Goal: Task Accomplishment & Management: Manage account settings

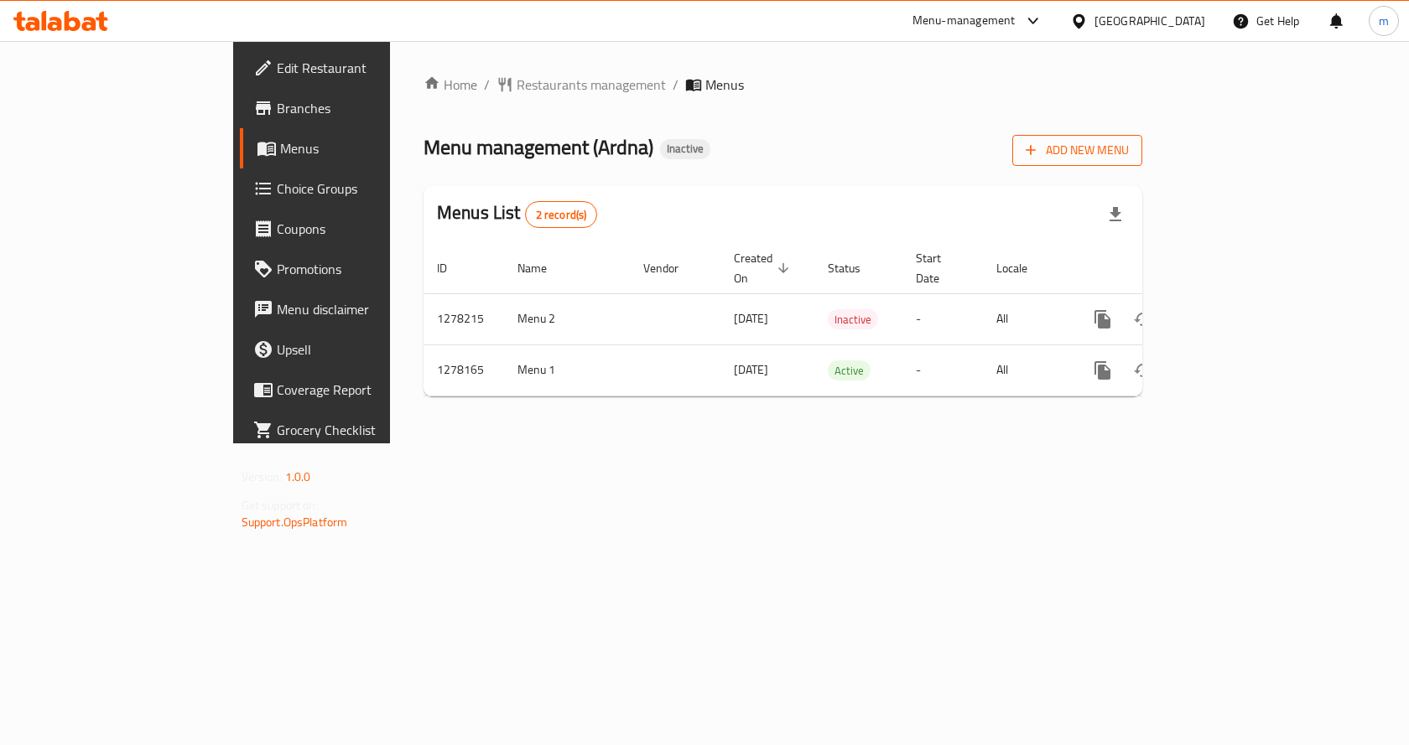
click at [1128, 158] on span "Add New Menu" at bounding box center [1076, 150] width 103 height 21
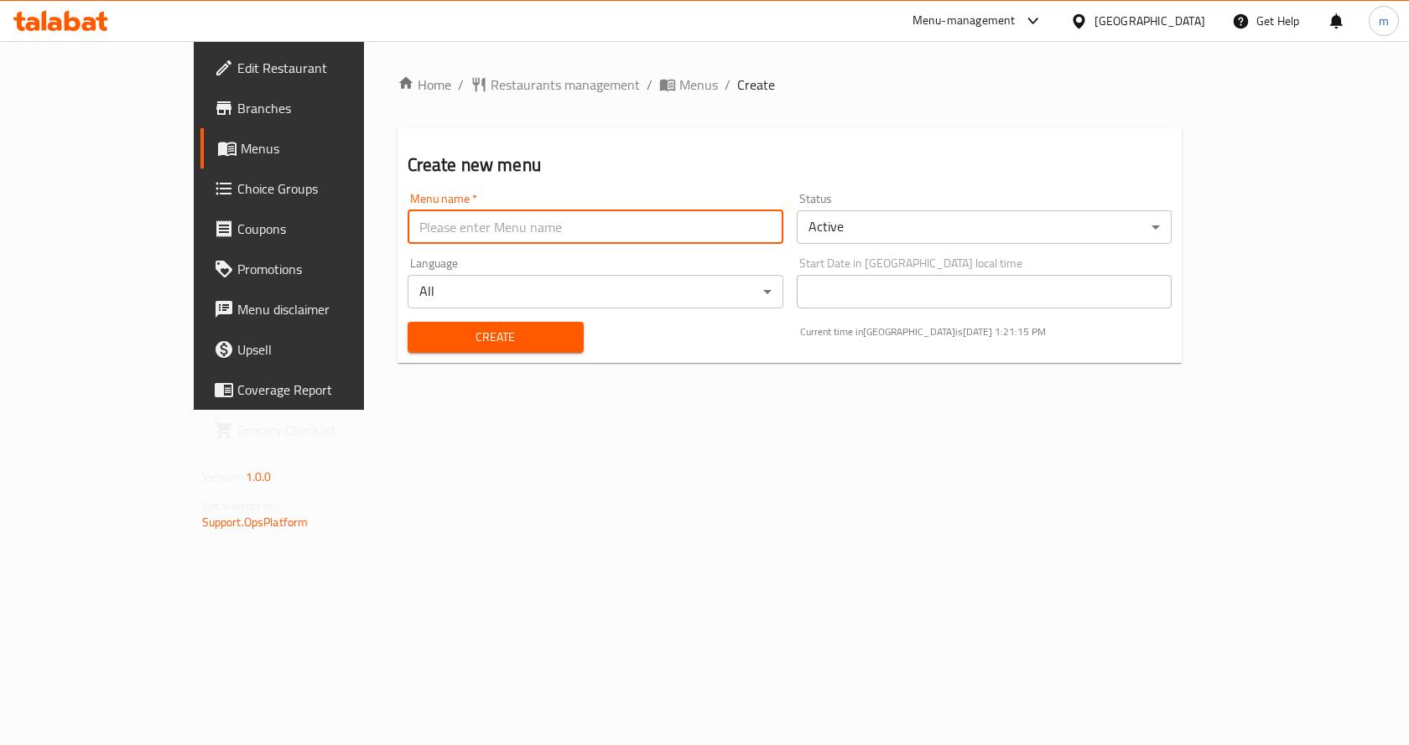
click at [722, 233] on input "text" at bounding box center [595, 227] width 376 height 34
click at [241, 153] on span "Menus" at bounding box center [328, 148] width 175 height 20
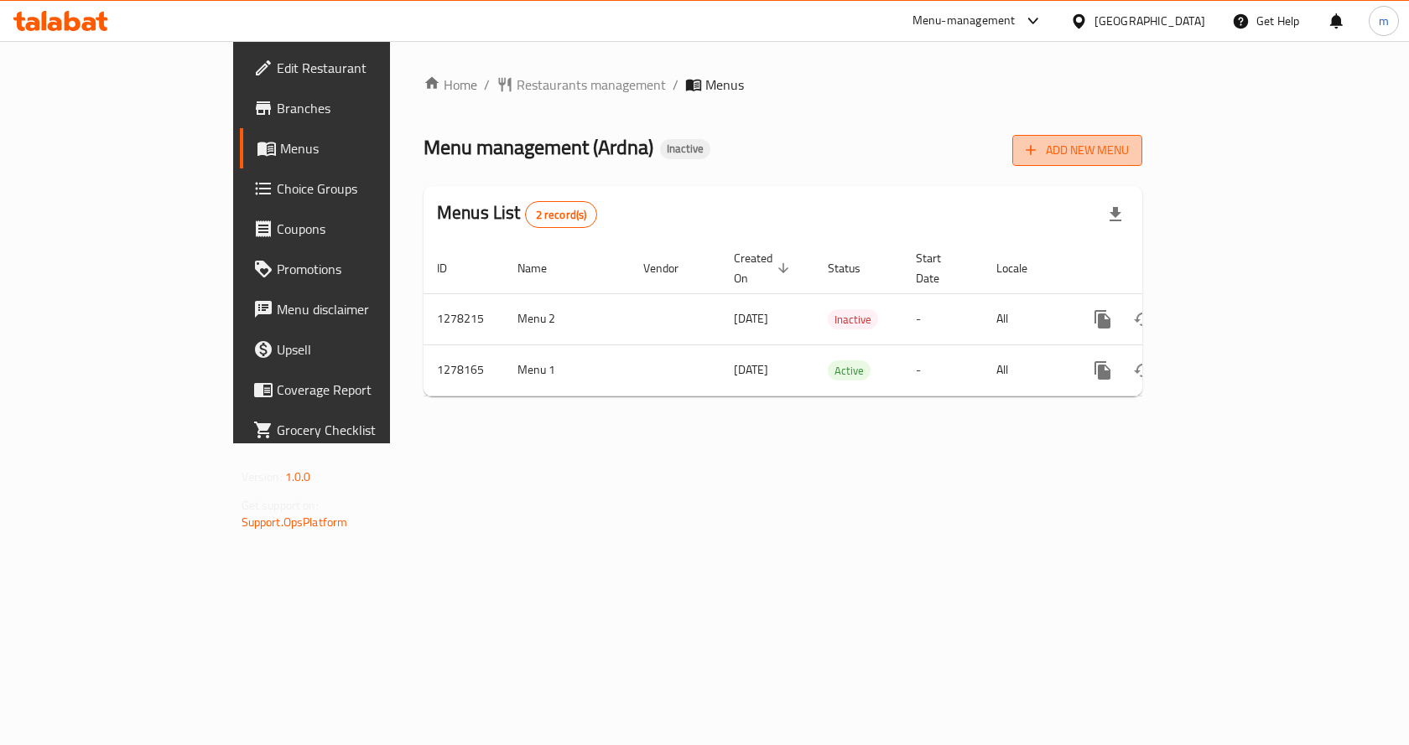
click at [1128, 152] on span "Add New Menu" at bounding box center [1076, 150] width 103 height 21
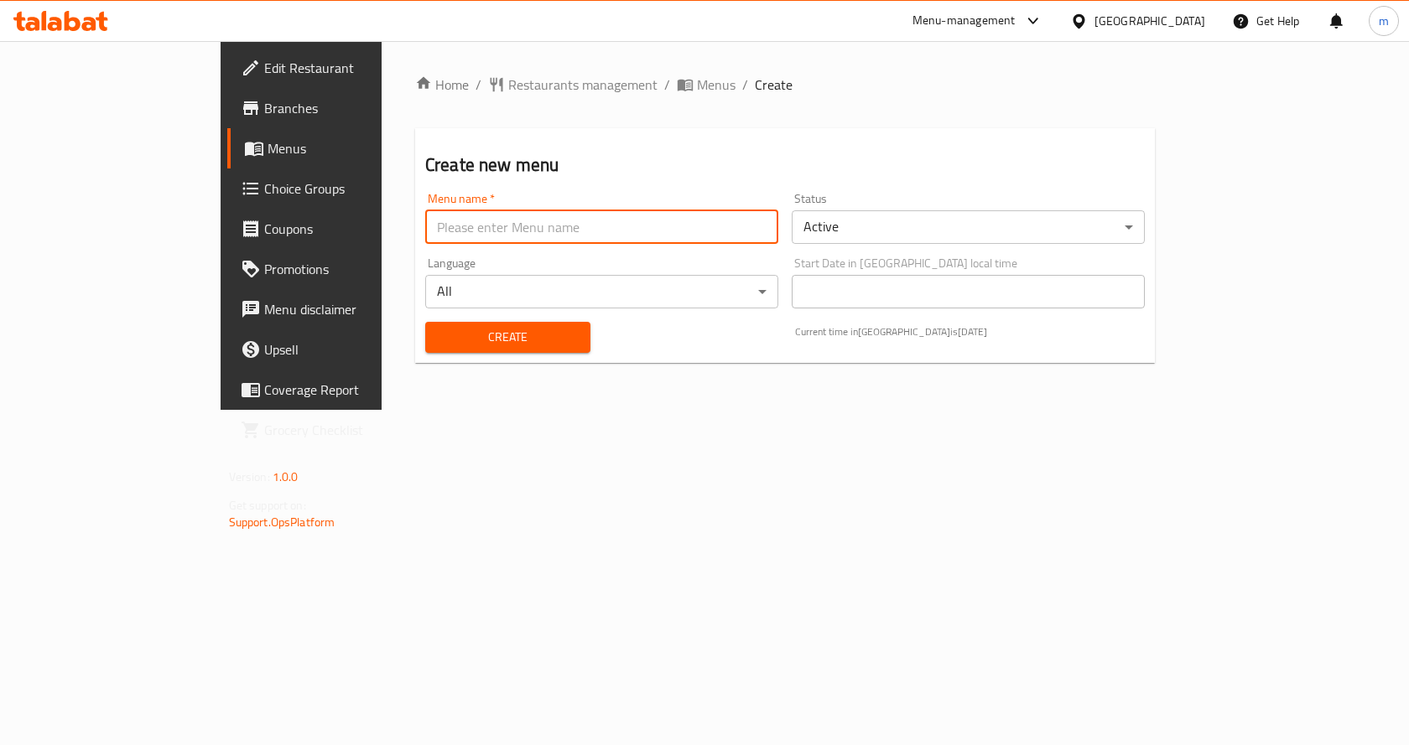
click at [667, 223] on input "text" at bounding box center [601, 227] width 353 height 34
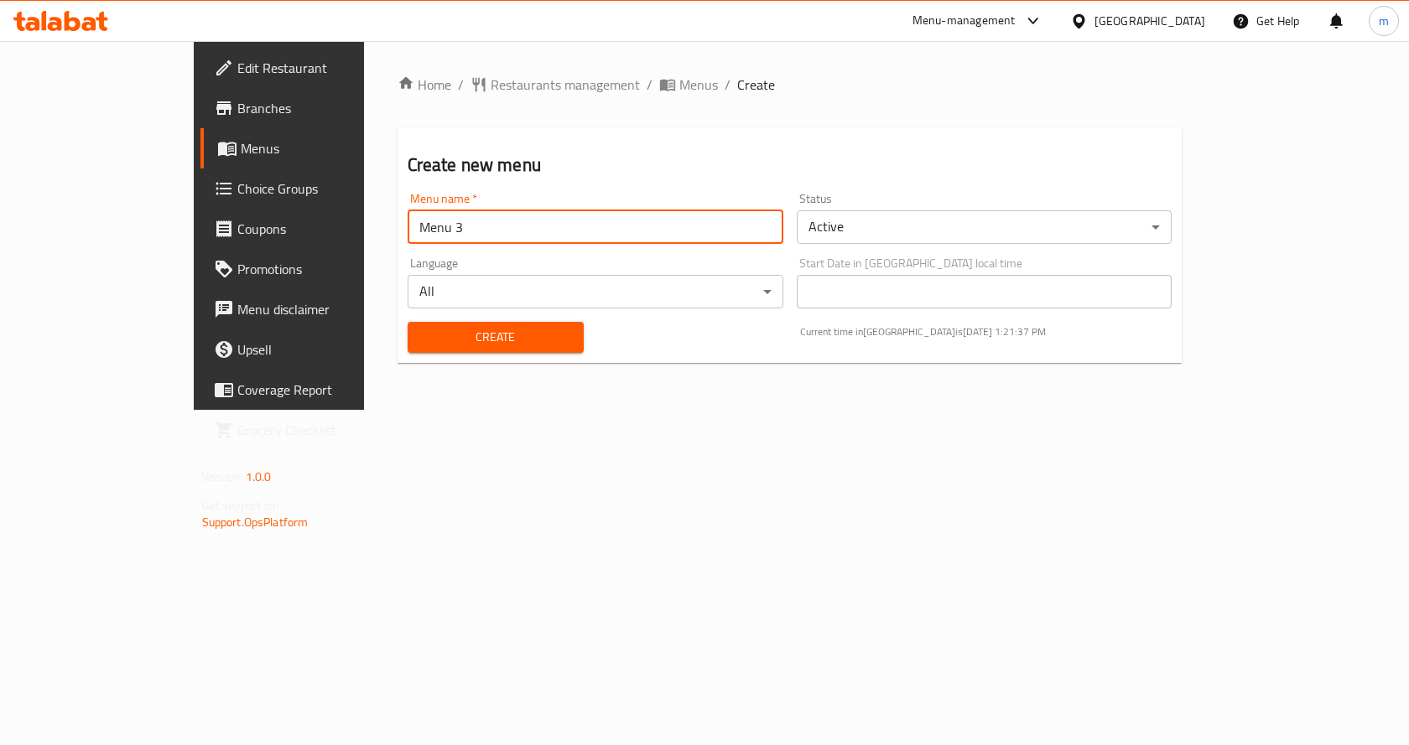
type input "Menu 3"
drag, startPoint x: 888, startPoint y: 209, endPoint x: 888, endPoint y: 218, distance: 9.2
click at [888, 210] on div "Status Active ​" at bounding box center [984, 218] width 376 height 51
click at [888, 221] on body "​ Menu-management Bahrain Get Help m Edit Restaurant Branches Menus Choice Grou…" at bounding box center [704, 393] width 1409 height 704
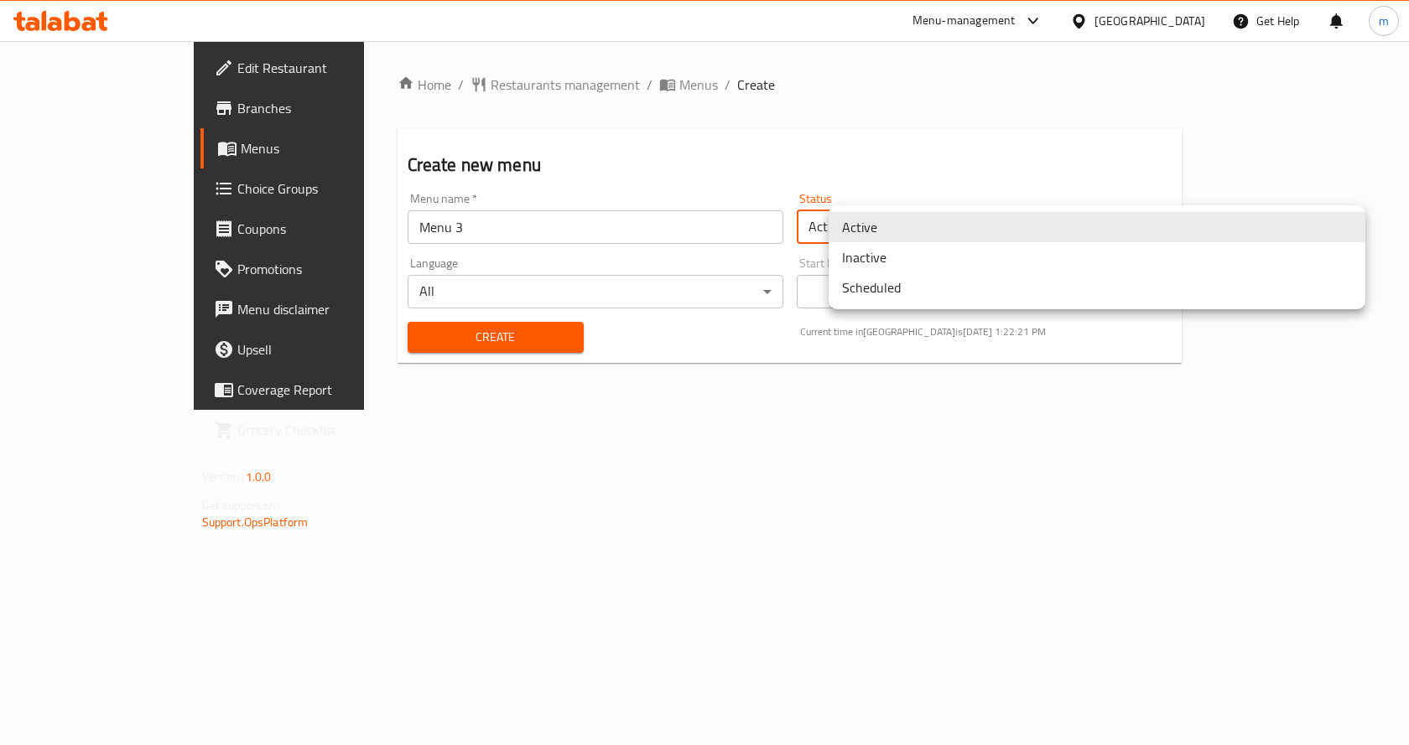
click at [934, 255] on li "Inactive" at bounding box center [1096, 257] width 537 height 30
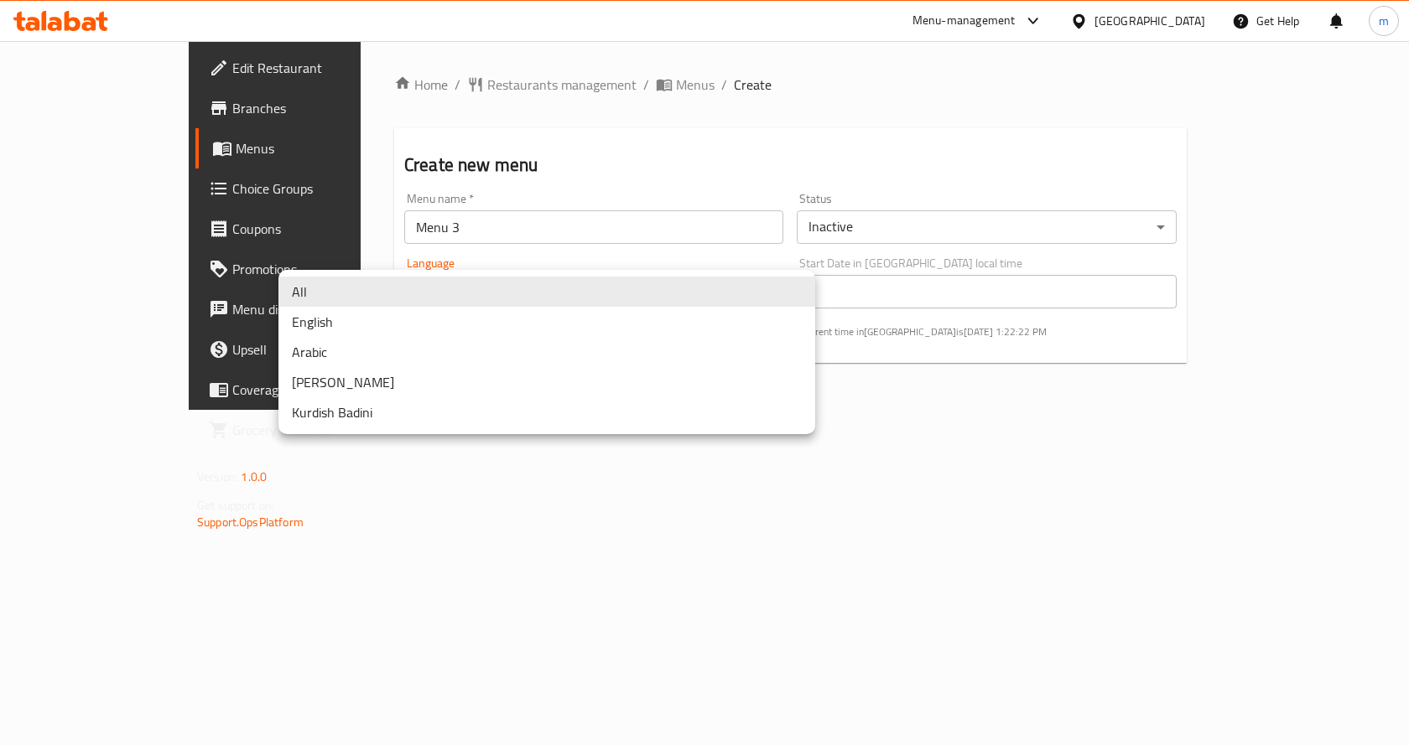
click at [646, 294] on body "​ Menu-management Bahrain Get Help m Edit Restaurant Branches Menus Choice Grou…" at bounding box center [704, 393] width 1409 height 704
click at [1123, 529] on div at bounding box center [704, 372] width 1409 height 745
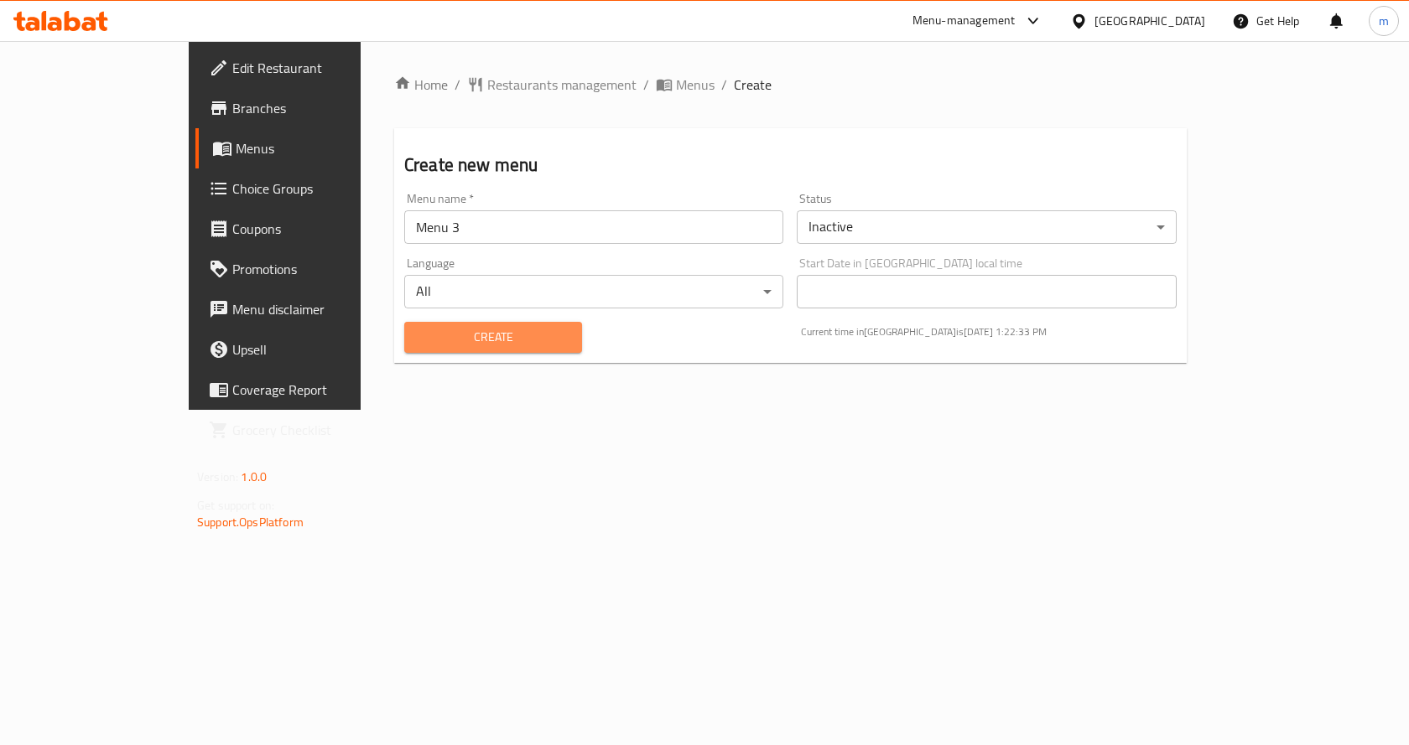
click at [419, 343] on span "Create" at bounding box center [493, 337] width 151 height 21
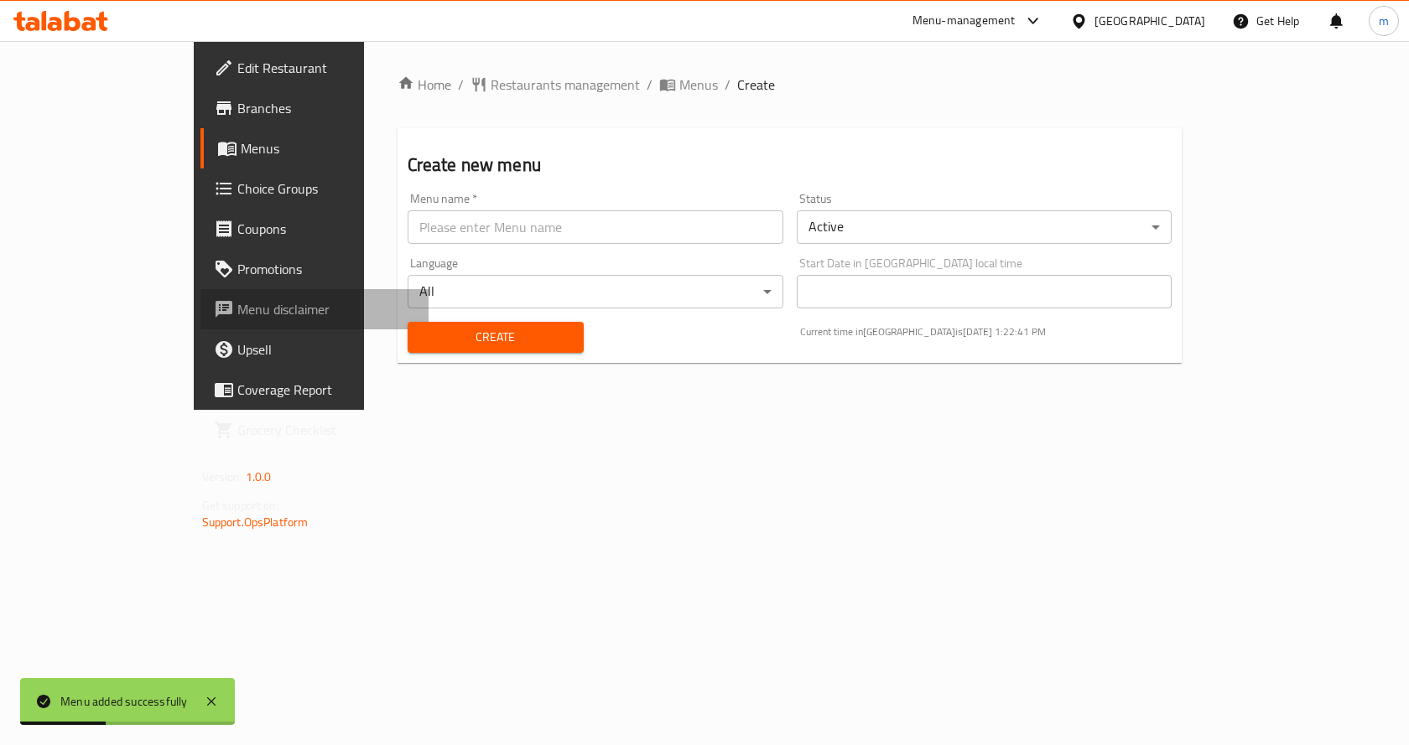
click at [237, 313] on span "Menu disclaimer" at bounding box center [326, 309] width 179 height 20
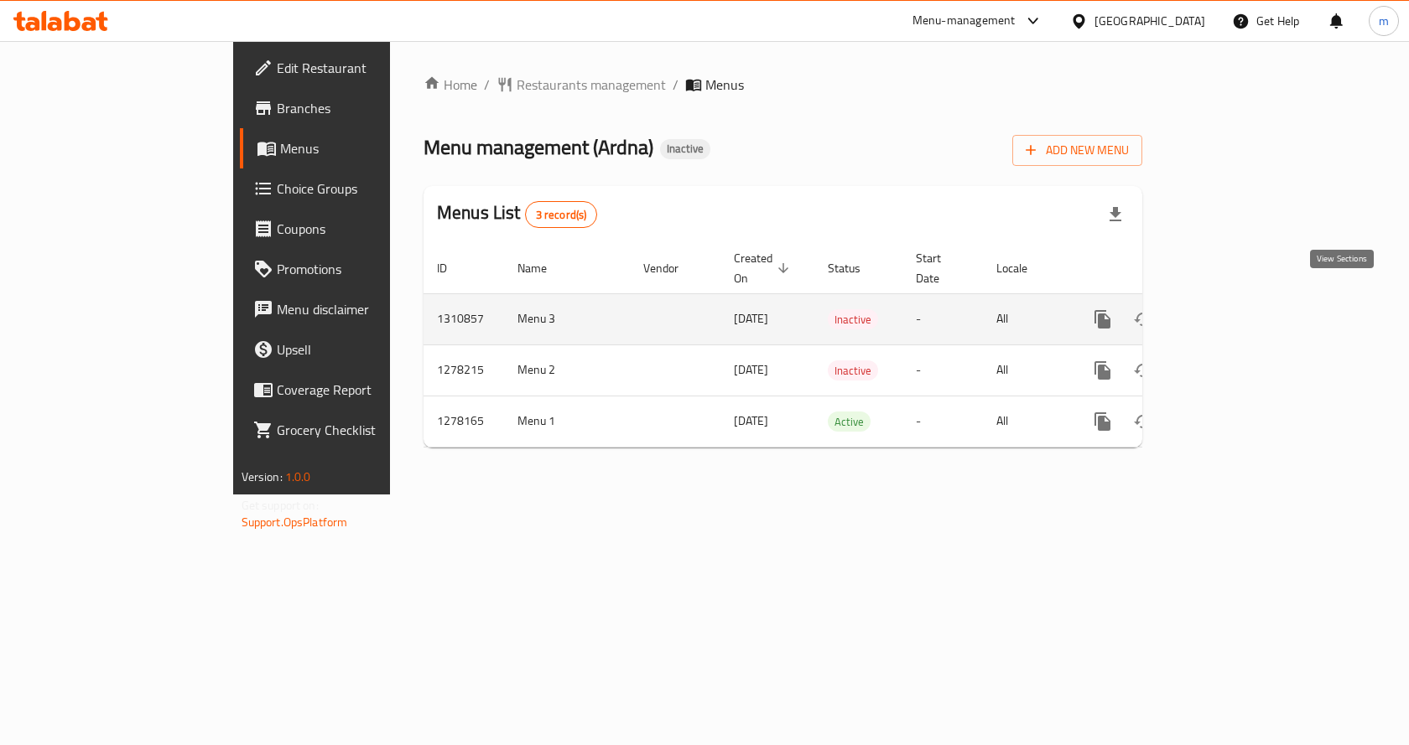
click at [1231, 312] on icon "enhanced table" at bounding box center [1223, 319] width 15 height 15
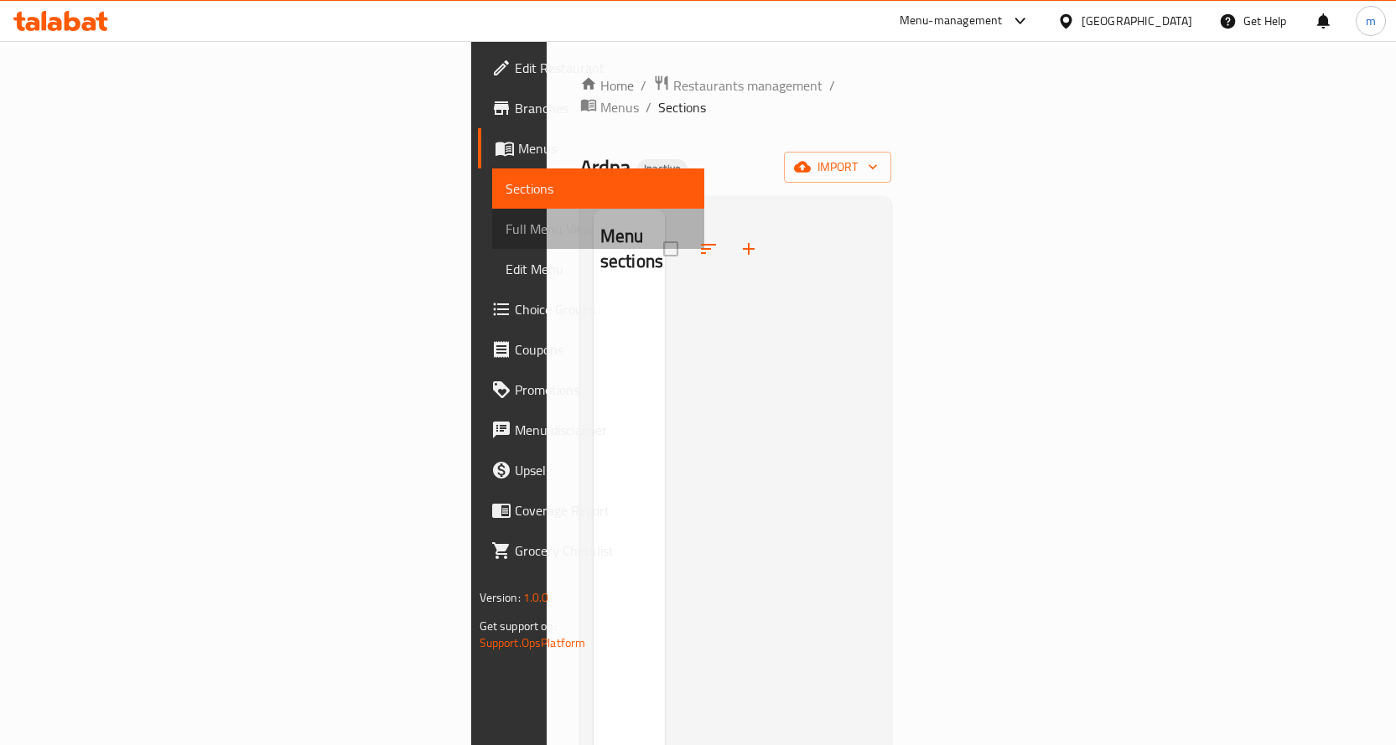
click at [506, 236] on span "Full Menu View" at bounding box center [598, 229] width 185 height 20
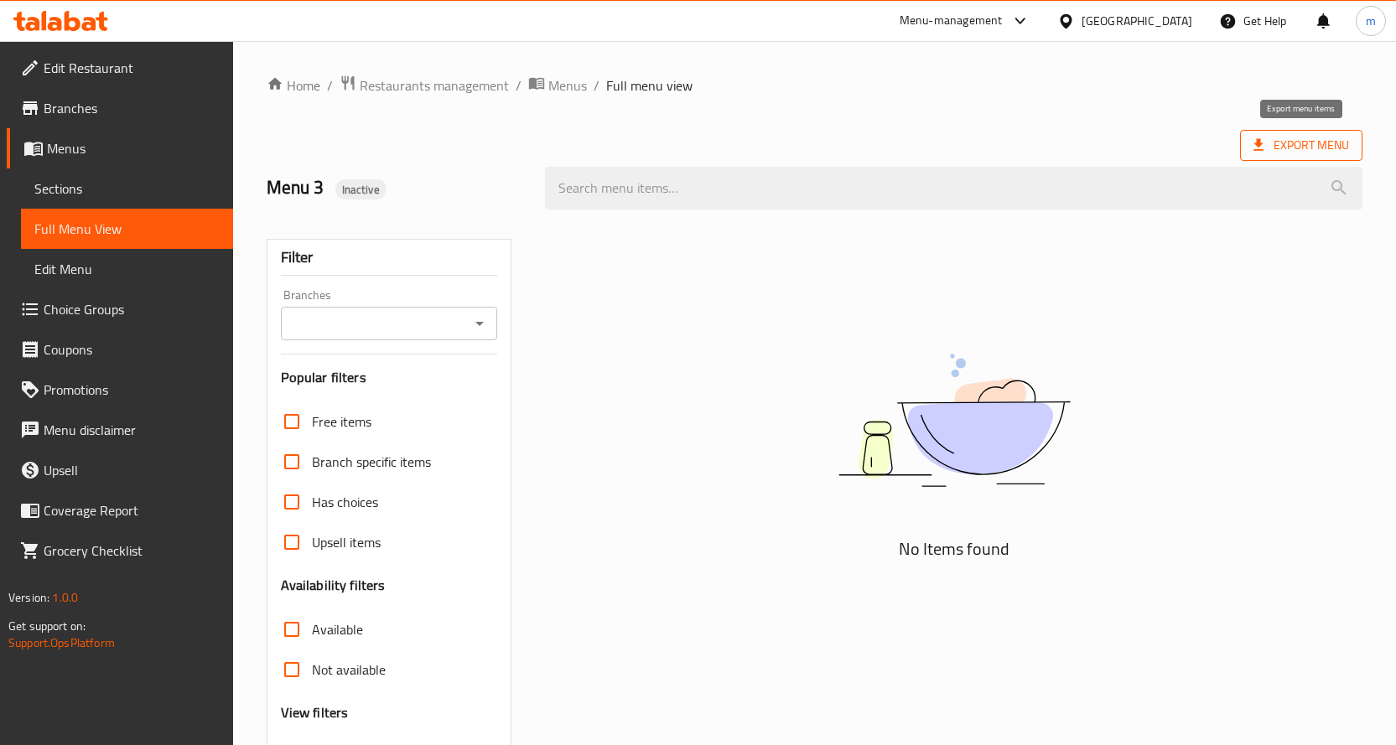
click at [1274, 143] on span "Export Menu" at bounding box center [1301, 145] width 96 height 21
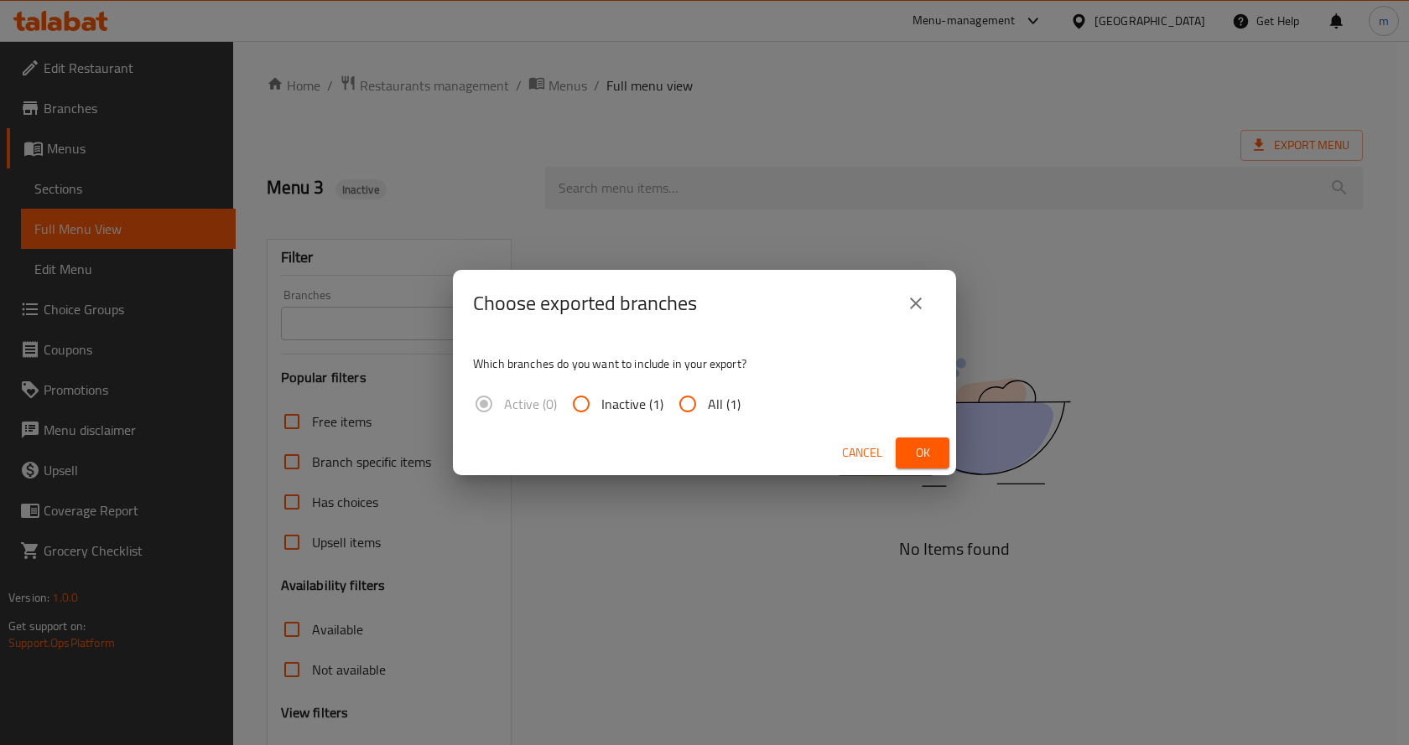
click at [921, 290] on button "close" at bounding box center [915, 303] width 40 height 40
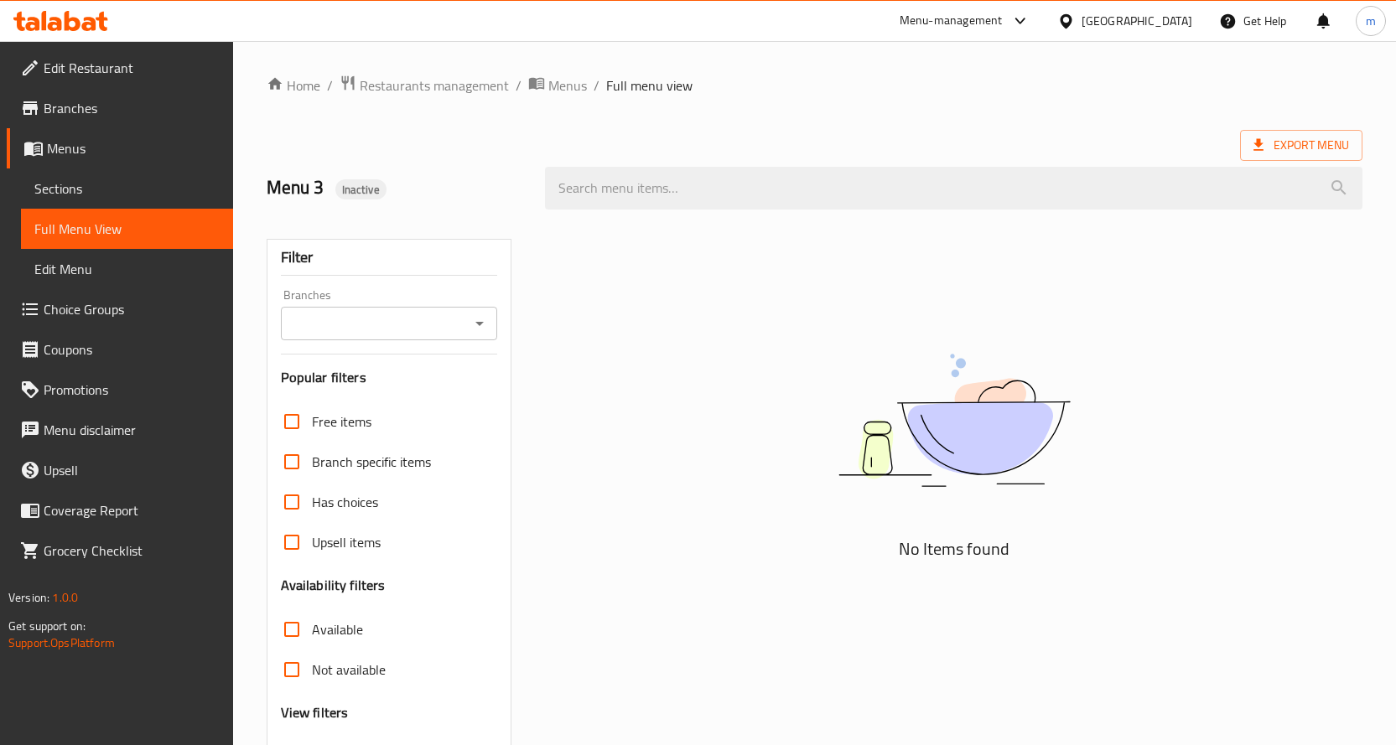
click at [123, 143] on span "Menus" at bounding box center [133, 148] width 173 height 20
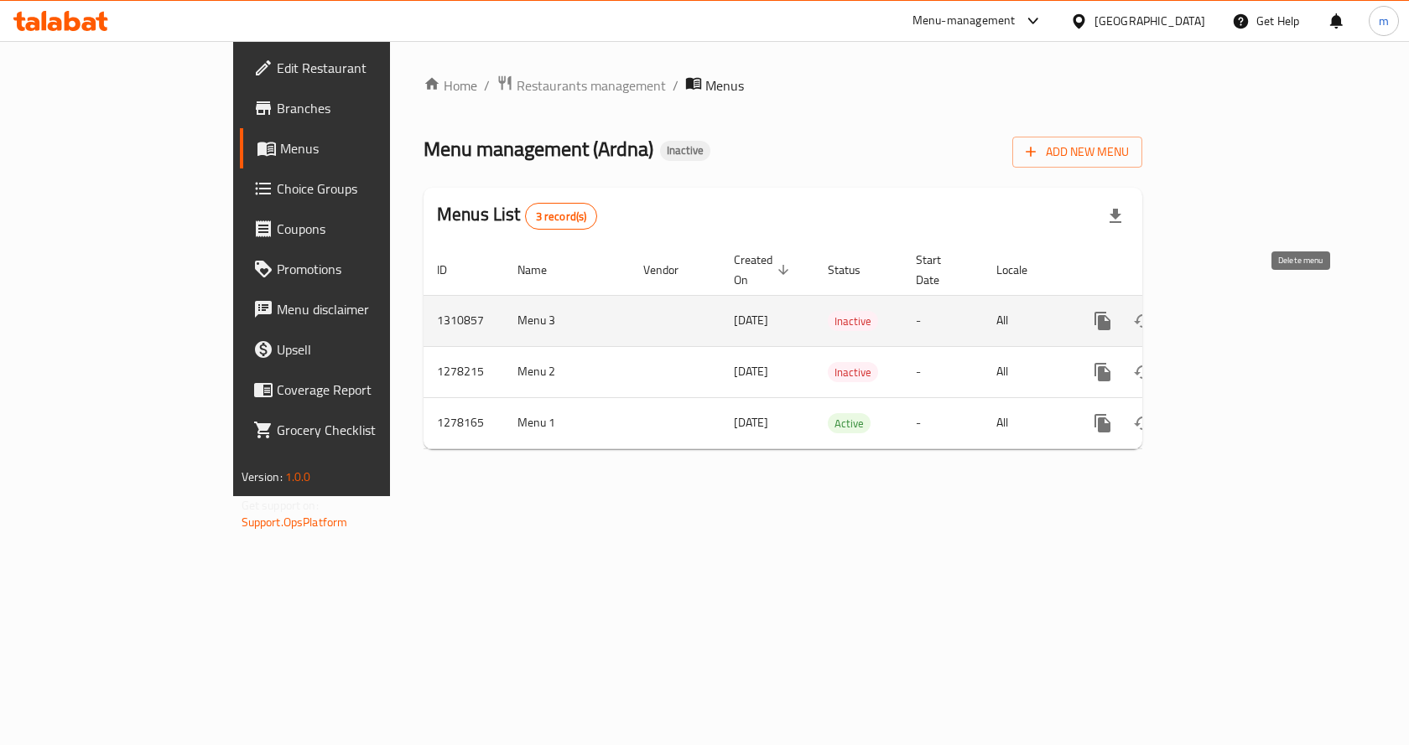
click at [1189, 314] on icon "enhanced table" at bounding box center [1183, 321] width 12 height 15
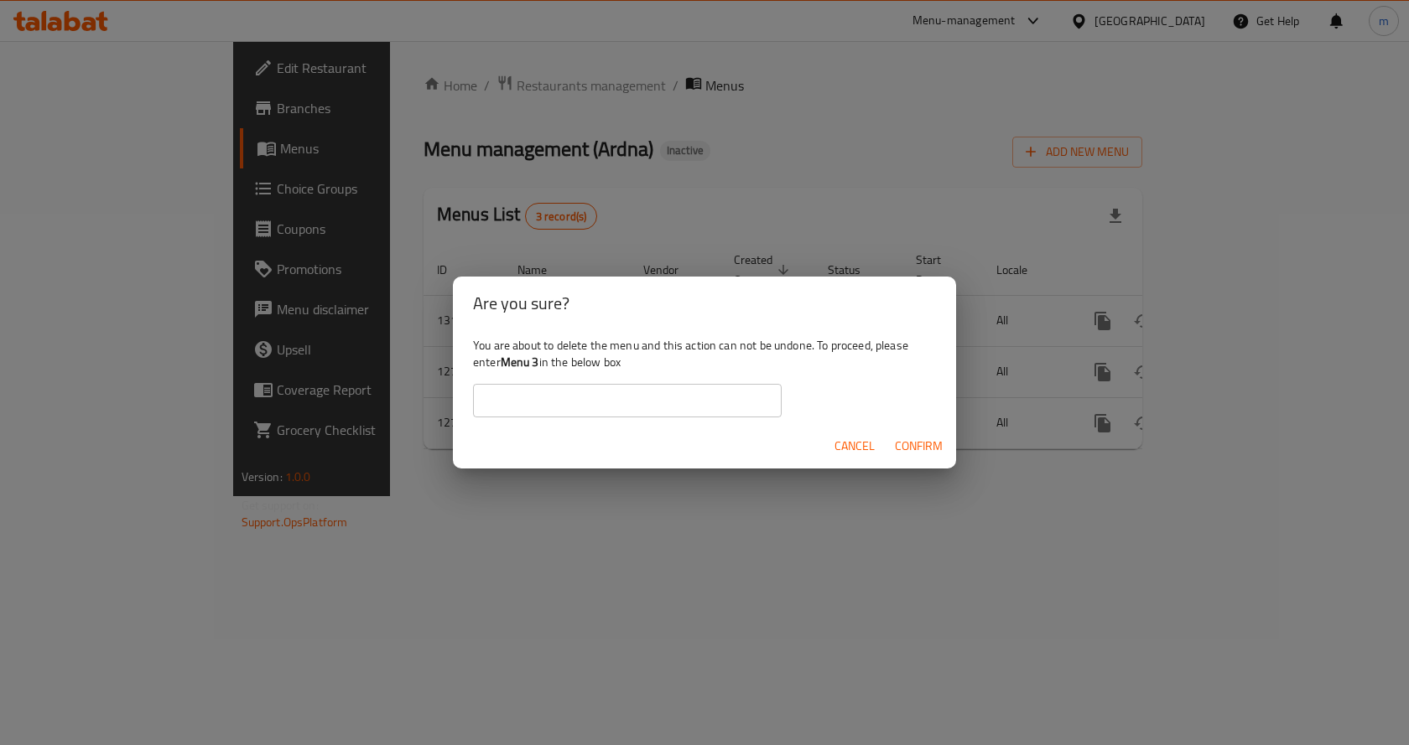
click at [672, 400] on input "text" at bounding box center [627, 401] width 309 height 34
click at [713, 406] on input "text" at bounding box center [627, 401] width 309 height 34
type input "Menu 3"
click at [923, 448] on span "Confirm" at bounding box center [919, 446] width 48 height 21
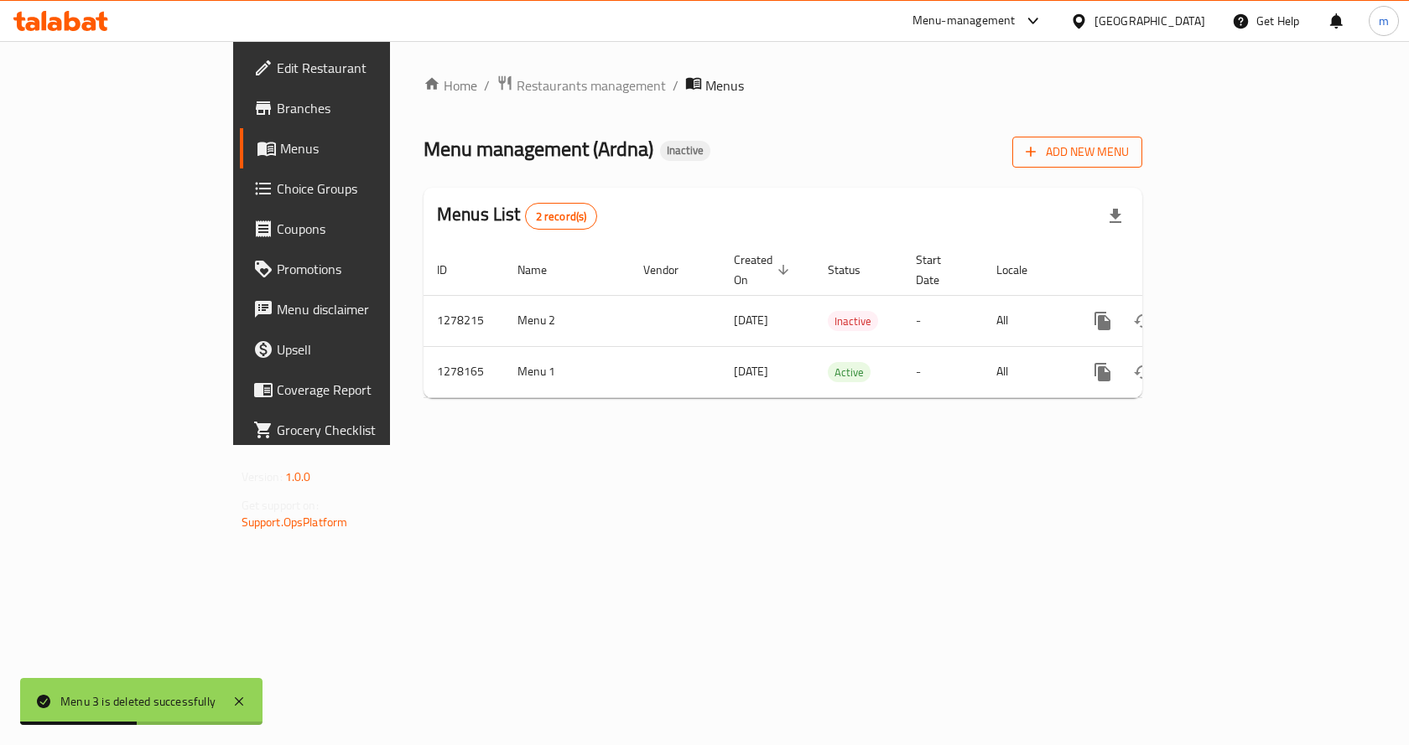
click at [1142, 163] on button "Add New Menu" at bounding box center [1077, 152] width 130 height 31
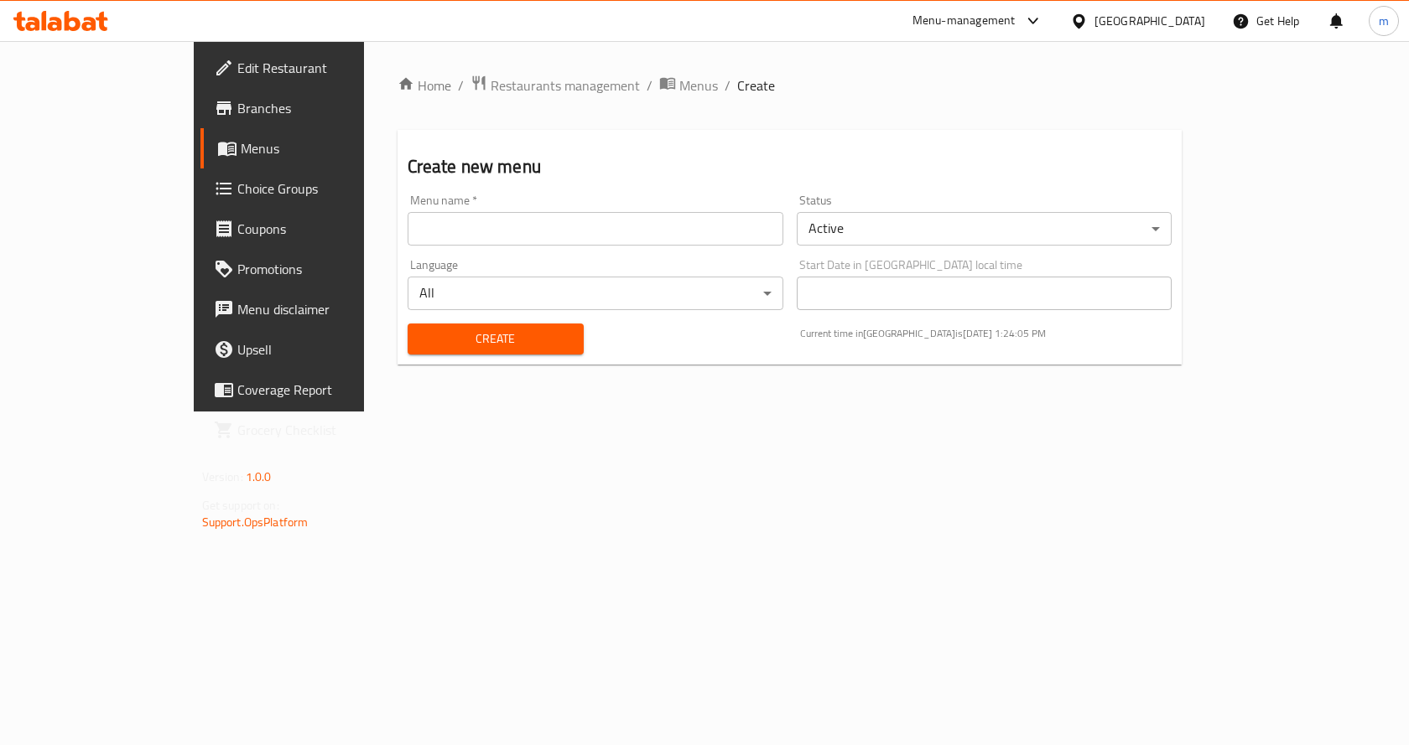
click at [699, 294] on body "​ Menu-management Bahrain Get Help m Edit Restaurant Branches Menus Choice Grou…" at bounding box center [704, 393] width 1409 height 704
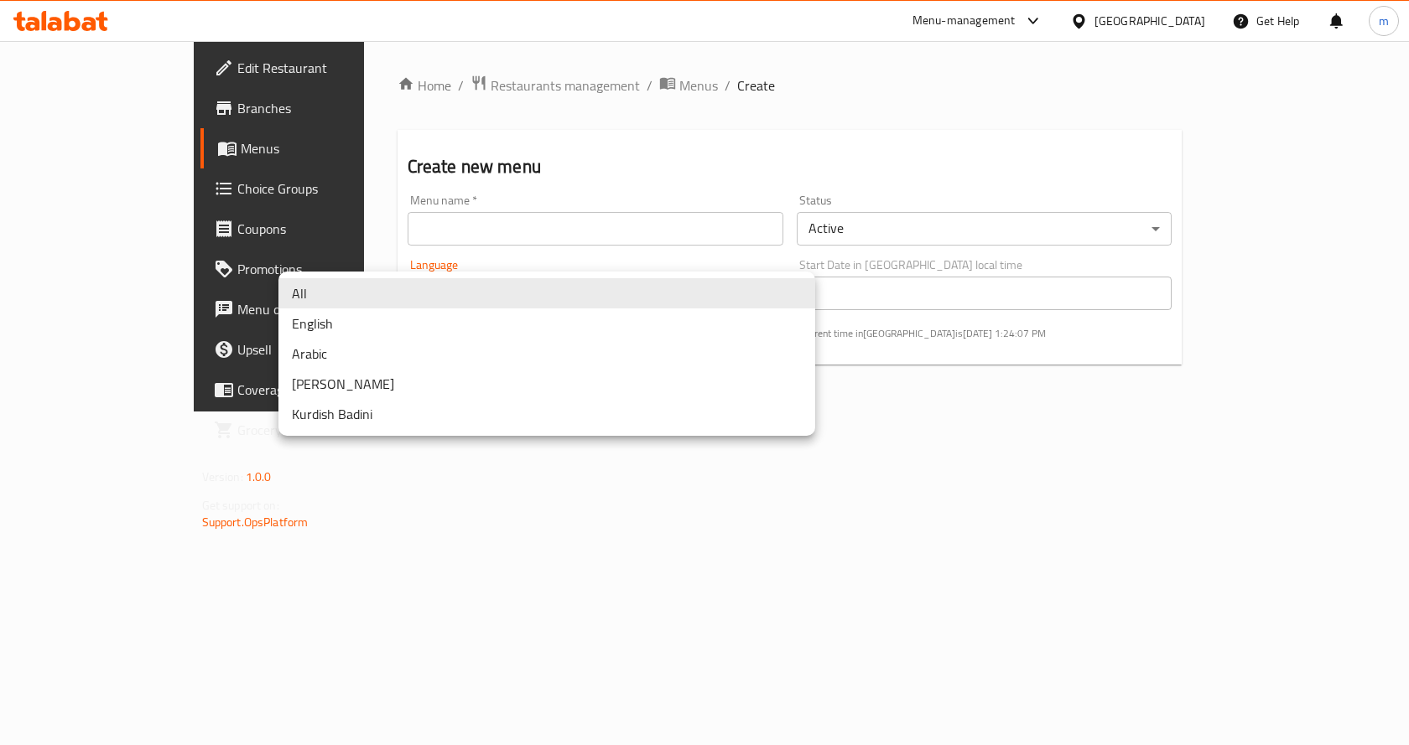
click at [927, 456] on div at bounding box center [704, 372] width 1409 height 745
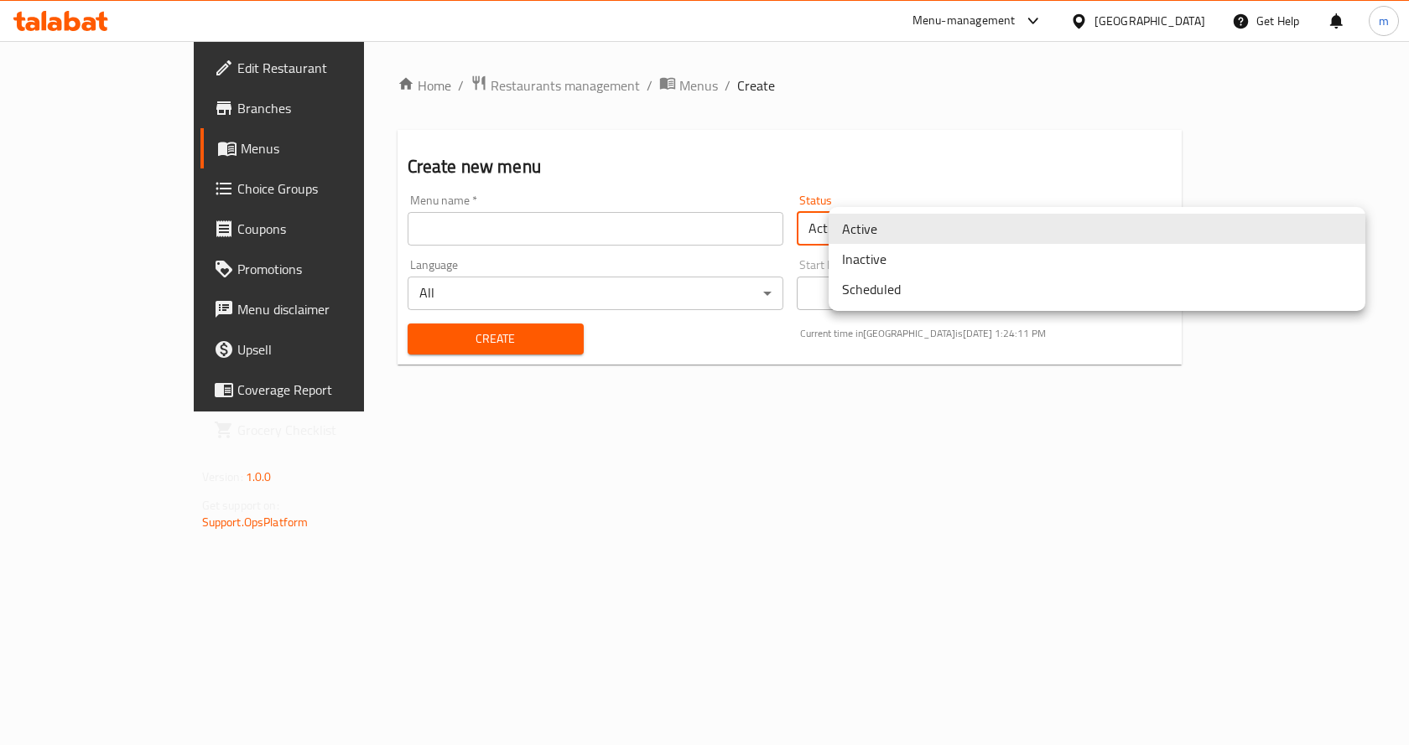
click at [944, 235] on body "​ Menu-management Bahrain Get Help m Edit Restaurant Branches Menus Choice Grou…" at bounding box center [704, 393] width 1409 height 704
click at [940, 258] on li "Inactive" at bounding box center [1096, 259] width 537 height 30
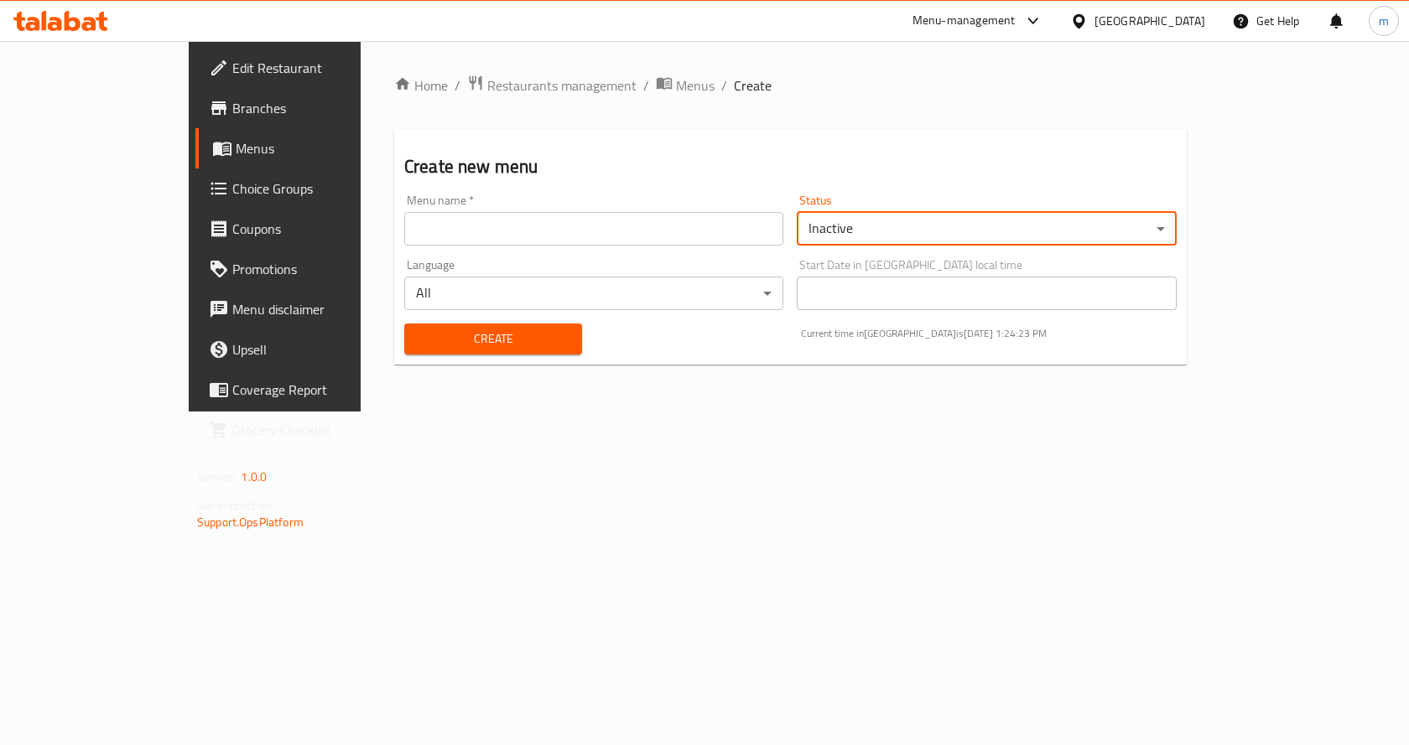
click at [404, 238] on input "text" at bounding box center [593, 229] width 379 height 34
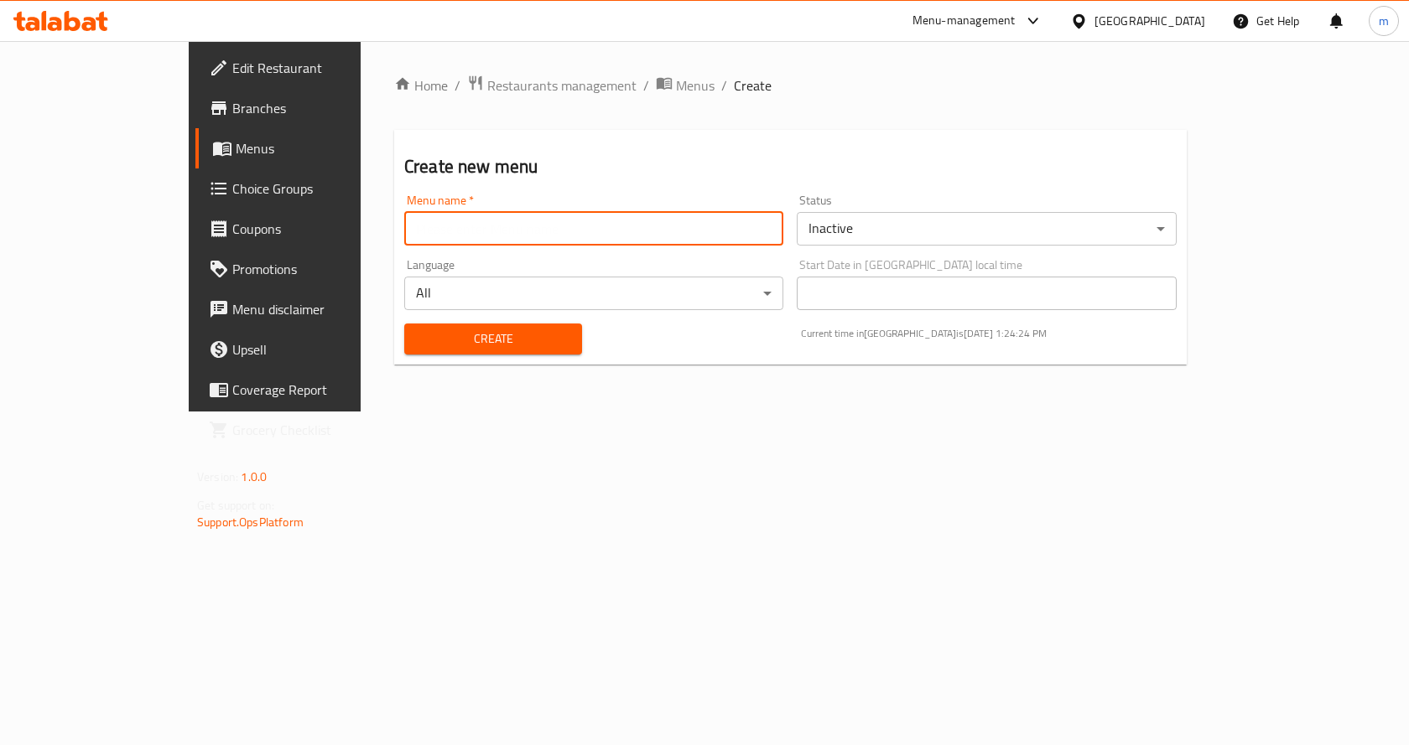
type input "Menu 3"
click at [530, 294] on body "​ Menu-management Bahrain Get Help m Edit Restaurant Branches Menus Choice Grou…" at bounding box center [704, 393] width 1409 height 704
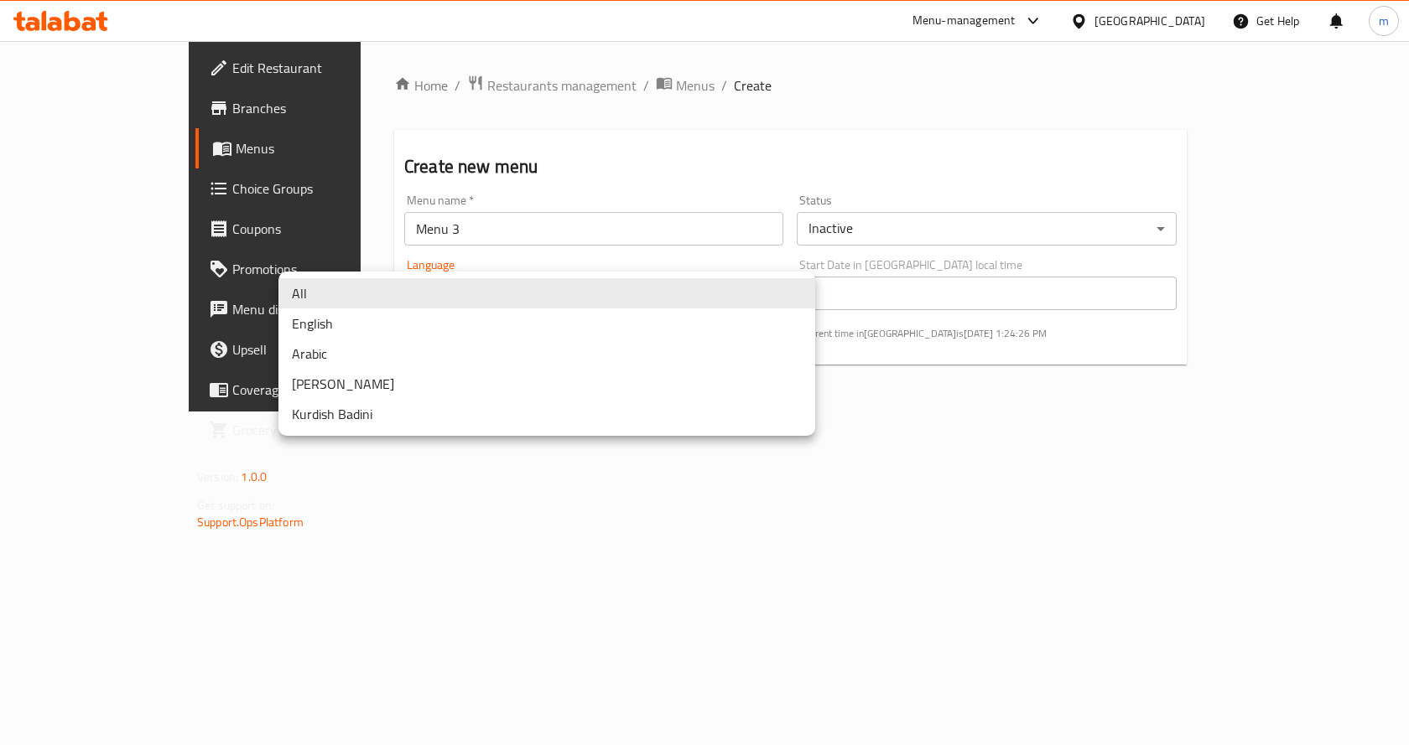
click at [840, 507] on div at bounding box center [704, 372] width 1409 height 745
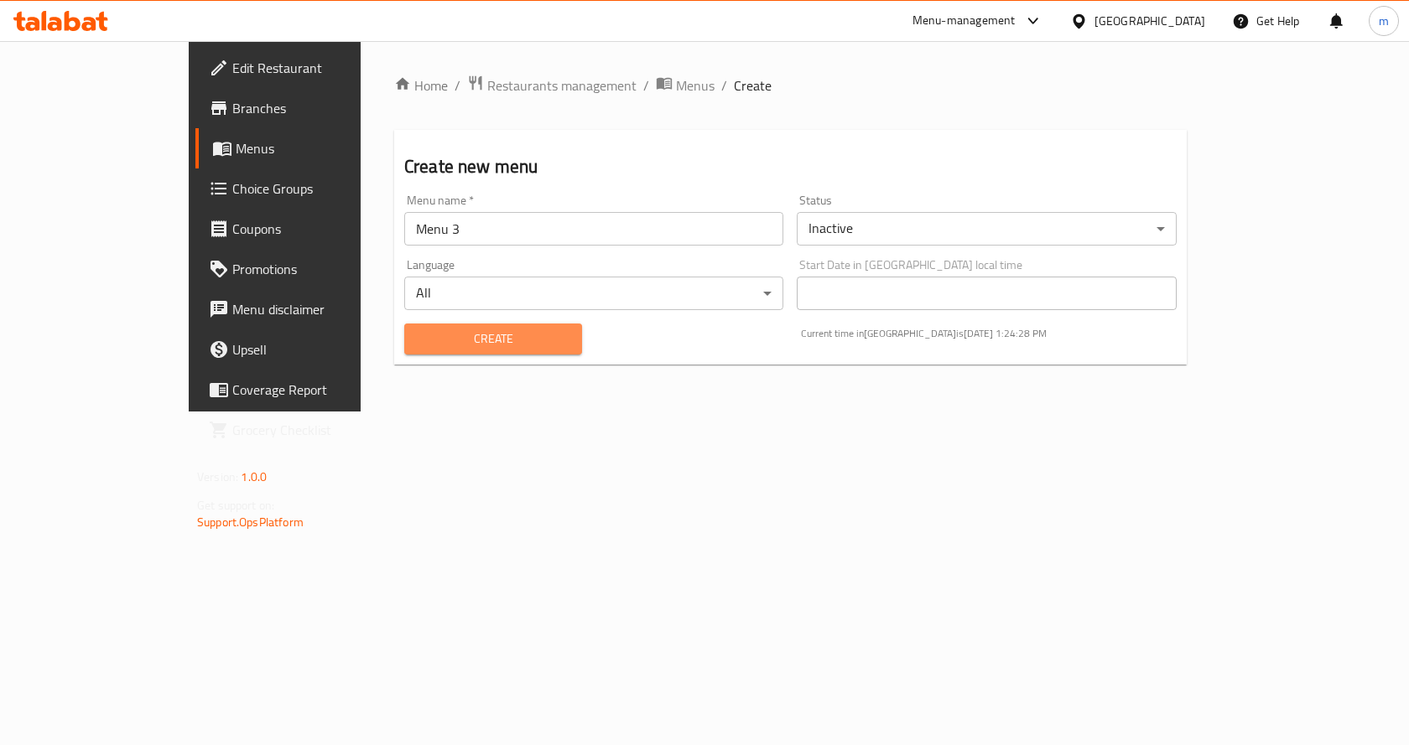
click at [488, 349] on span "Create" at bounding box center [493, 339] width 151 height 21
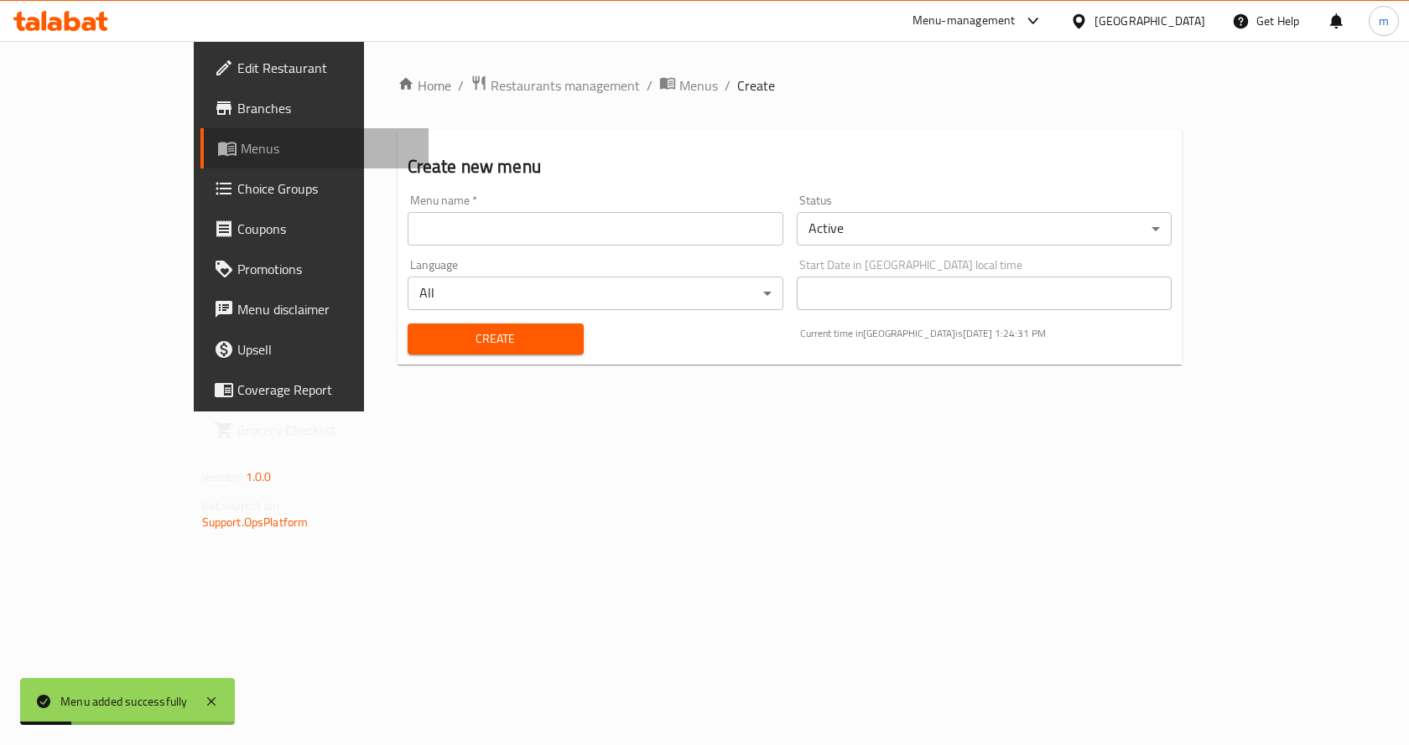
click at [241, 139] on span "Menus" at bounding box center [328, 148] width 175 height 20
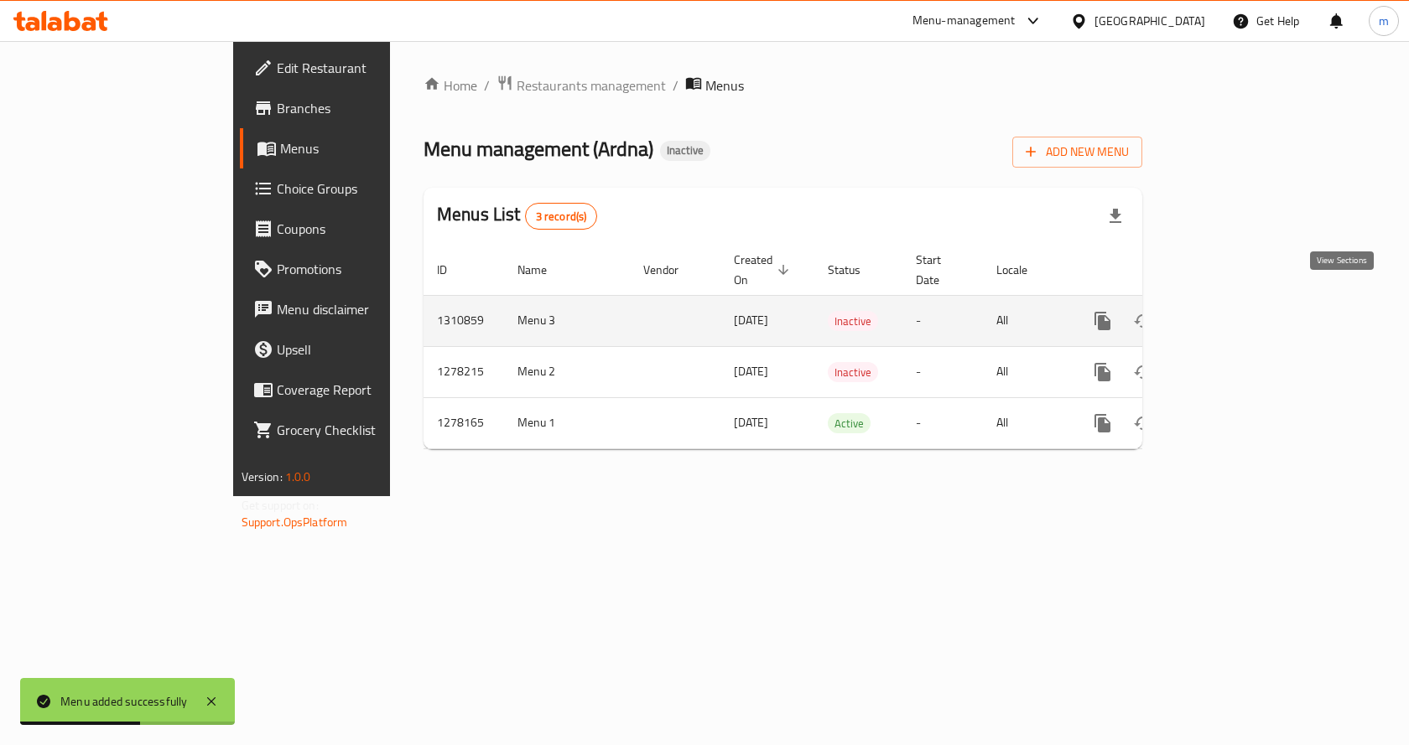
click at [1233, 311] on icon "enhanced table" at bounding box center [1223, 321] width 20 height 20
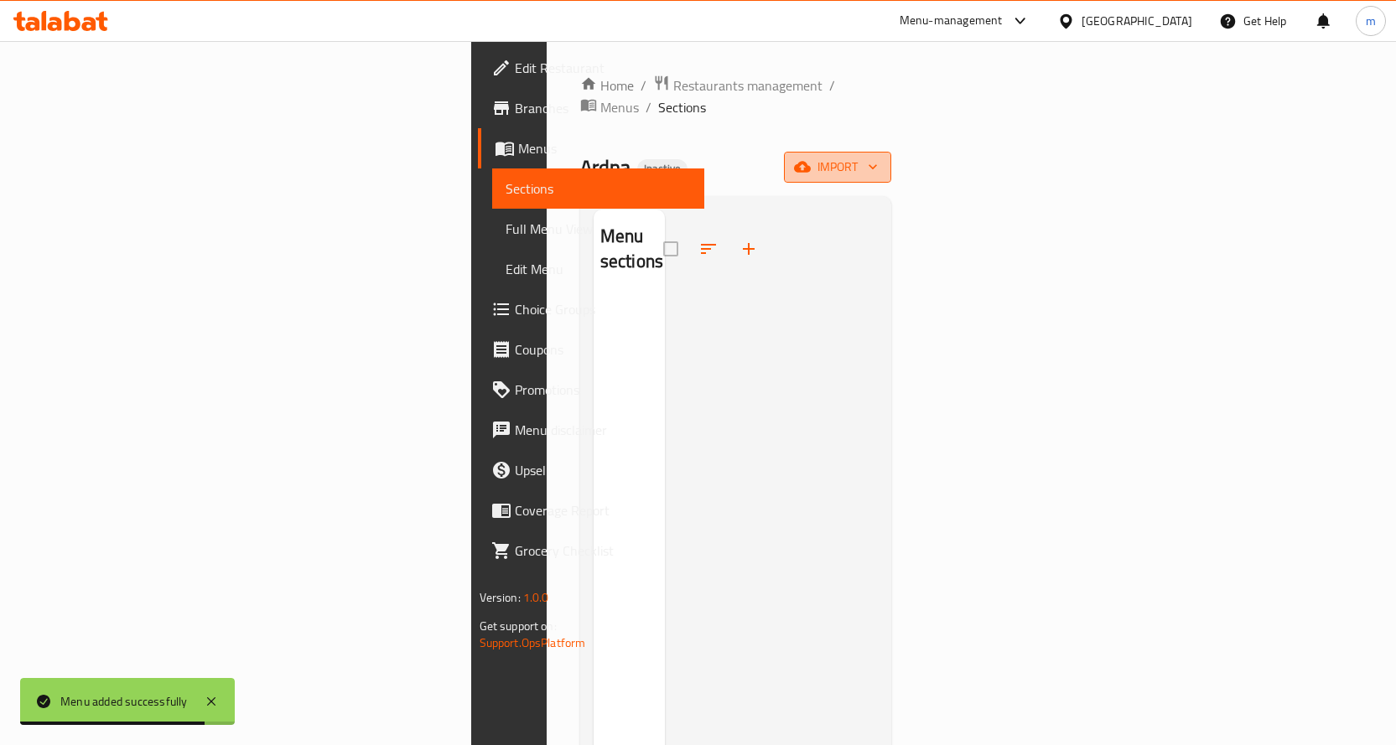
click at [878, 157] on span "import" at bounding box center [837, 167] width 80 height 21
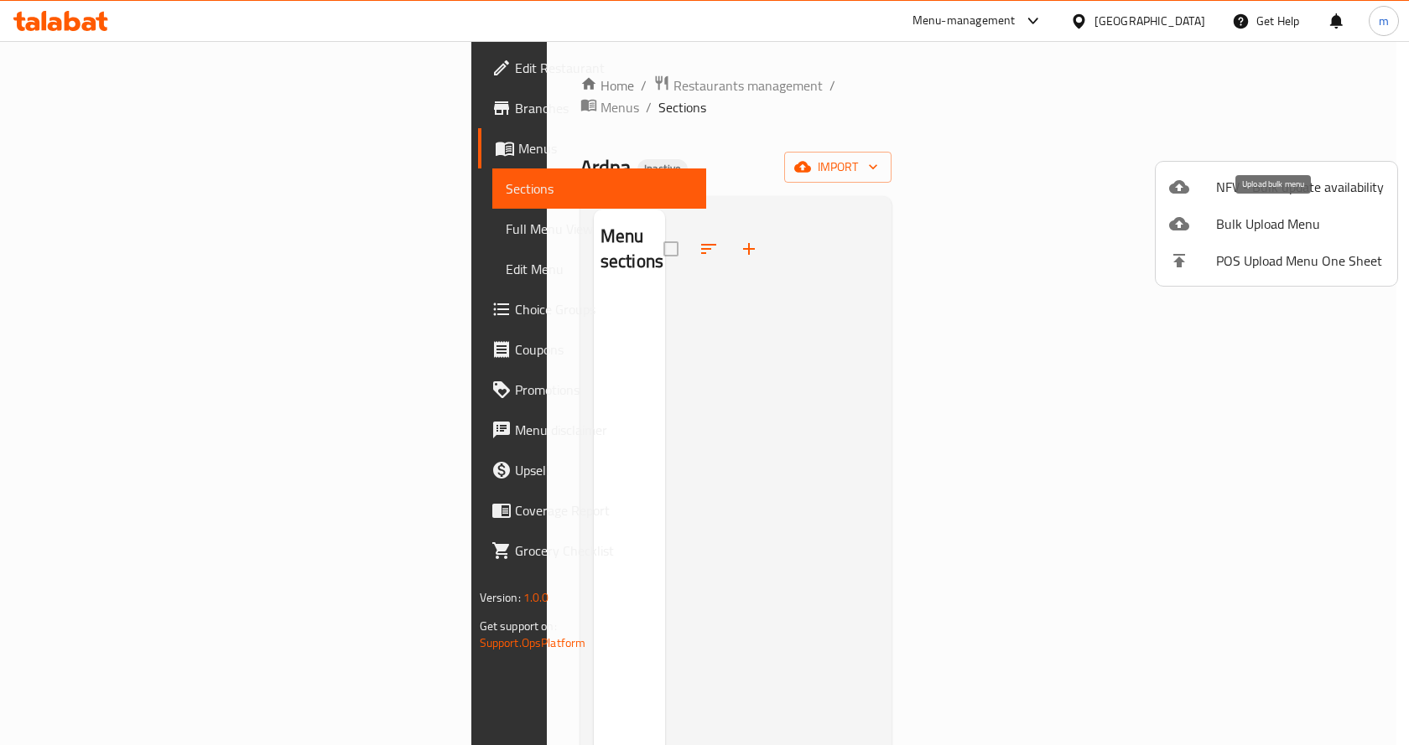
click at [1366, 225] on span "Bulk Upload Menu" at bounding box center [1300, 224] width 168 height 20
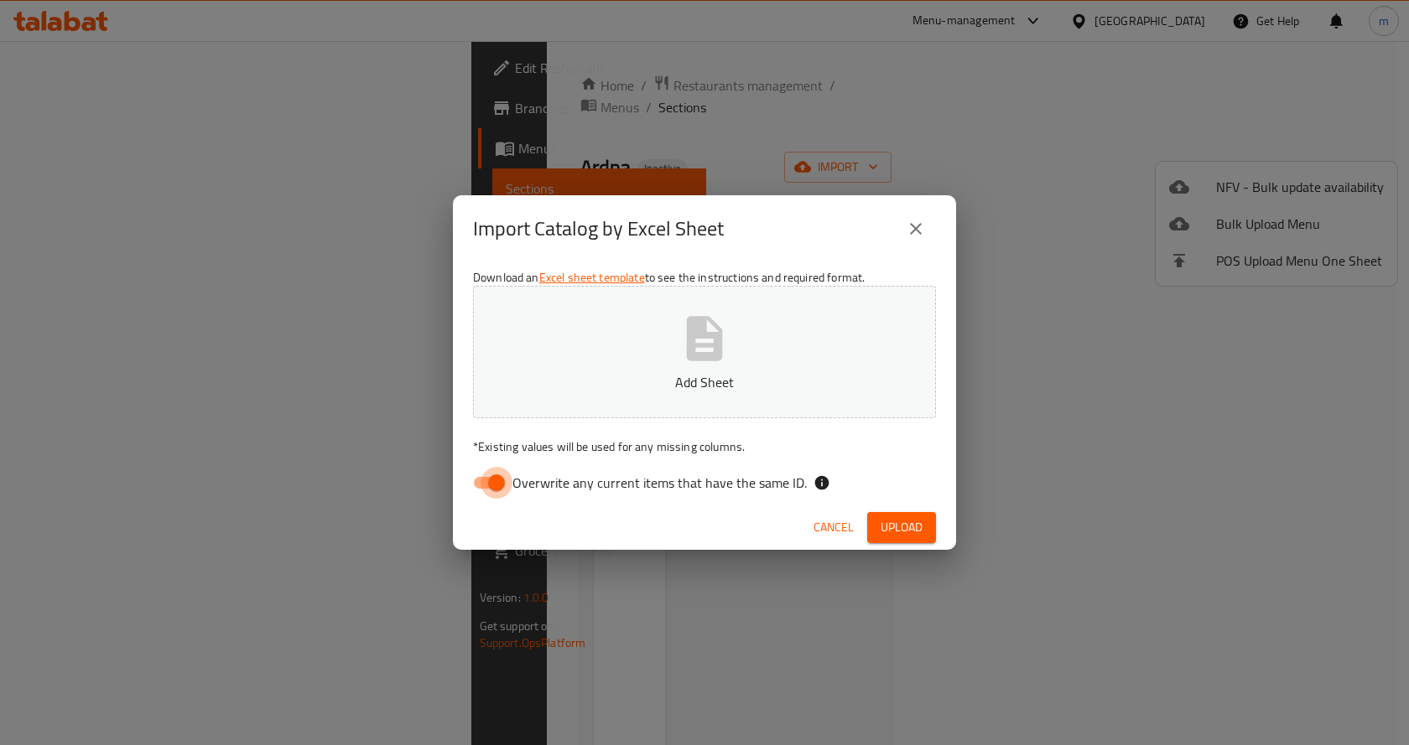
click at [501, 480] on input "Overwrite any current items that have the same ID." at bounding box center [497, 483] width 96 height 32
checkbox input "false"
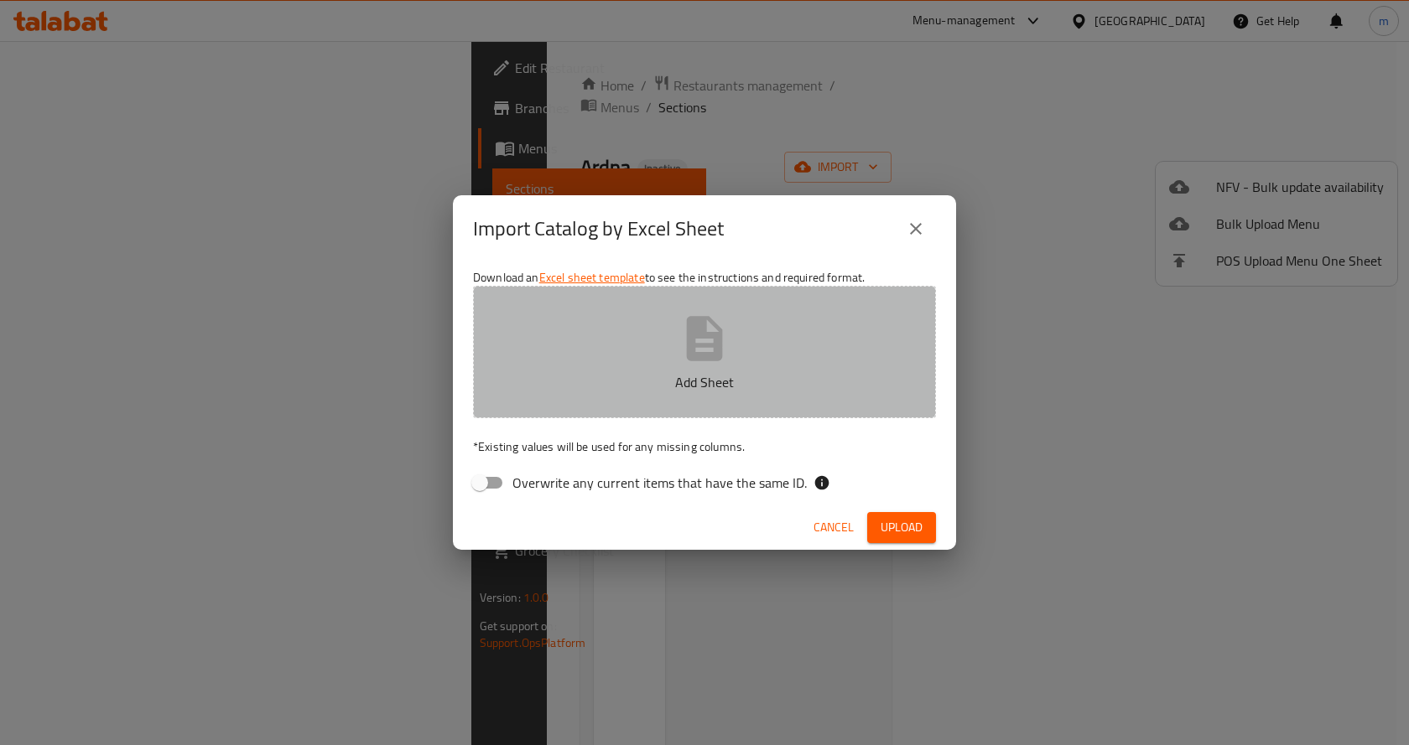
click at [709, 357] on icon "button" at bounding box center [705, 338] width 36 height 44
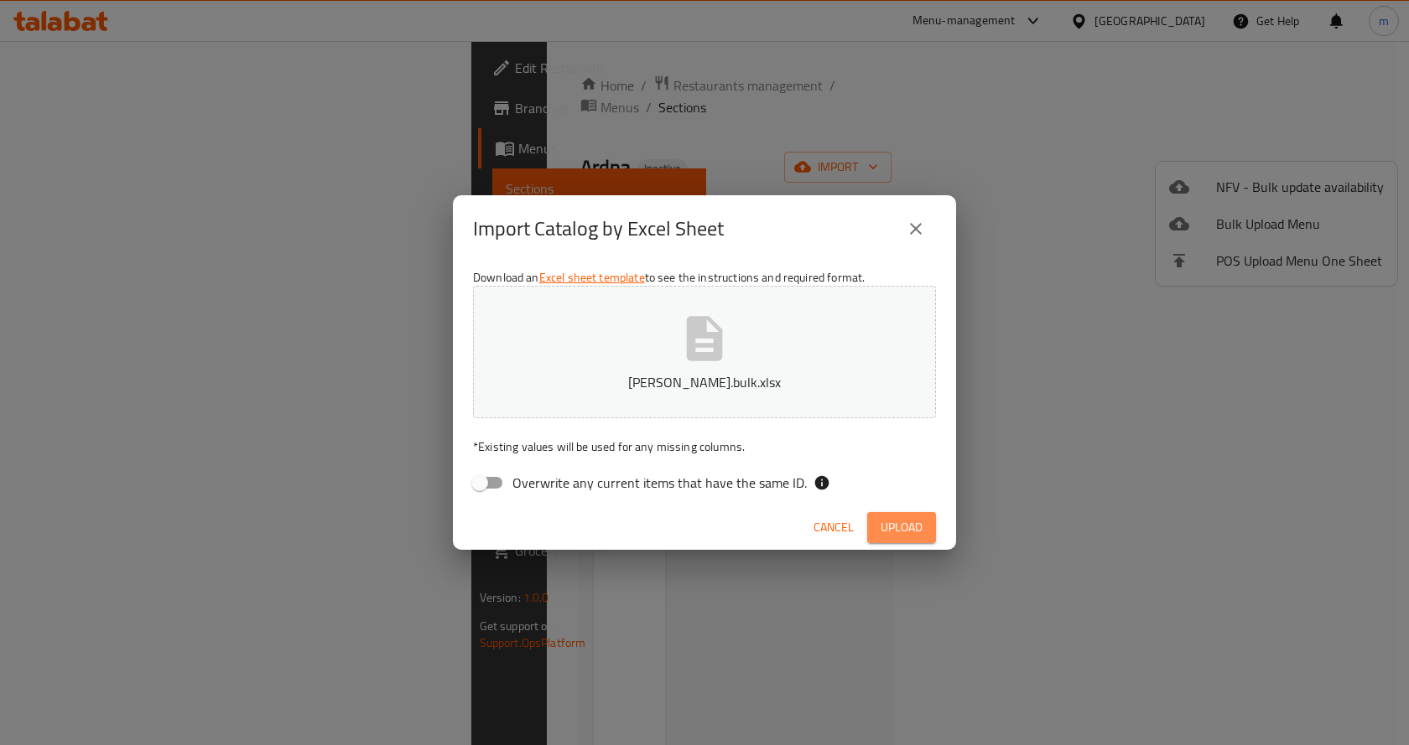
click at [905, 521] on span "Upload" at bounding box center [901, 527] width 42 height 21
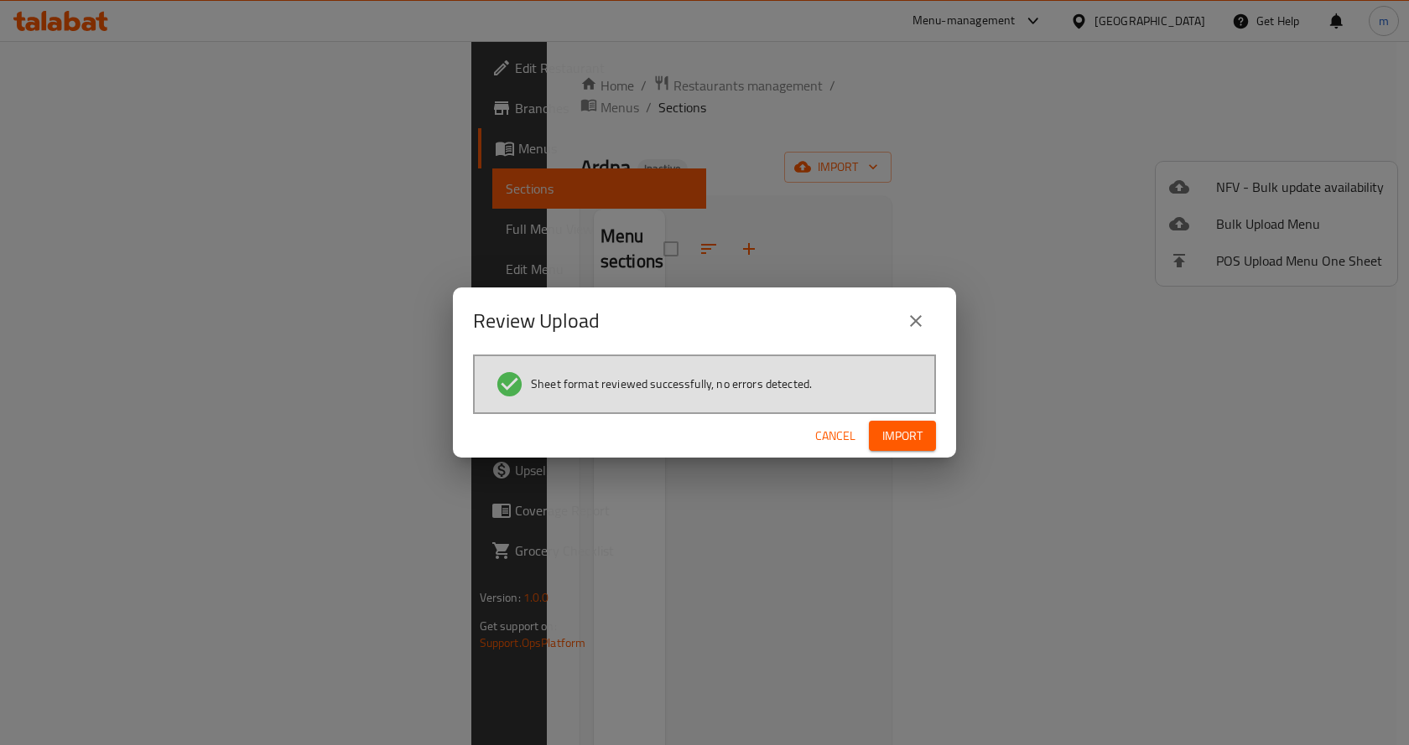
click at [920, 433] on span "Import" at bounding box center [902, 436] width 40 height 21
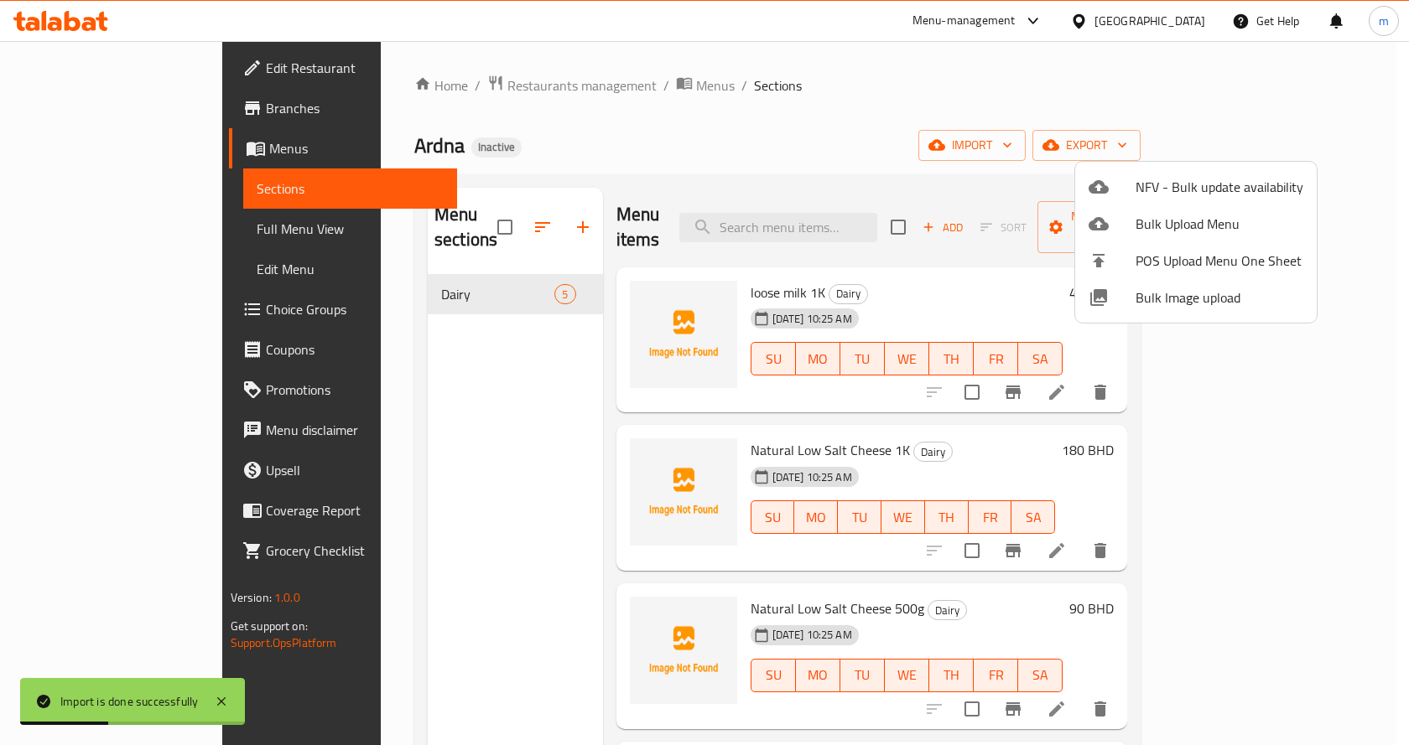
click at [1051, 91] on div at bounding box center [704, 372] width 1409 height 745
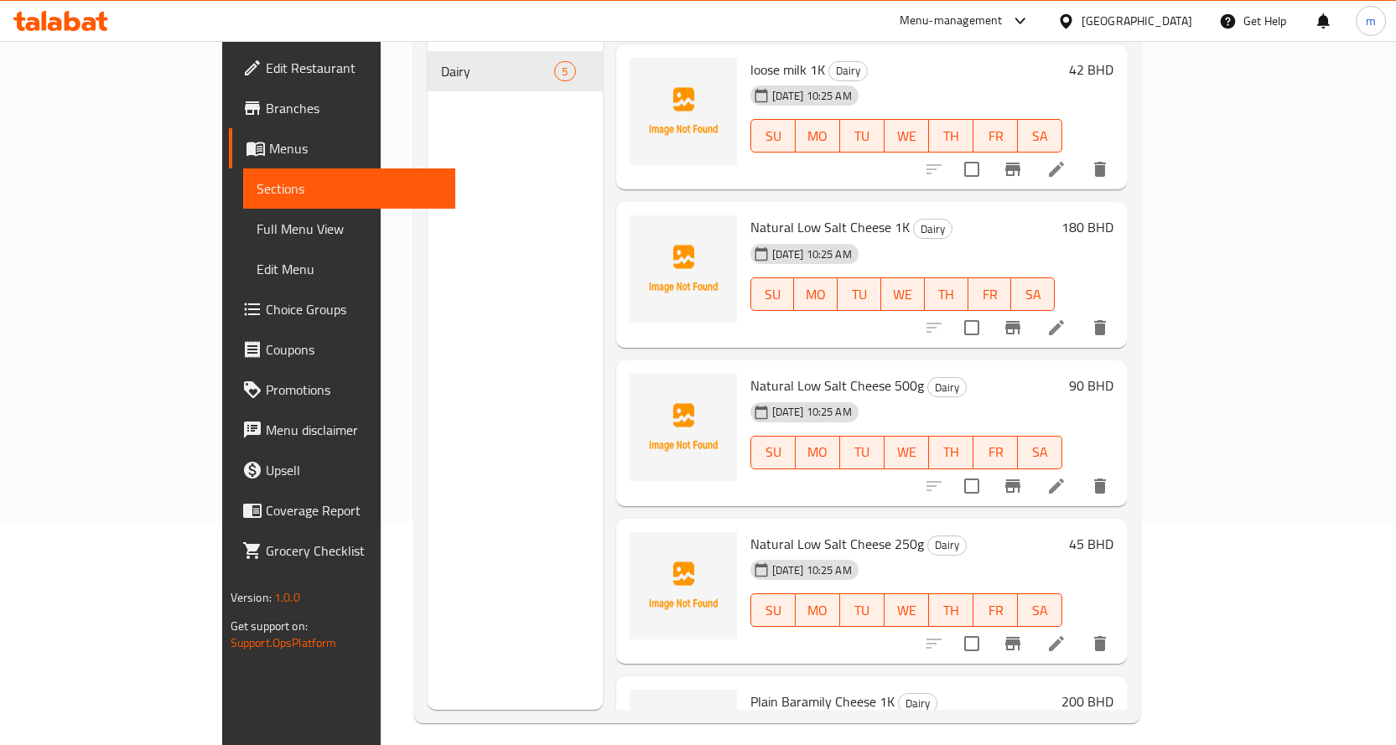
scroll to position [235, 0]
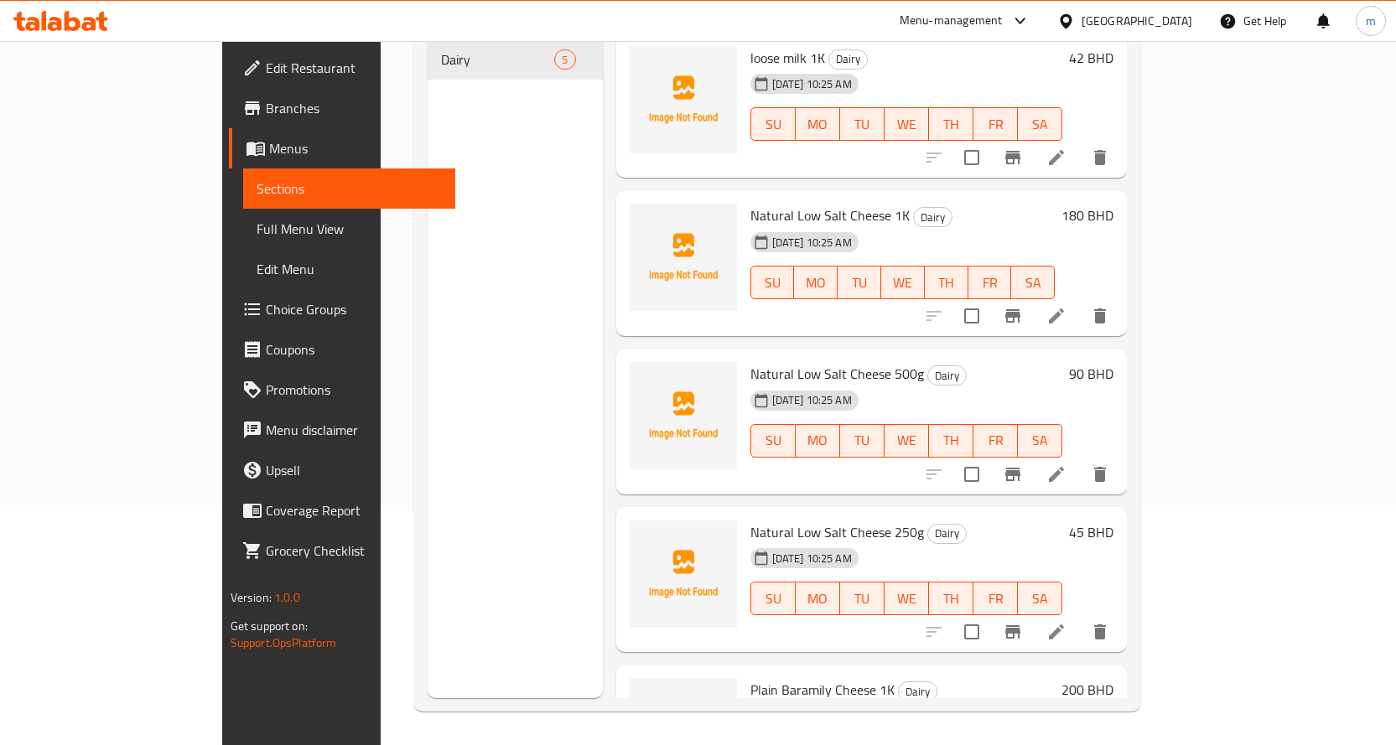
click at [257, 226] on span "Full Menu View" at bounding box center [349, 229] width 185 height 20
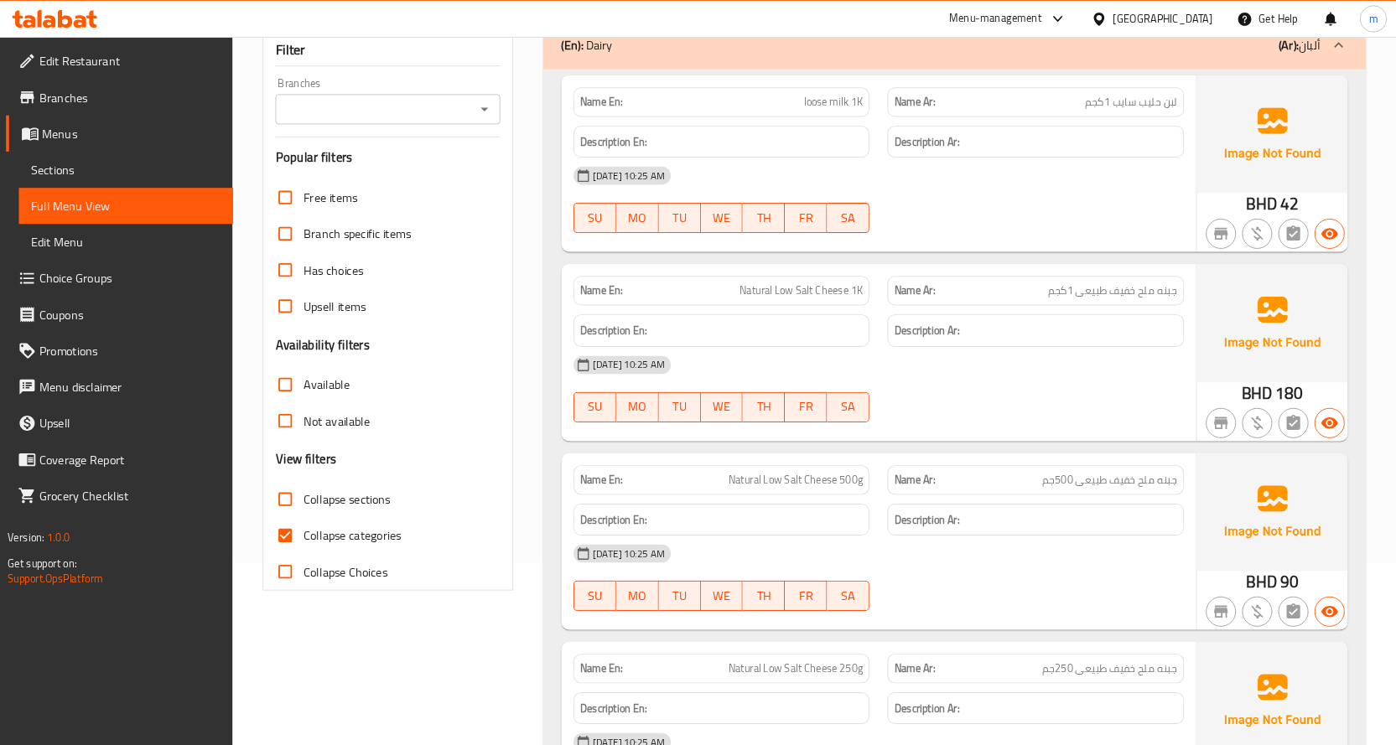
scroll to position [202, 0]
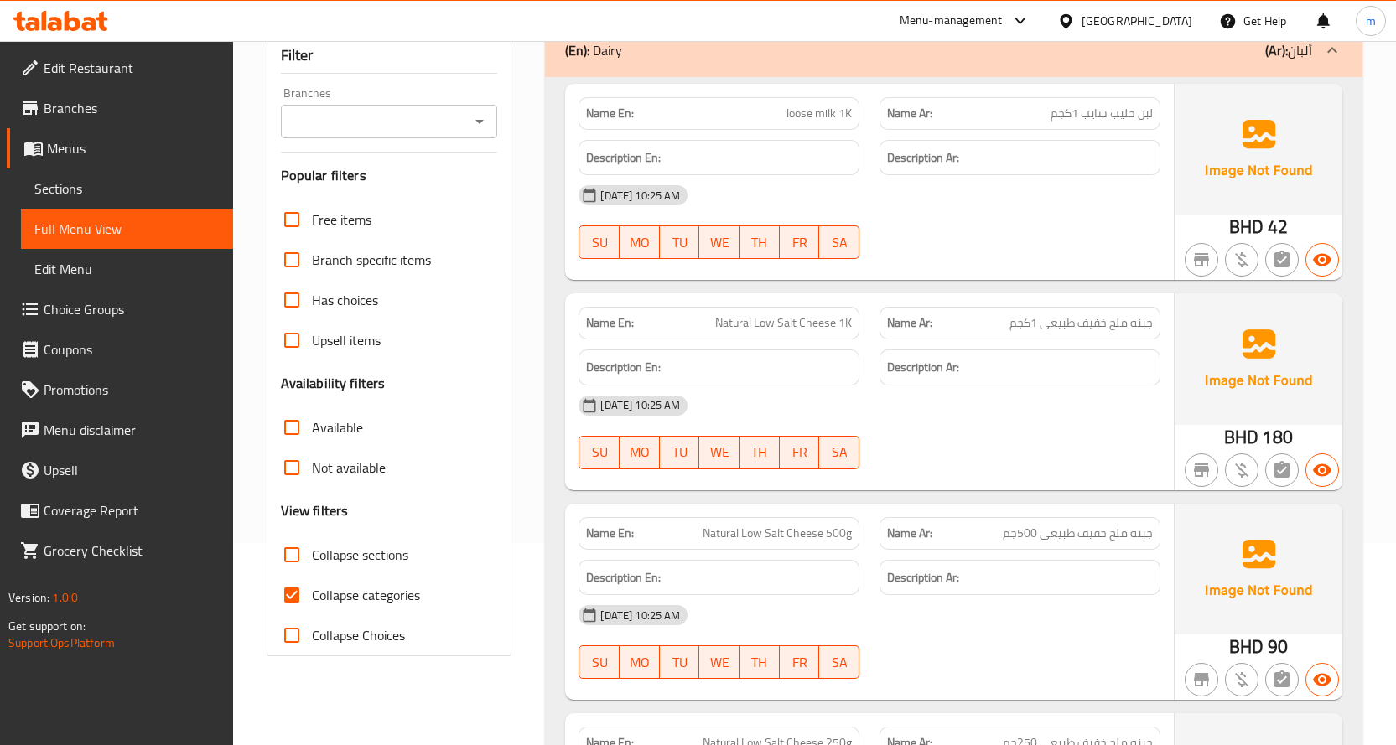
click at [351, 558] on span "Collapse sections" at bounding box center [360, 555] width 96 height 20
click at [312, 558] on input "Collapse sections" at bounding box center [292, 555] width 40 height 40
checkbox input "true"
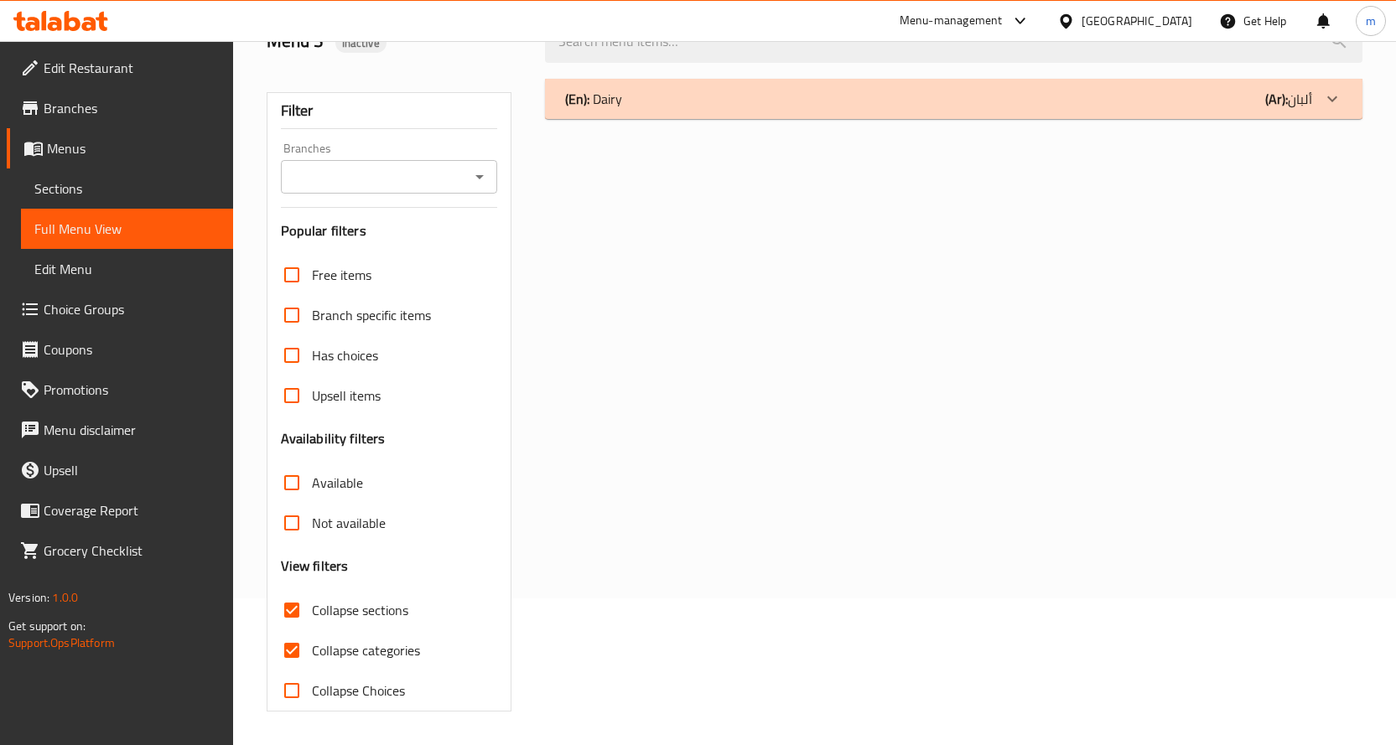
scroll to position [147, 0]
click at [371, 648] on span "Collapse categories" at bounding box center [366, 651] width 108 height 20
click at [312, 648] on input "Collapse categories" at bounding box center [292, 650] width 40 height 40
click at [386, 651] on span "Collapse categories" at bounding box center [366, 651] width 108 height 20
click at [312, 651] on input "Collapse categories" at bounding box center [292, 650] width 40 height 40
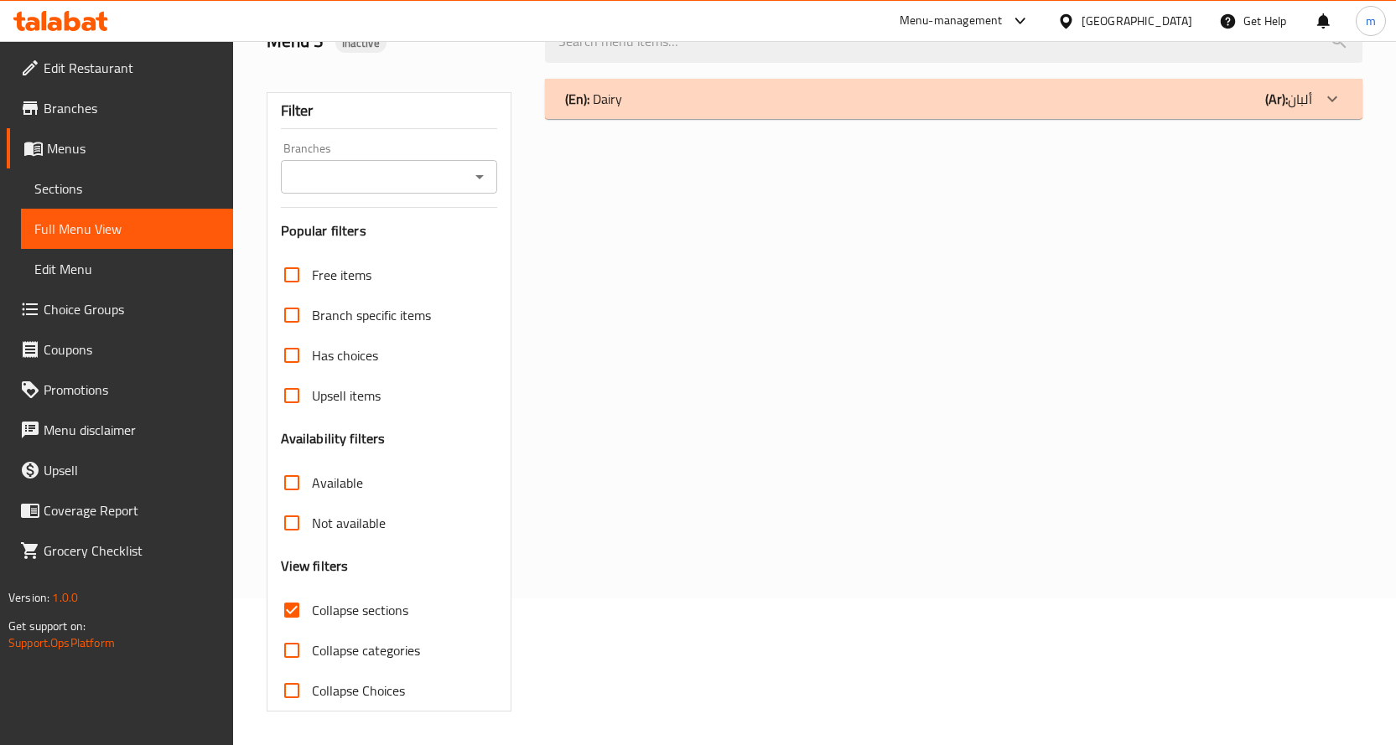
checkbox input "true"
click at [376, 604] on span "Collapse sections" at bounding box center [360, 610] width 96 height 20
click at [312, 604] on input "Collapse sections" at bounding box center [292, 610] width 40 height 40
checkbox input "false"
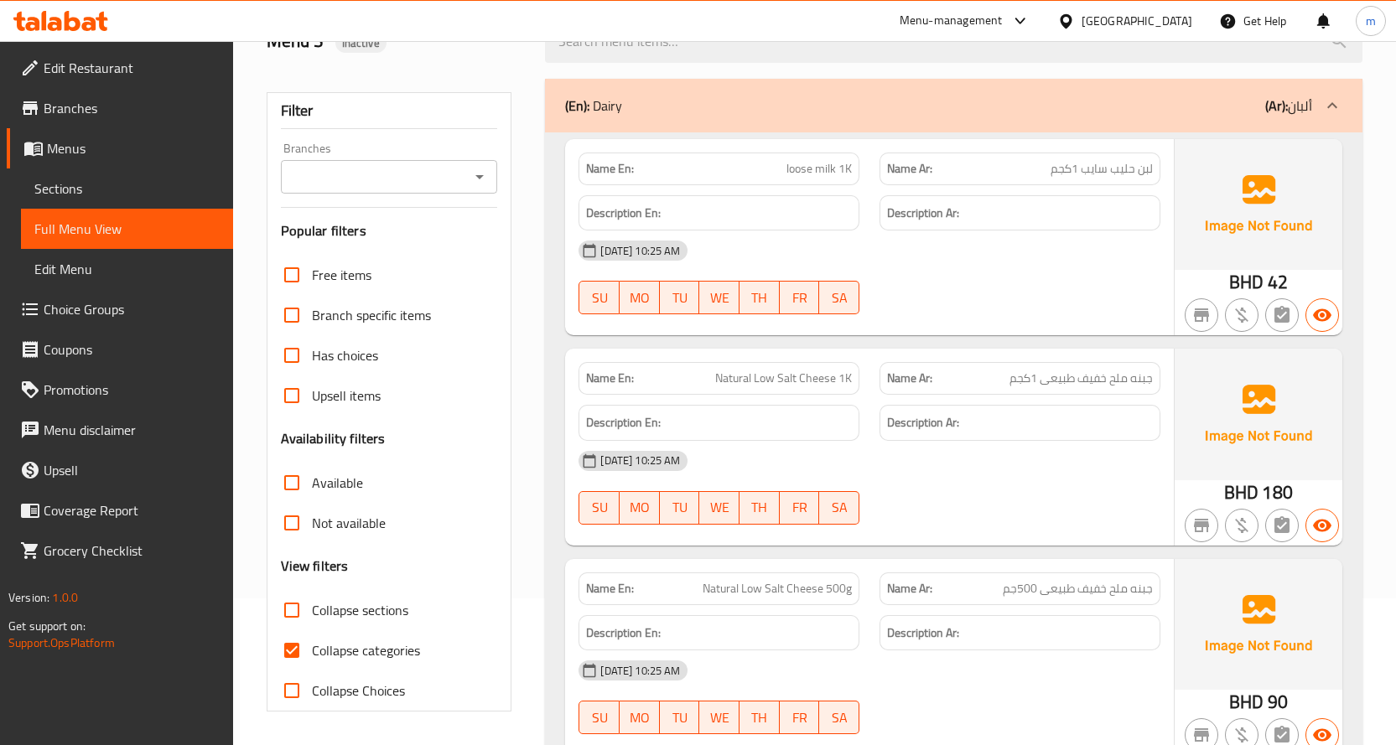
click at [392, 693] on span "Collapse Choices" at bounding box center [358, 691] width 93 height 20
click at [312, 693] on input "Collapse Choices" at bounding box center [292, 691] width 40 height 40
checkbox input "true"
click at [392, 655] on span "Collapse categories" at bounding box center [366, 651] width 108 height 20
click at [312, 655] on input "Collapse categories" at bounding box center [292, 650] width 40 height 40
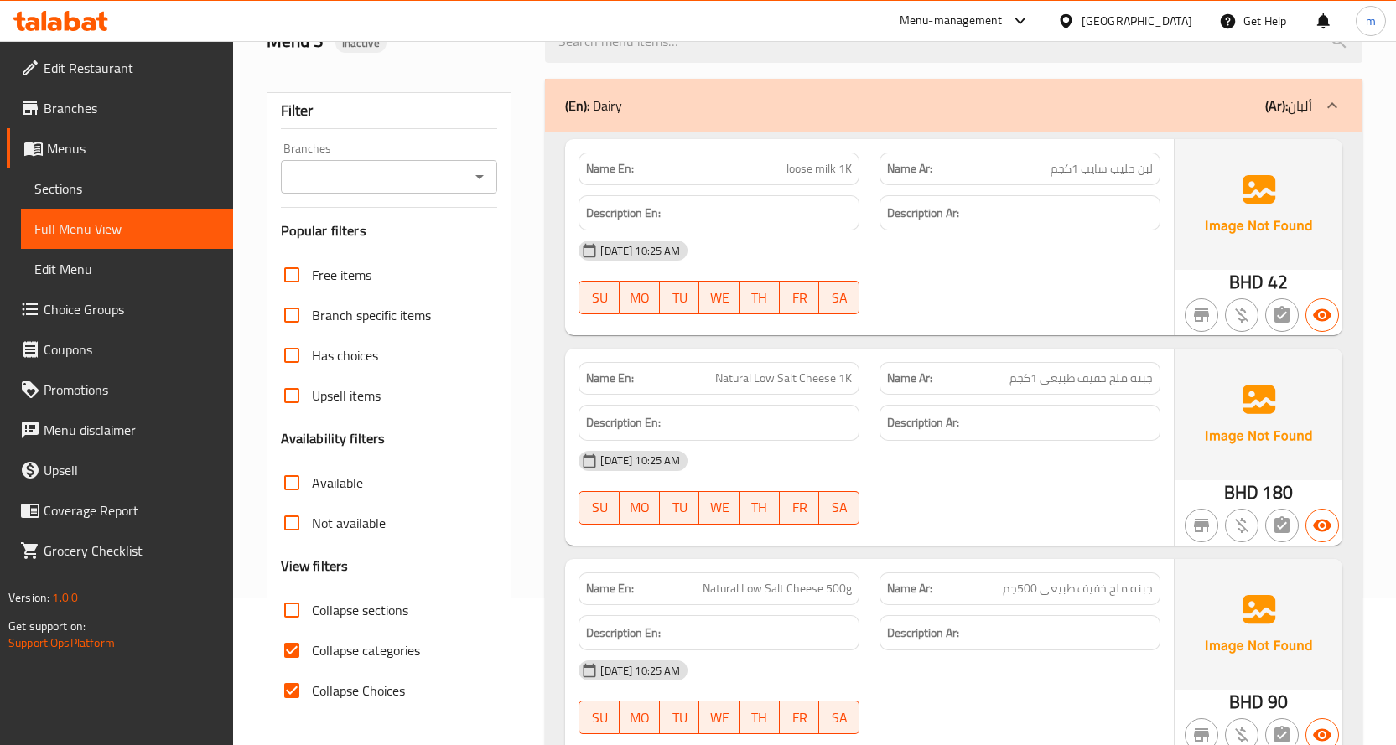
checkbox input "false"
click at [341, 479] on span "Available" at bounding box center [337, 483] width 51 height 20
click at [312, 479] on input "Available" at bounding box center [292, 483] width 40 height 40
checkbox input "true"
click at [350, 692] on span "Collapse Choices" at bounding box center [358, 691] width 93 height 20
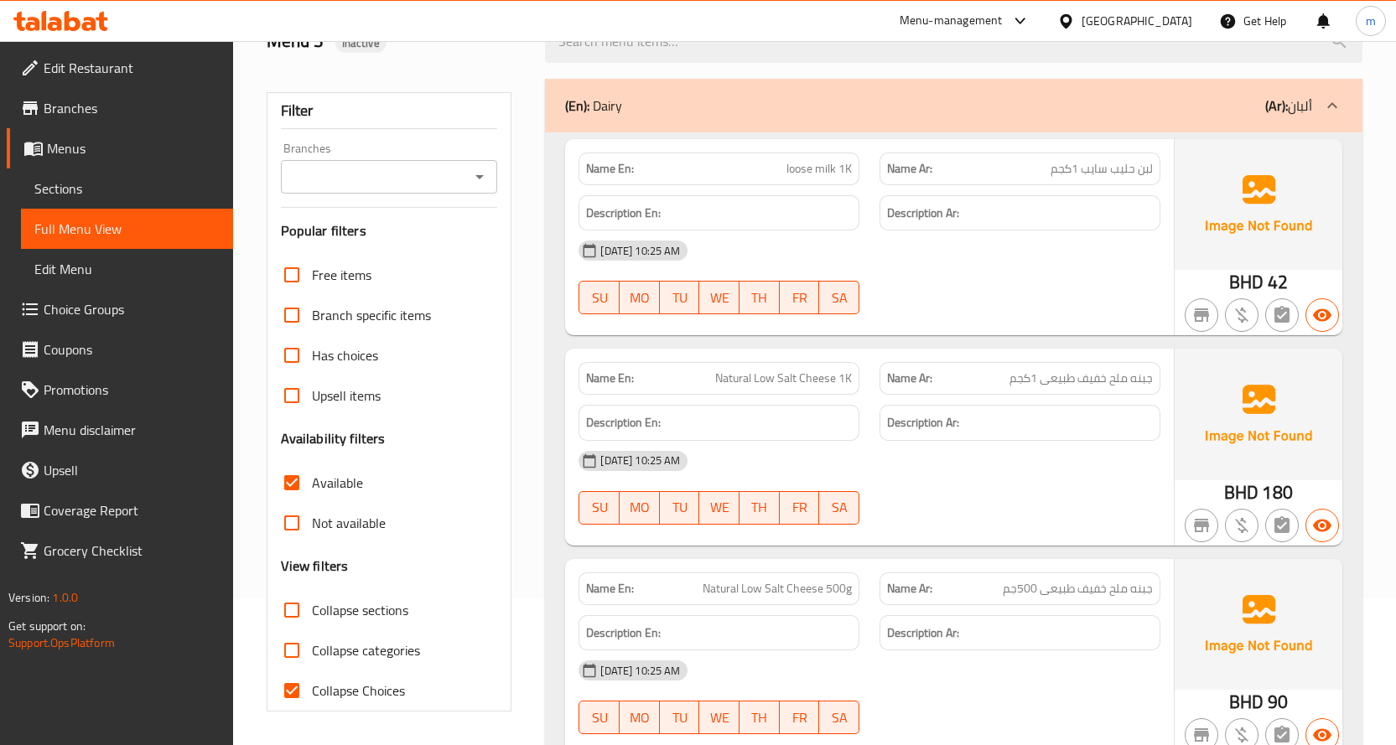
click at [312, 692] on input "Collapse Choices" at bounding box center [292, 691] width 40 height 40
checkbox input "false"
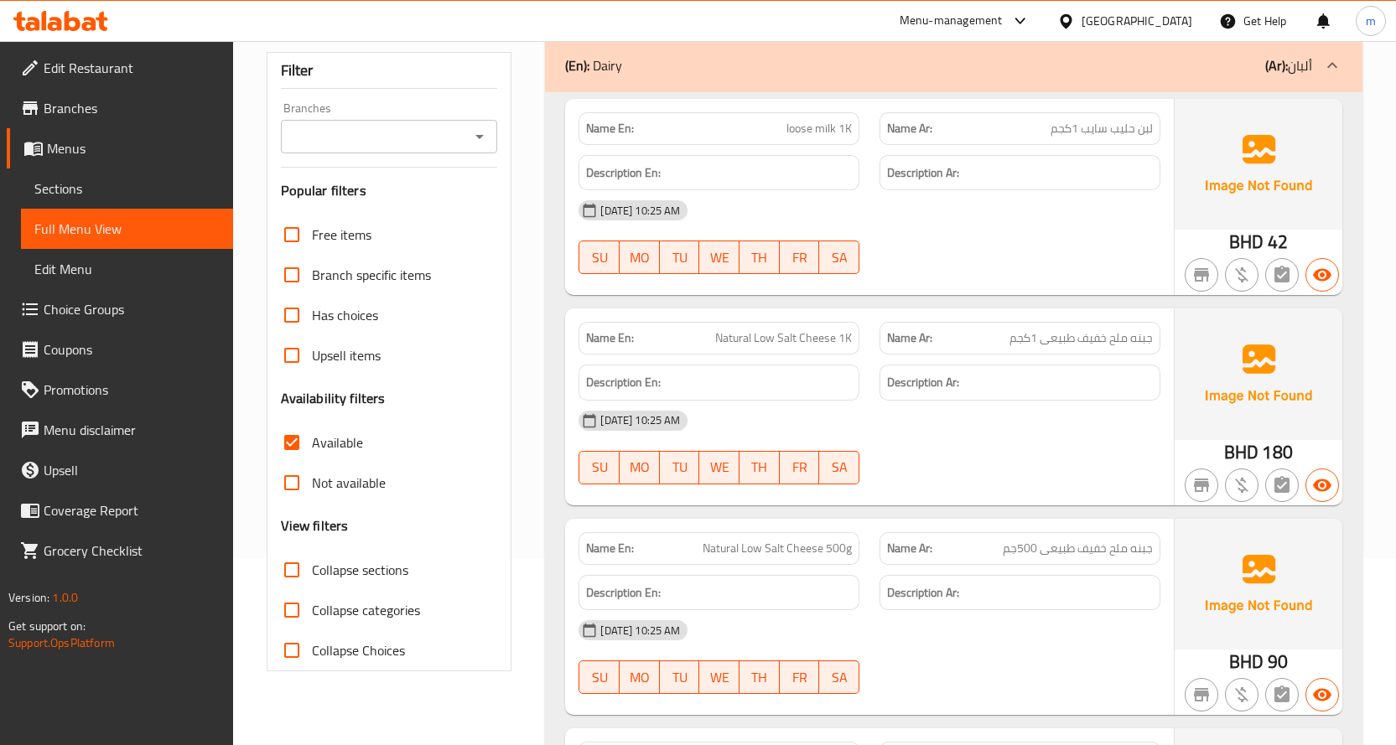
scroll to position [225, 0]
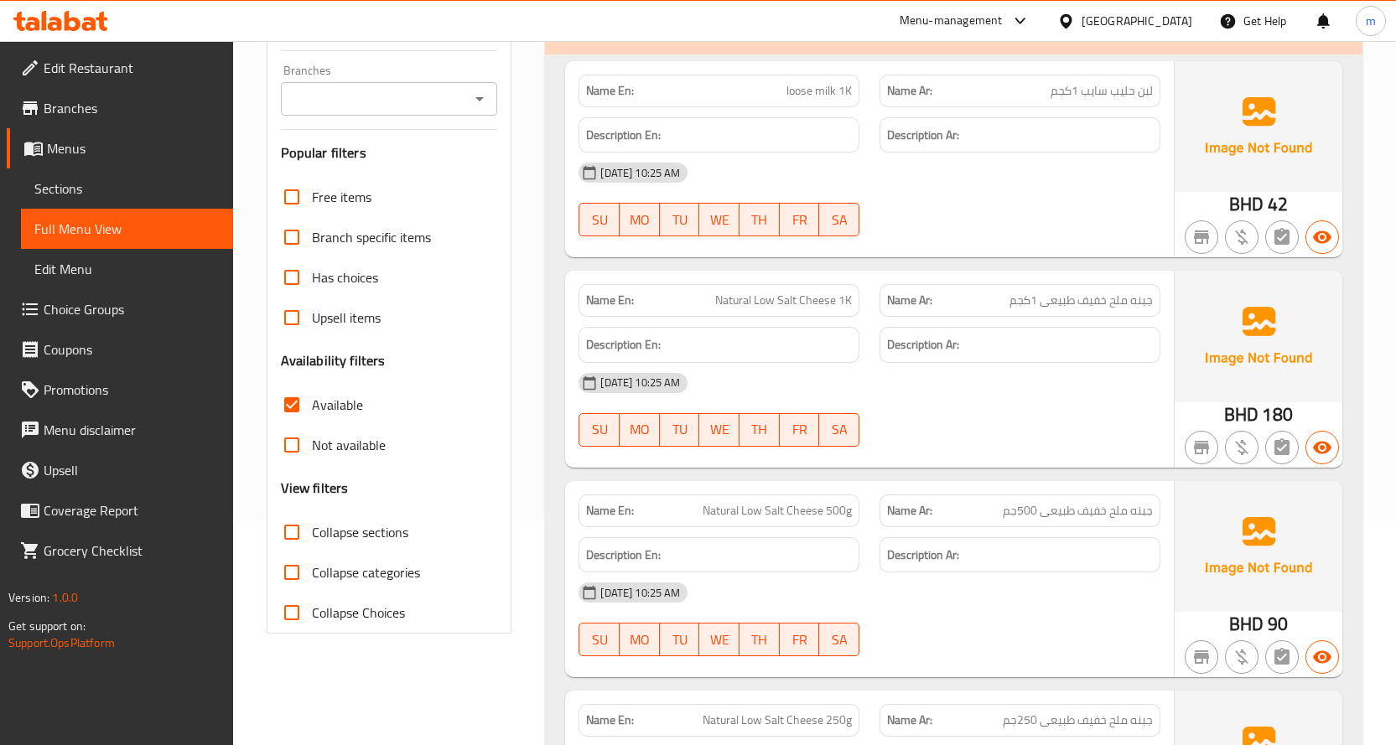
click at [348, 573] on span "Collapse categories" at bounding box center [366, 573] width 108 height 20
click at [312, 573] on input "Collapse categories" at bounding box center [292, 573] width 40 height 40
checkbox input "true"
click at [319, 405] on span "Available" at bounding box center [337, 405] width 51 height 20
click at [312, 405] on input "Available" at bounding box center [292, 405] width 40 height 40
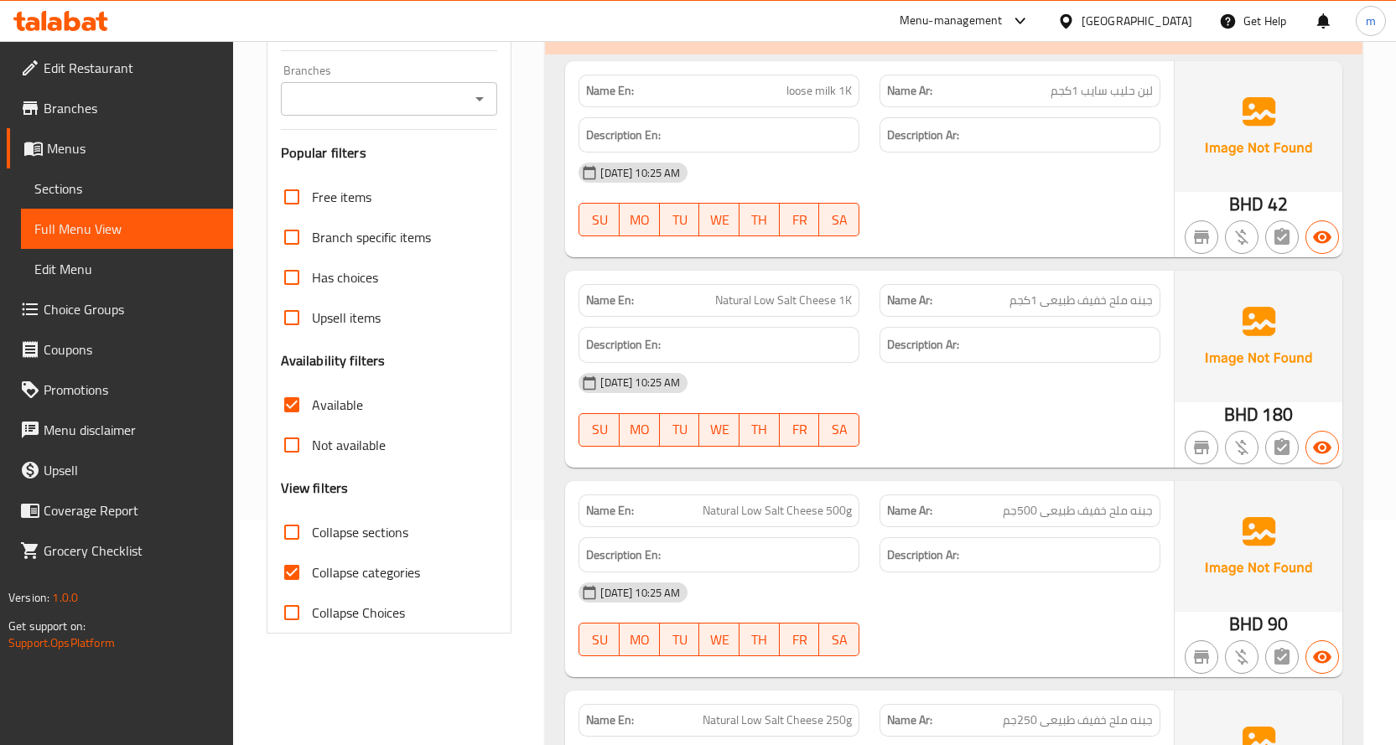
checkbox input "false"
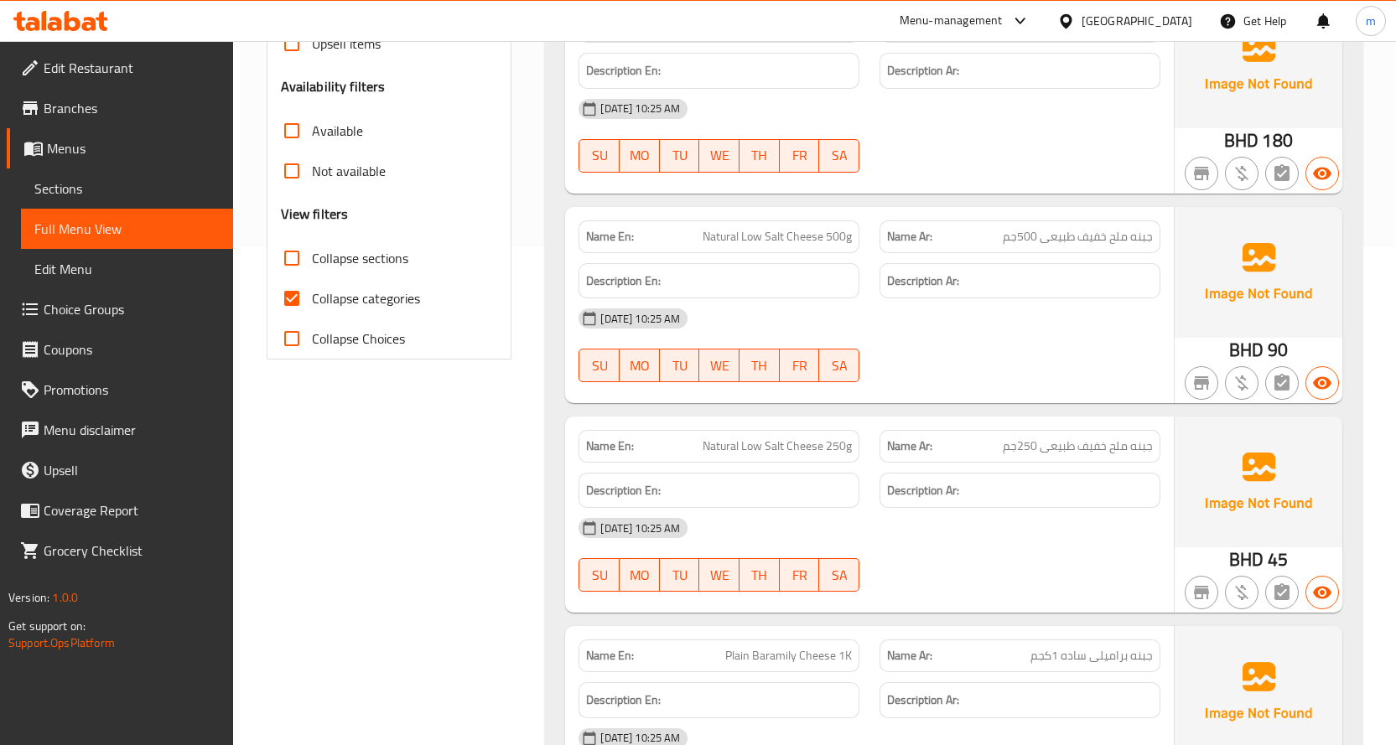
scroll to position [644, 0]
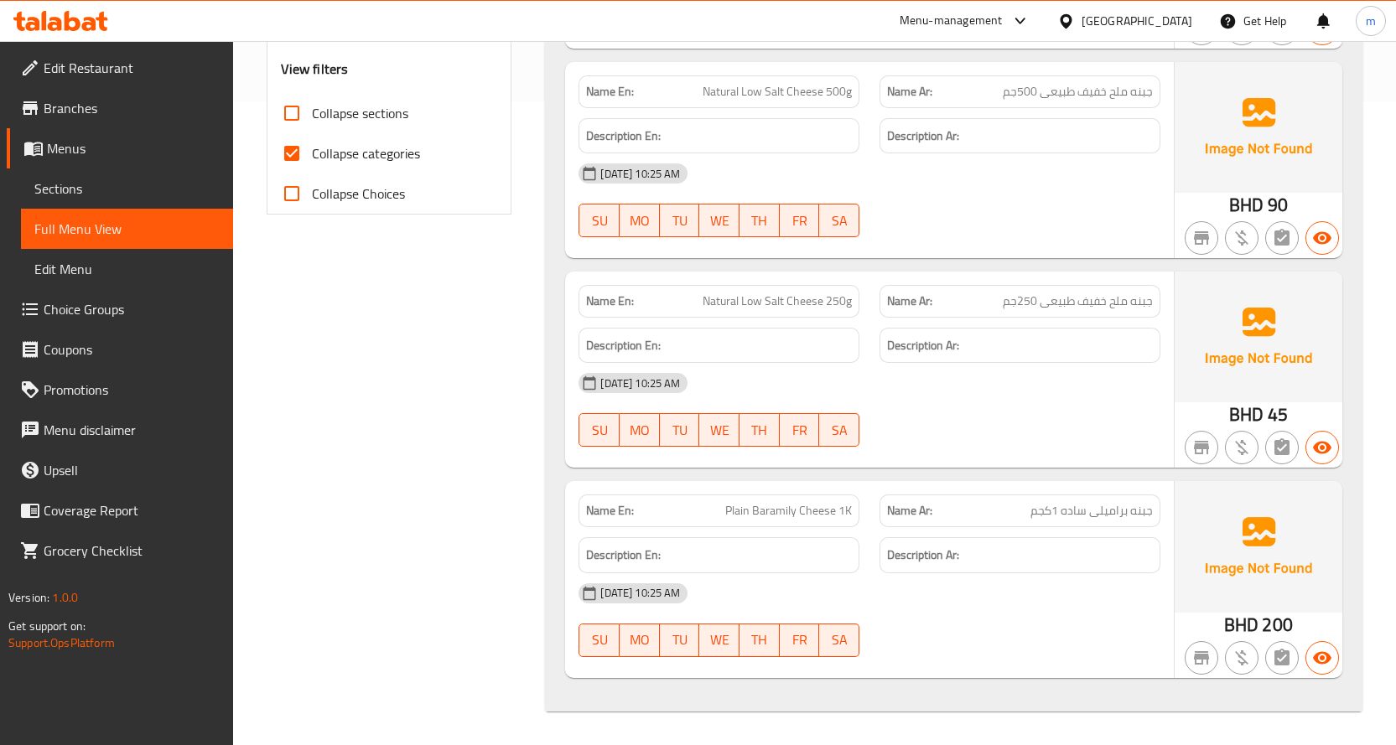
click at [1248, 535] on img at bounding box center [1259, 546] width 168 height 131
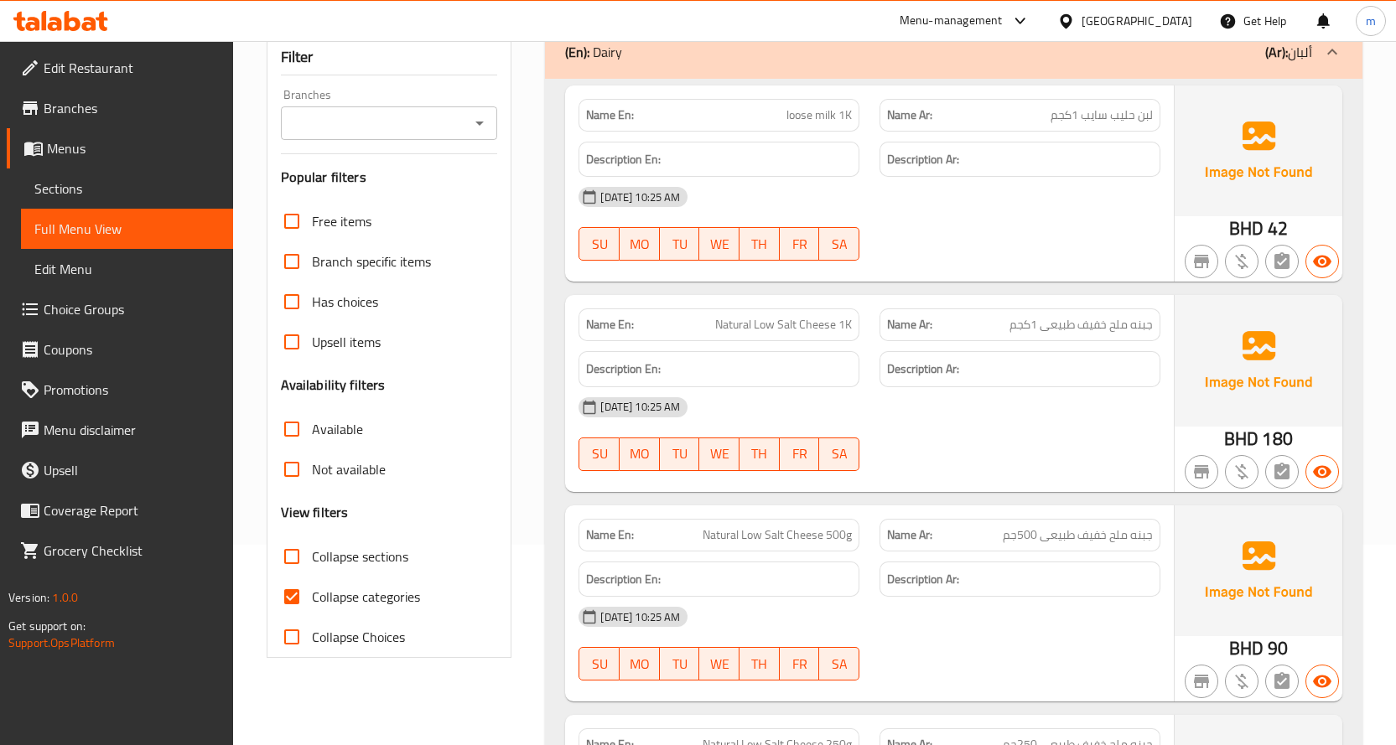
scroll to position [252, 0]
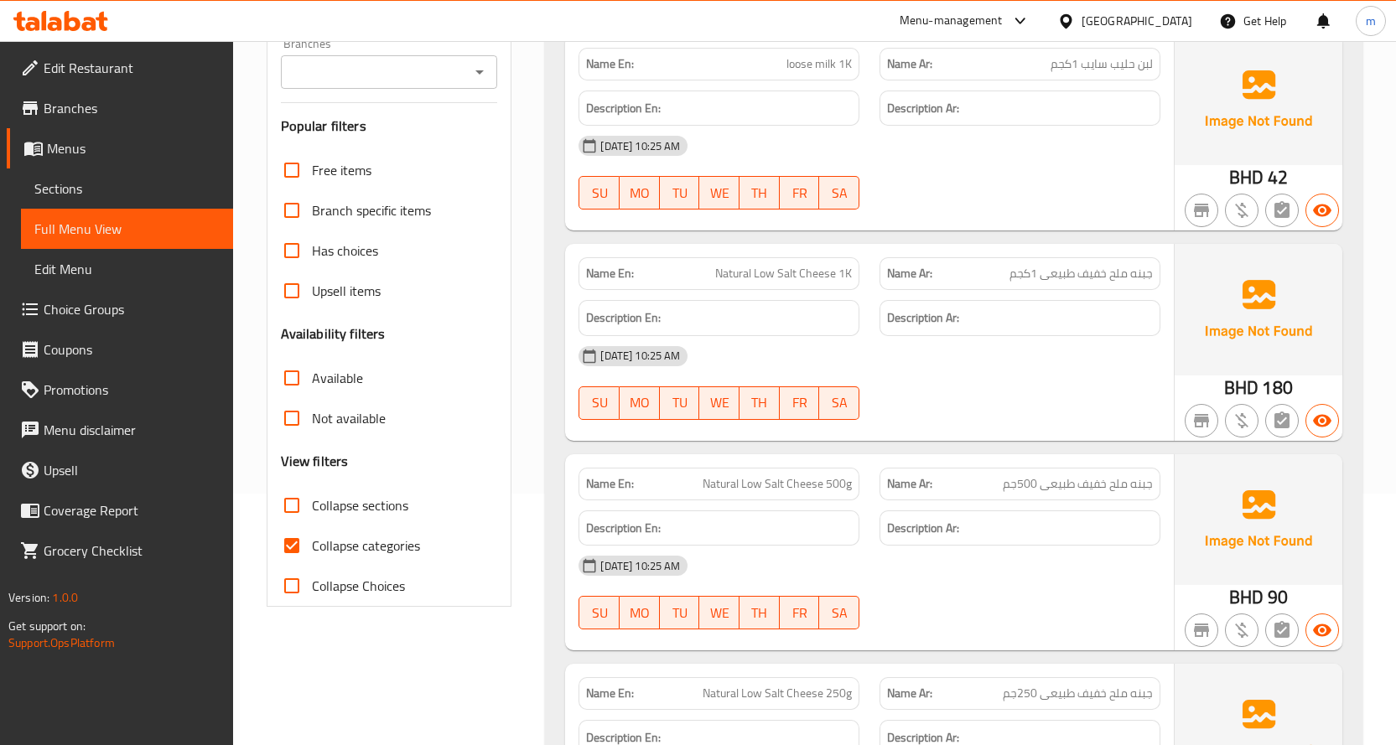
click at [320, 552] on span "Collapse categories" at bounding box center [366, 546] width 108 height 20
click at [312, 552] on input "Collapse categories" at bounding box center [292, 546] width 40 height 40
checkbox input "false"
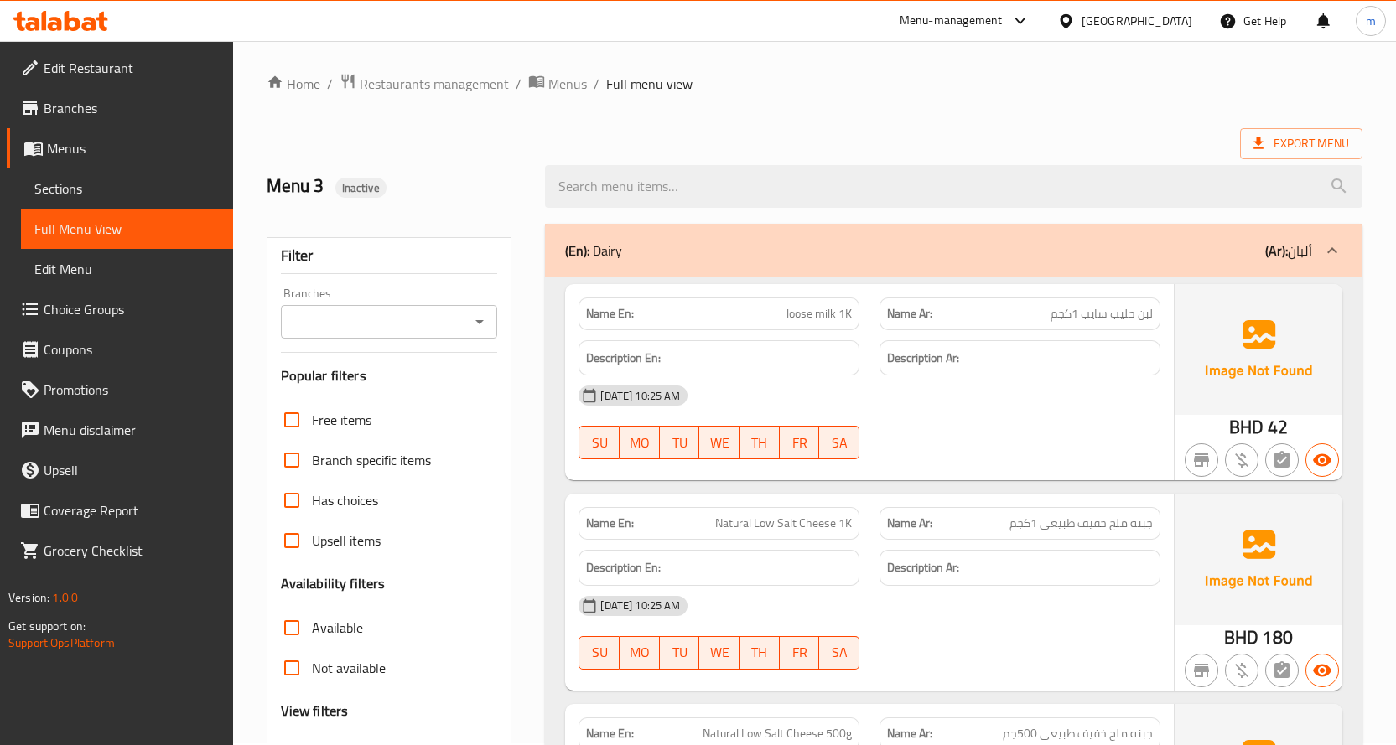
scroll to position [0, 0]
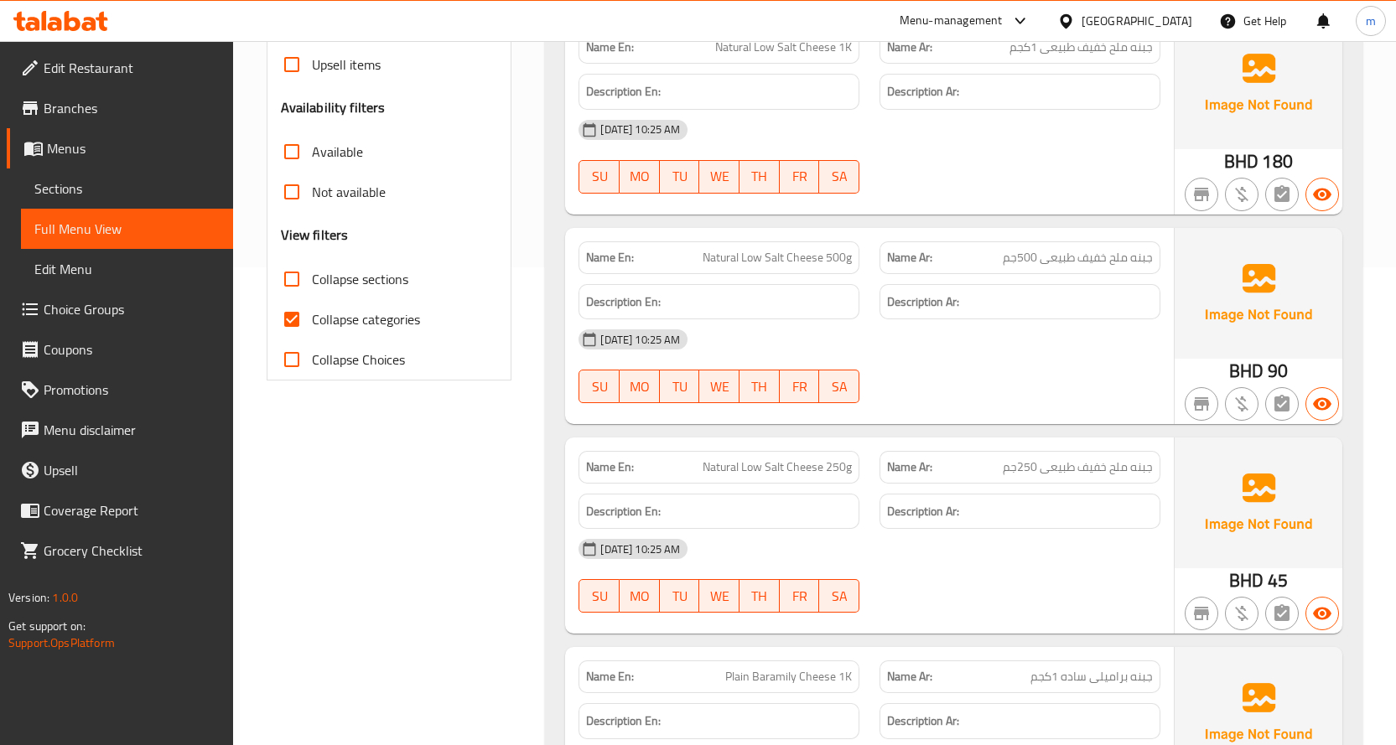
scroll to position [476, 0]
click at [276, 319] on input "Collapse categories" at bounding box center [292, 321] width 40 height 40
checkbox input "false"
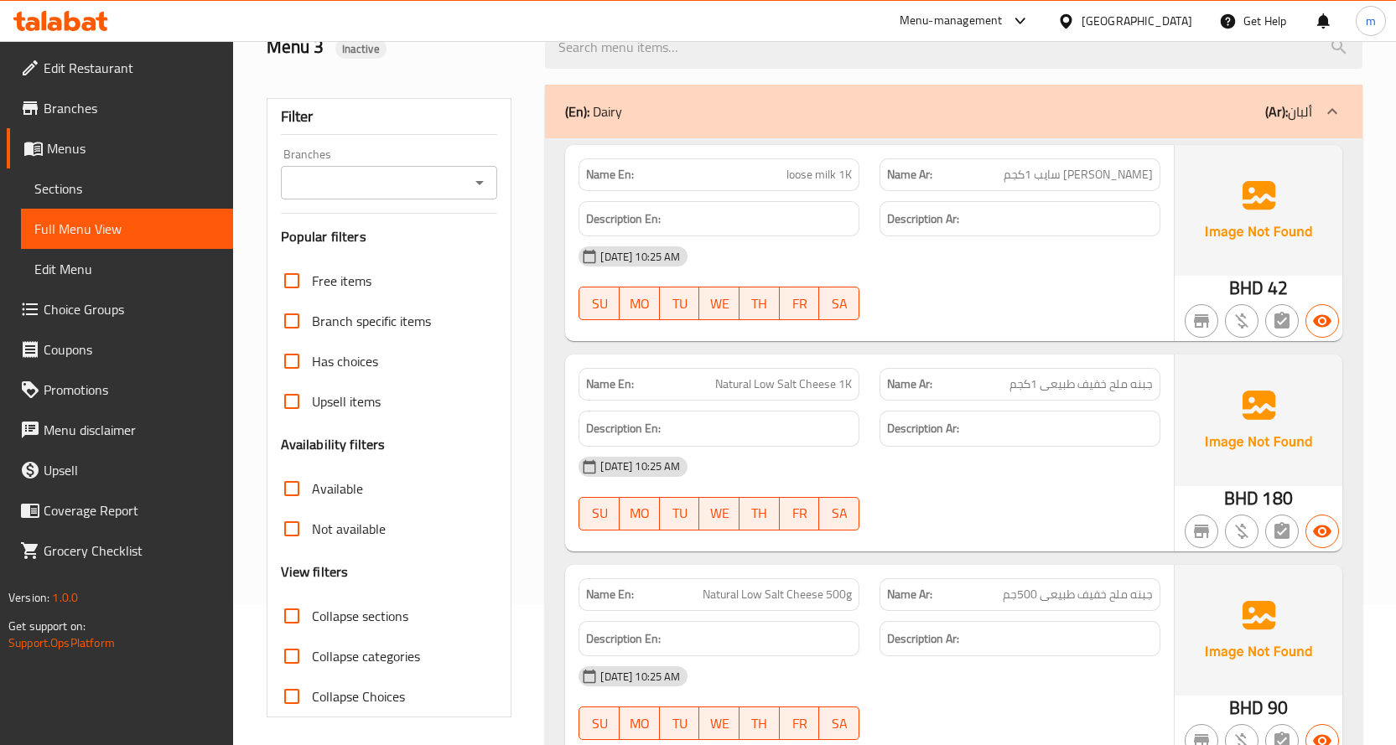
scroll to position [0, 0]
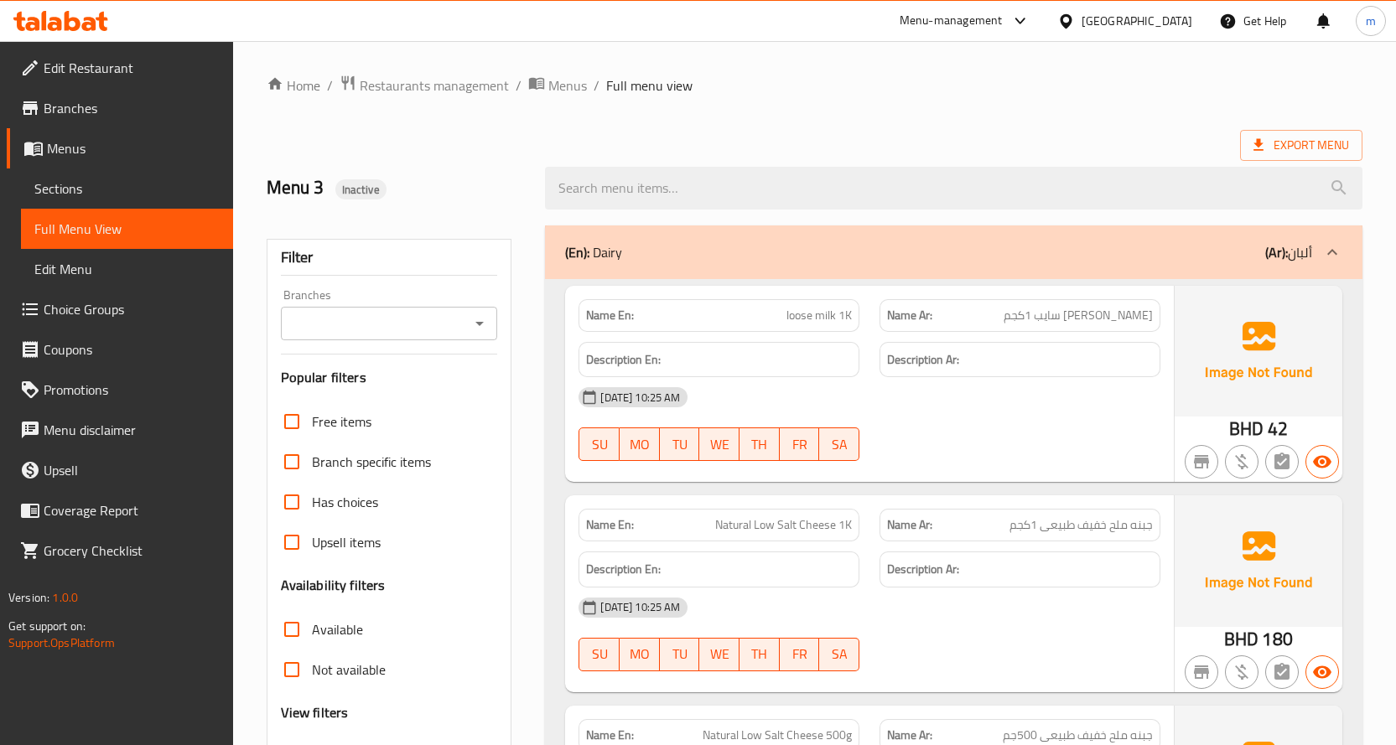
click at [1249, 426] on span "BHD" at bounding box center [1246, 428] width 34 height 33
click at [1060, 421] on div "[DATE] 10:25 AM SU MO TU WE TH FR SA" at bounding box center [869, 424] width 602 height 94
click at [101, 170] on link "Sections" at bounding box center [127, 189] width 212 height 40
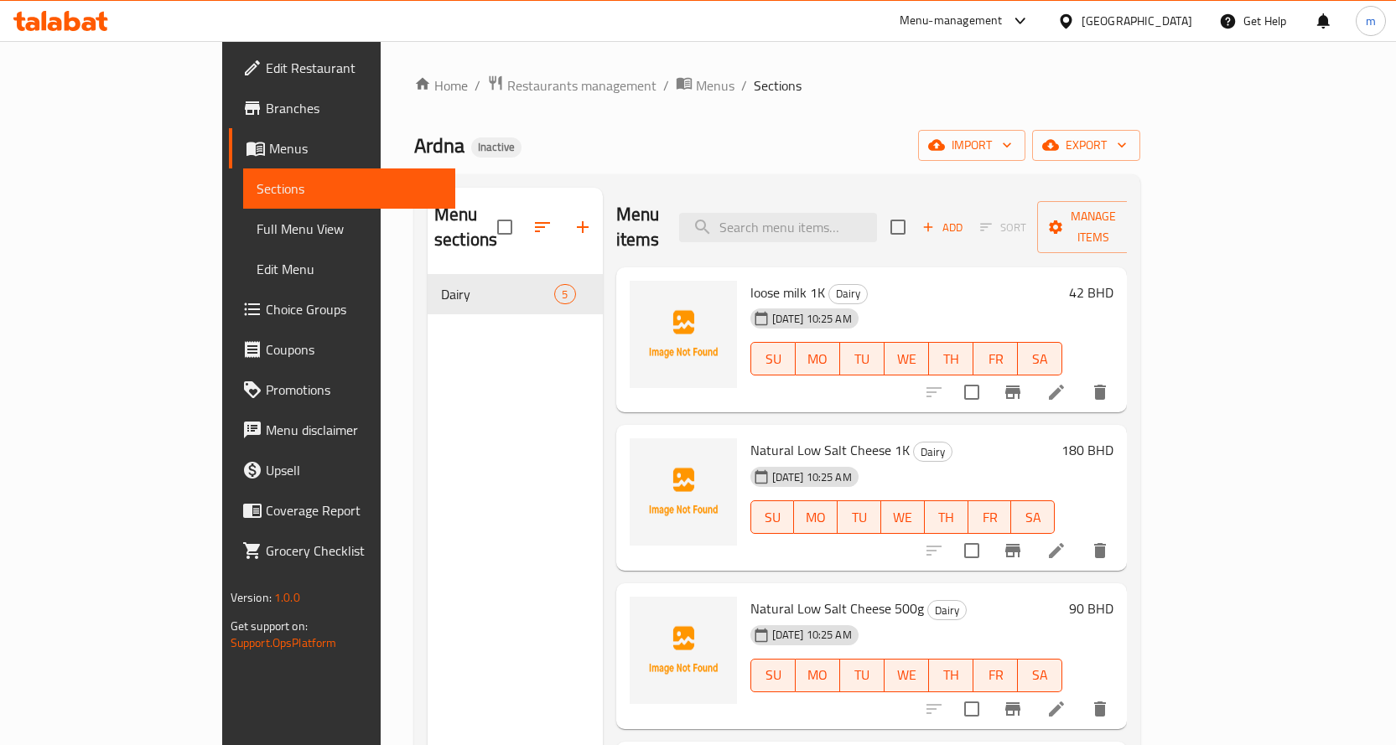
click at [1113, 281] on h6 "42 BHD" at bounding box center [1091, 292] width 44 height 23
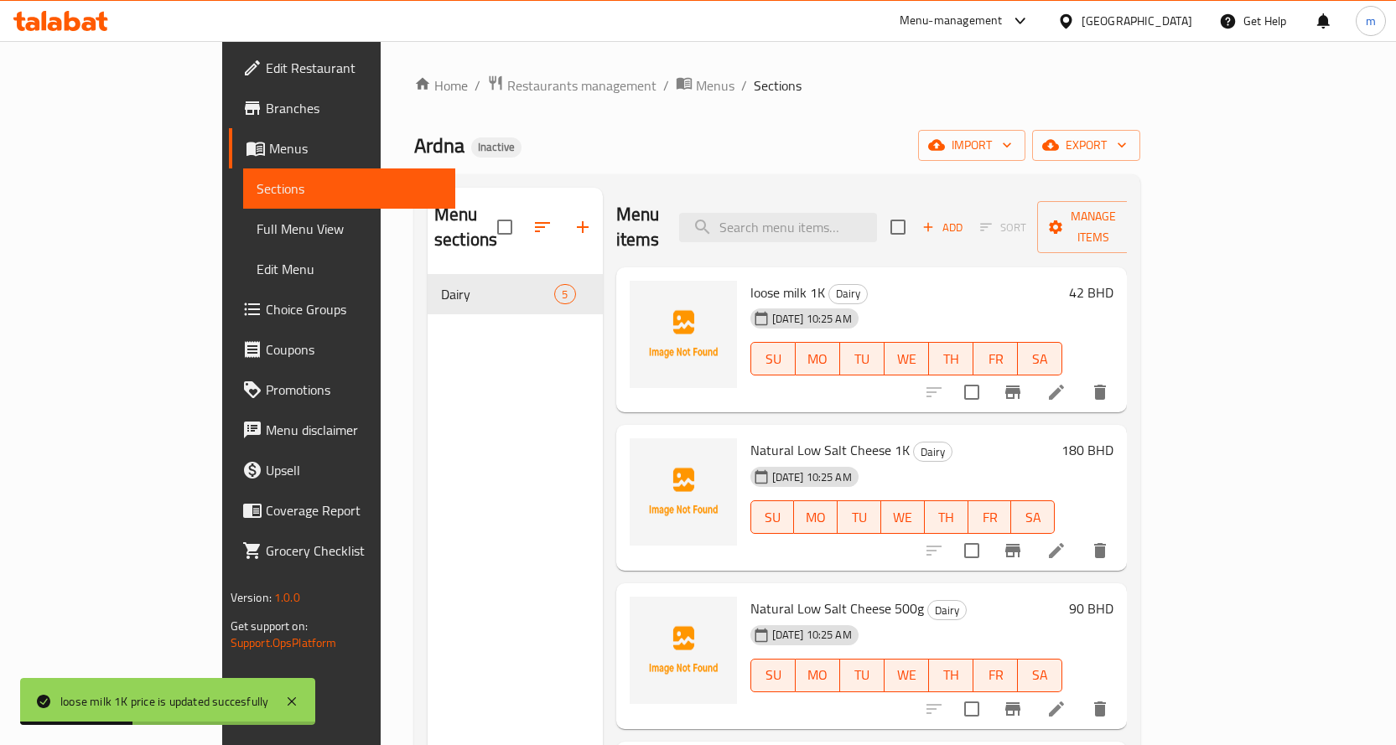
click at [1113, 281] on h6 "42 BHD" at bounding box center [1091, 292] width 44 height 23
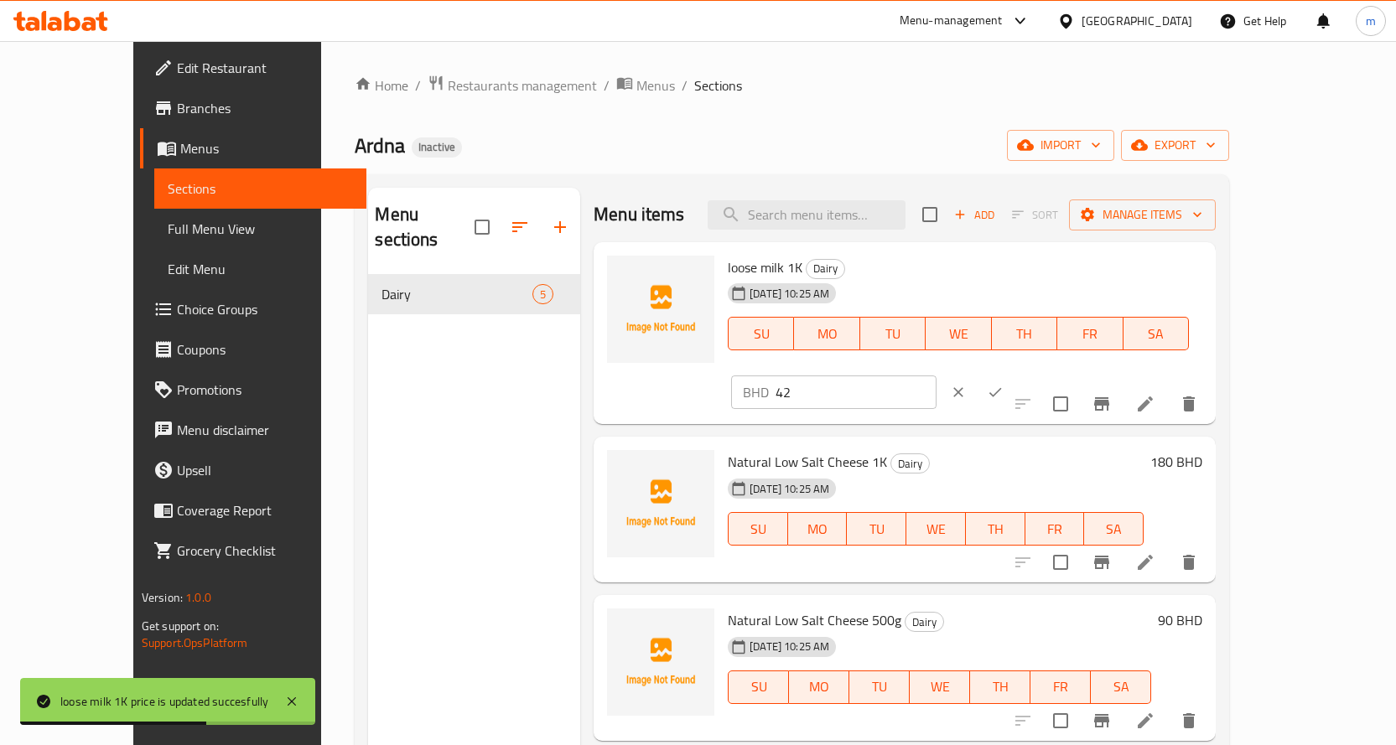
click at [1040, 374] on div "BHD 42 ​" at bounding box center [884, 392] width 312 height 37
click at [1155, 394] on icon at bounding box center [1145, 404] width 20 height 20
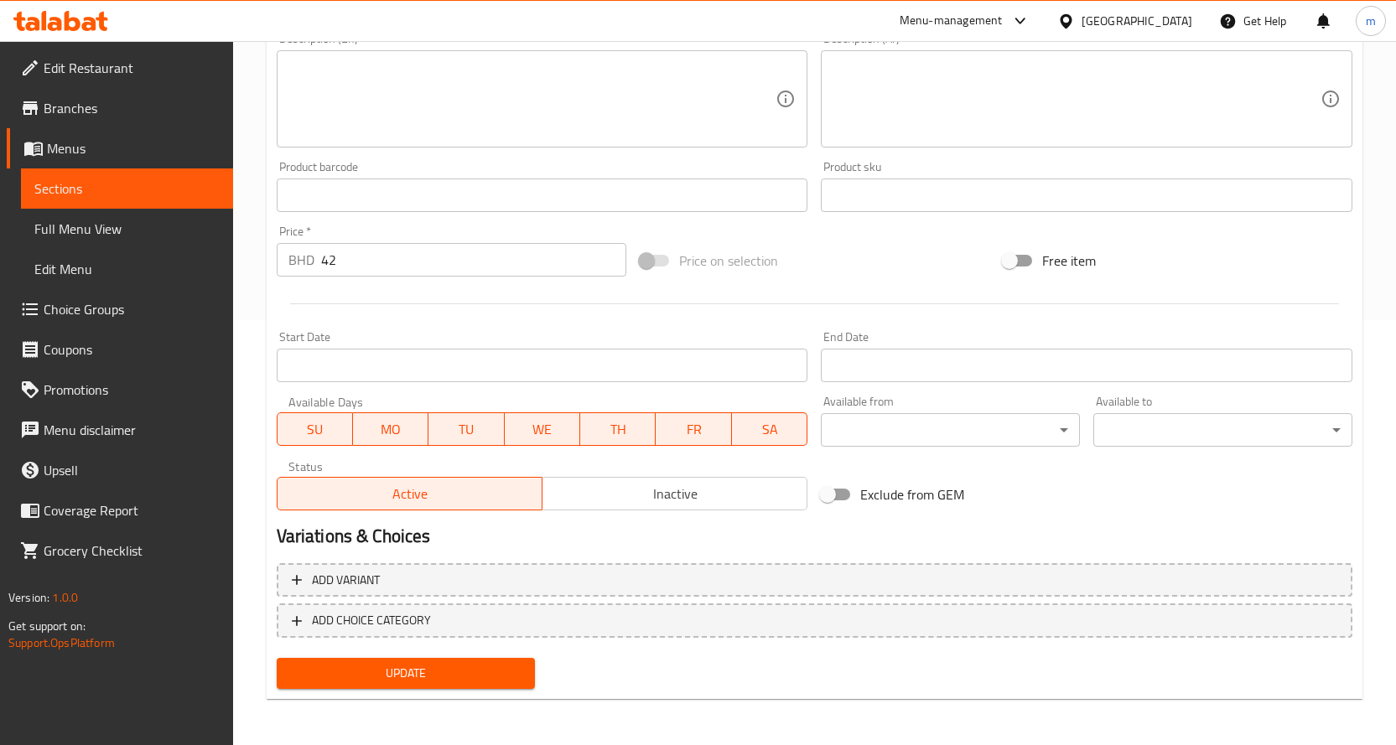
scroll to position [426, 0]
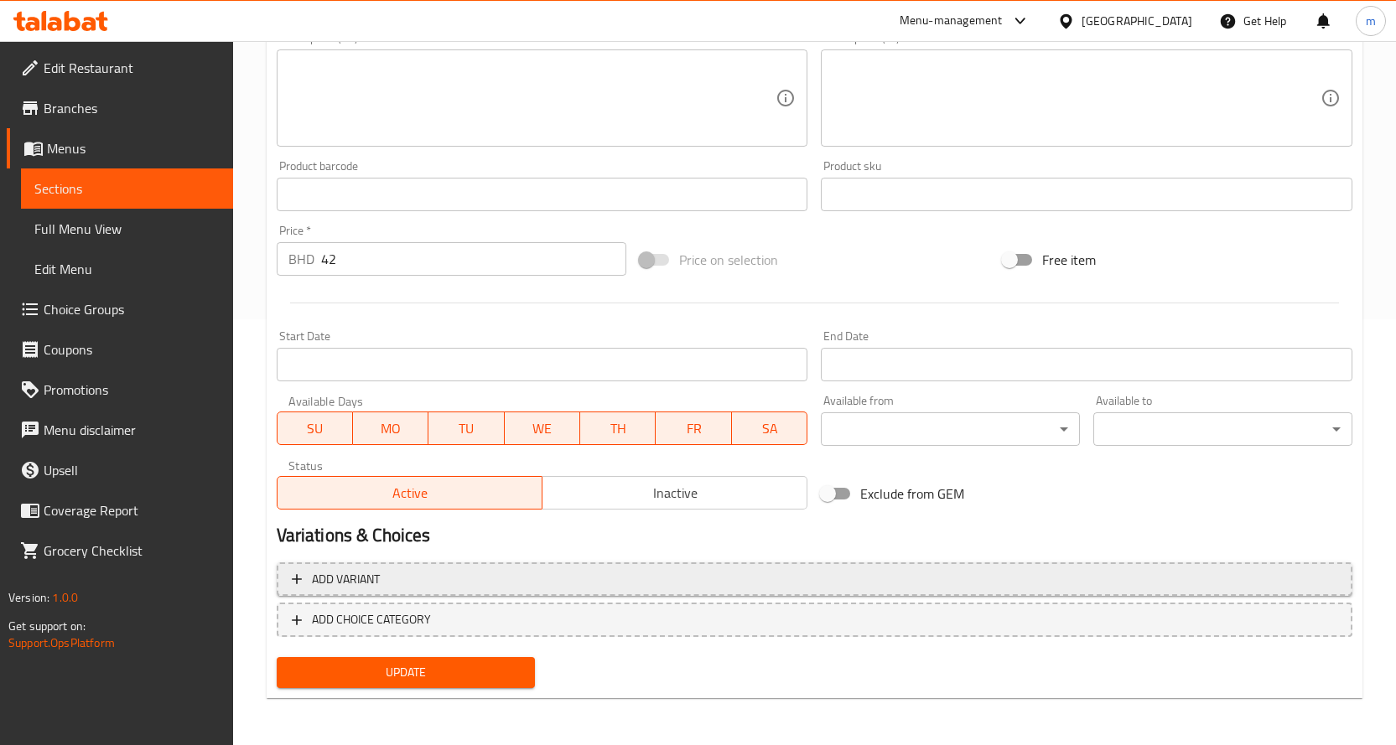
click at [540, 572] on span "Add variant" at bounding box center [814, 579] width 1045 height 21
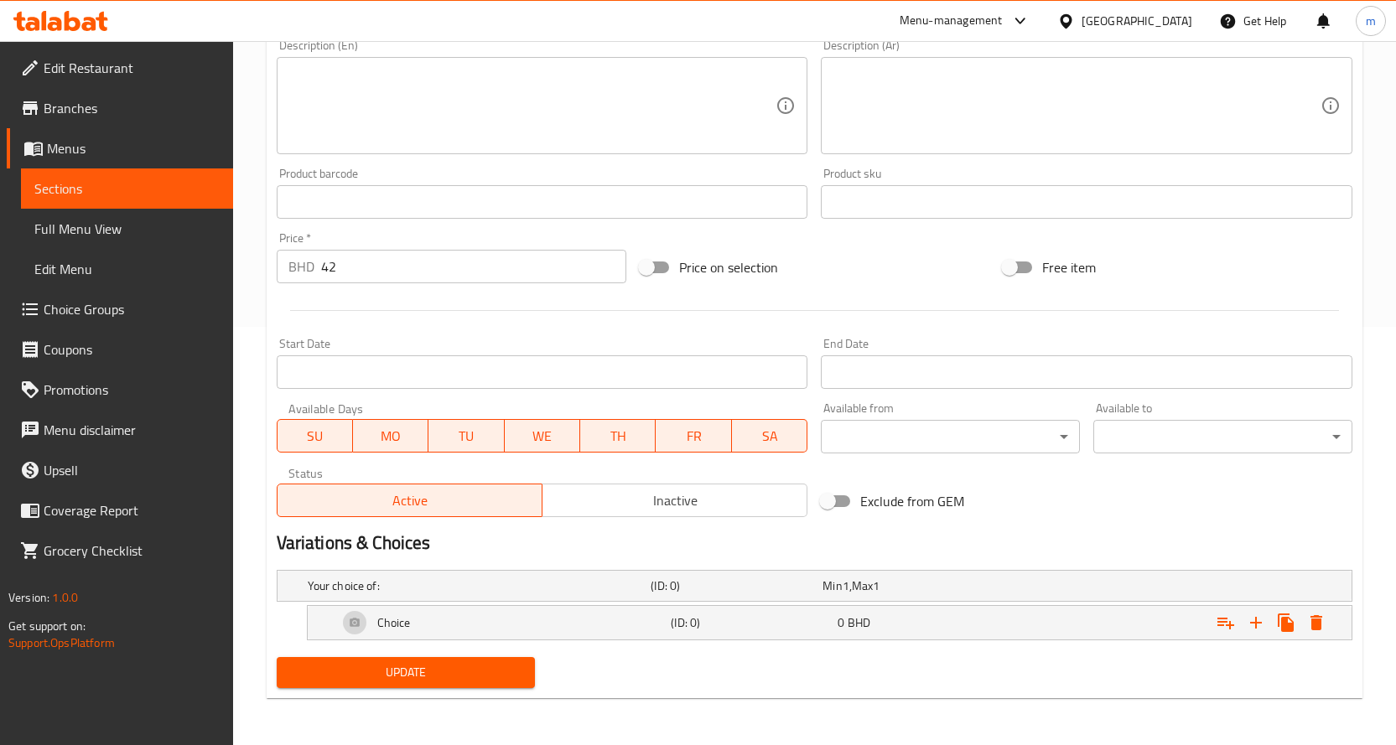
scroll to position [418, 0]
drag, startPoint x: 447, startPoint y: 621, endPoint x: 447, endPoint y: 611, distance: 10.1
click at [447, 615] on div "Choice" at bounding box center [502, 623] width 334 height 40
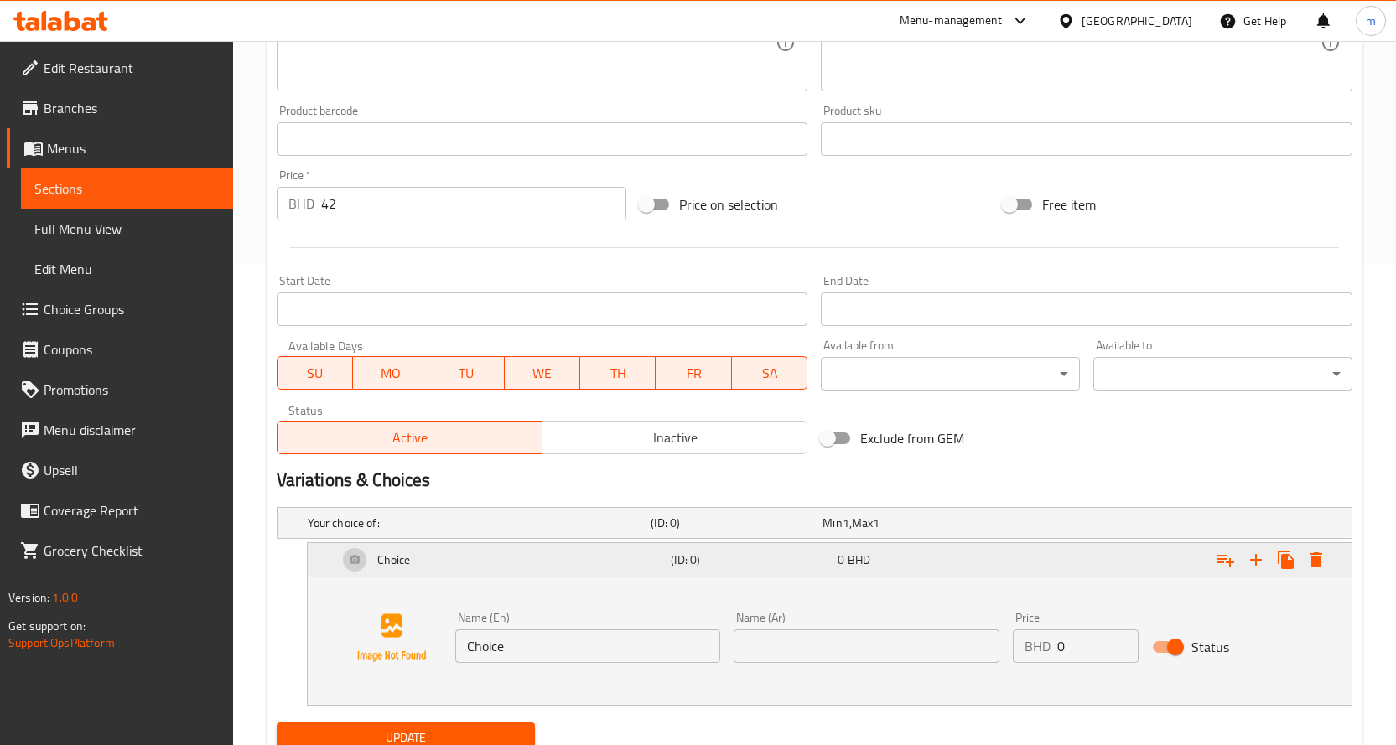
scroll to position [547, 0]
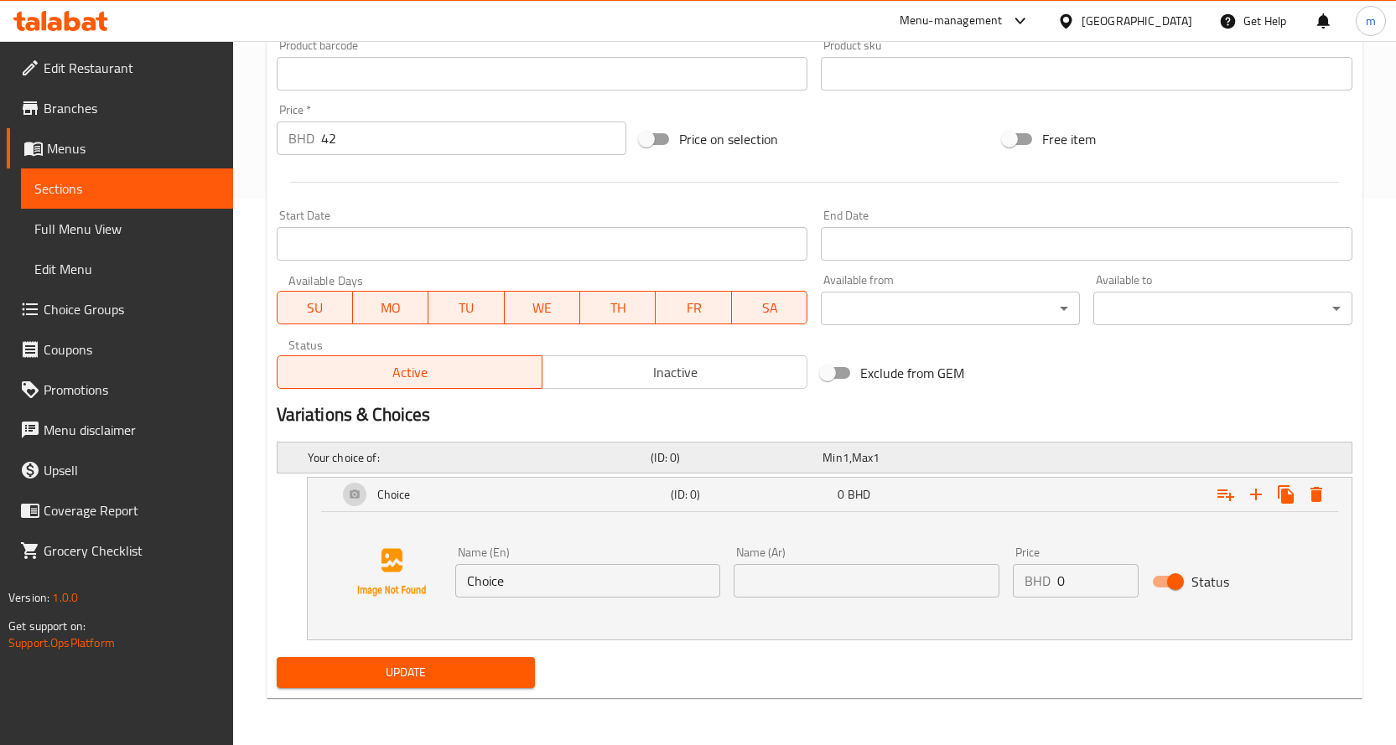
click at [376, 453] on h5 "Your choice of:" at bounding box center [476, 457] width 337 height 17
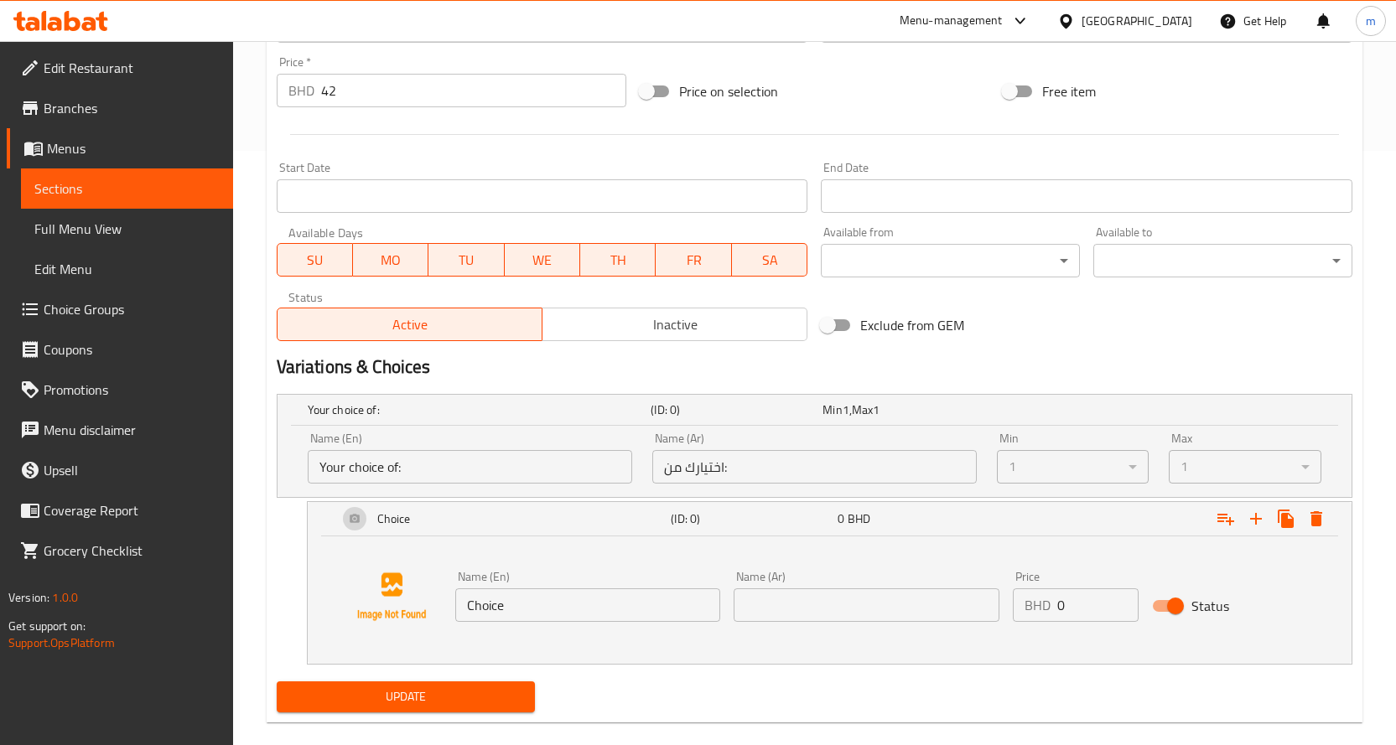
scroll to position [619, 0]
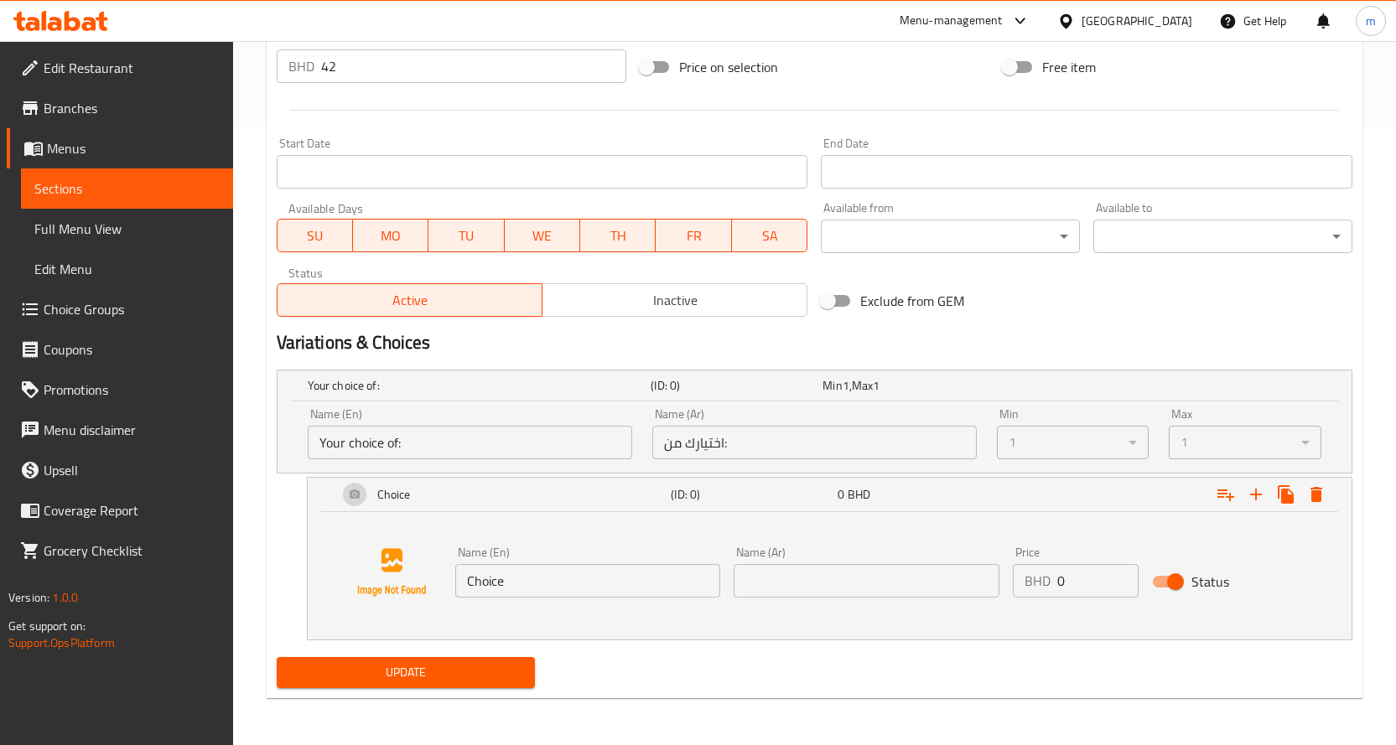
click at [570, 588] on input "Choice" at bounding box center [588, 581] width 266 height 34
click at [801, 578] on input "text" at bounding box center [867, 581] width 266 height 34
type input "h"
type input "["
type input "جبنه"
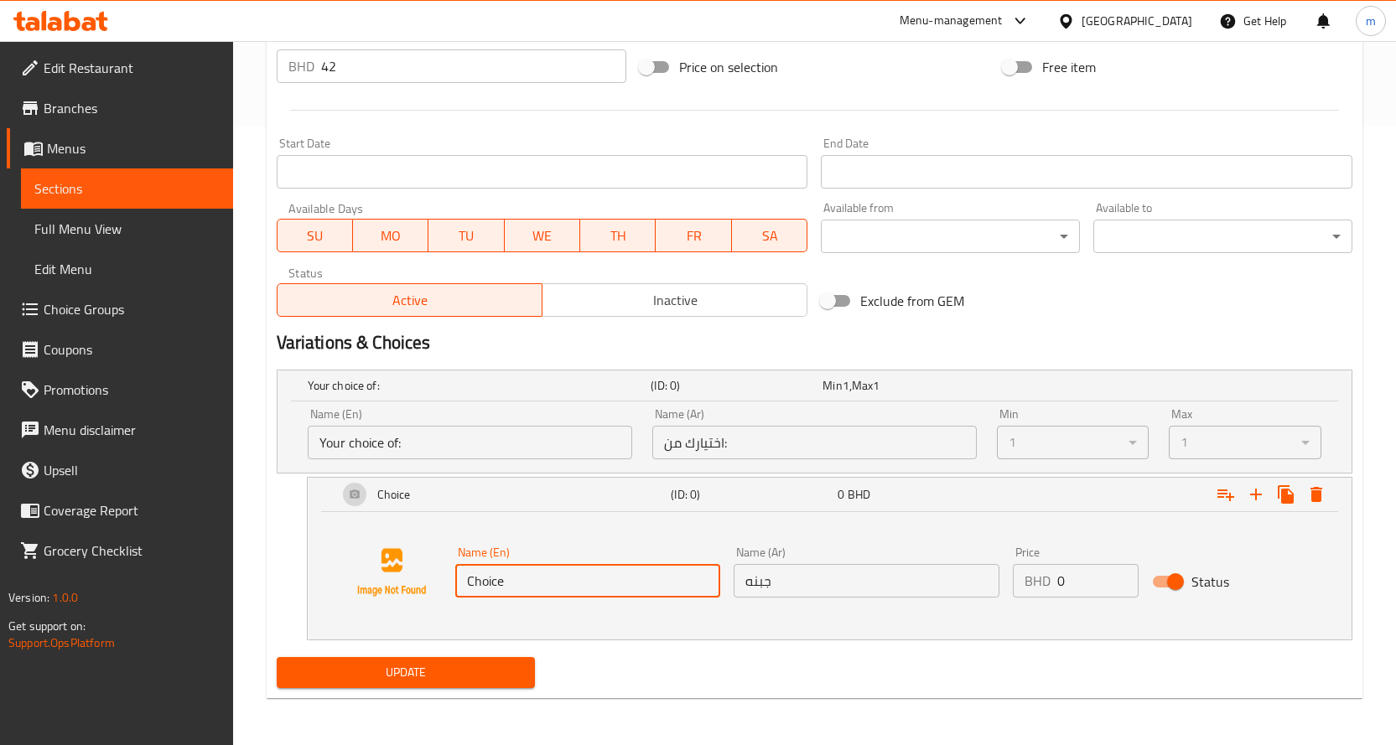
click at [542, 575] on input "Choice" at bounding box center [588, 581] width 266 height 34
click at [277, 657] on button "Update" at bounding box center [406, 672] width 259 height 31
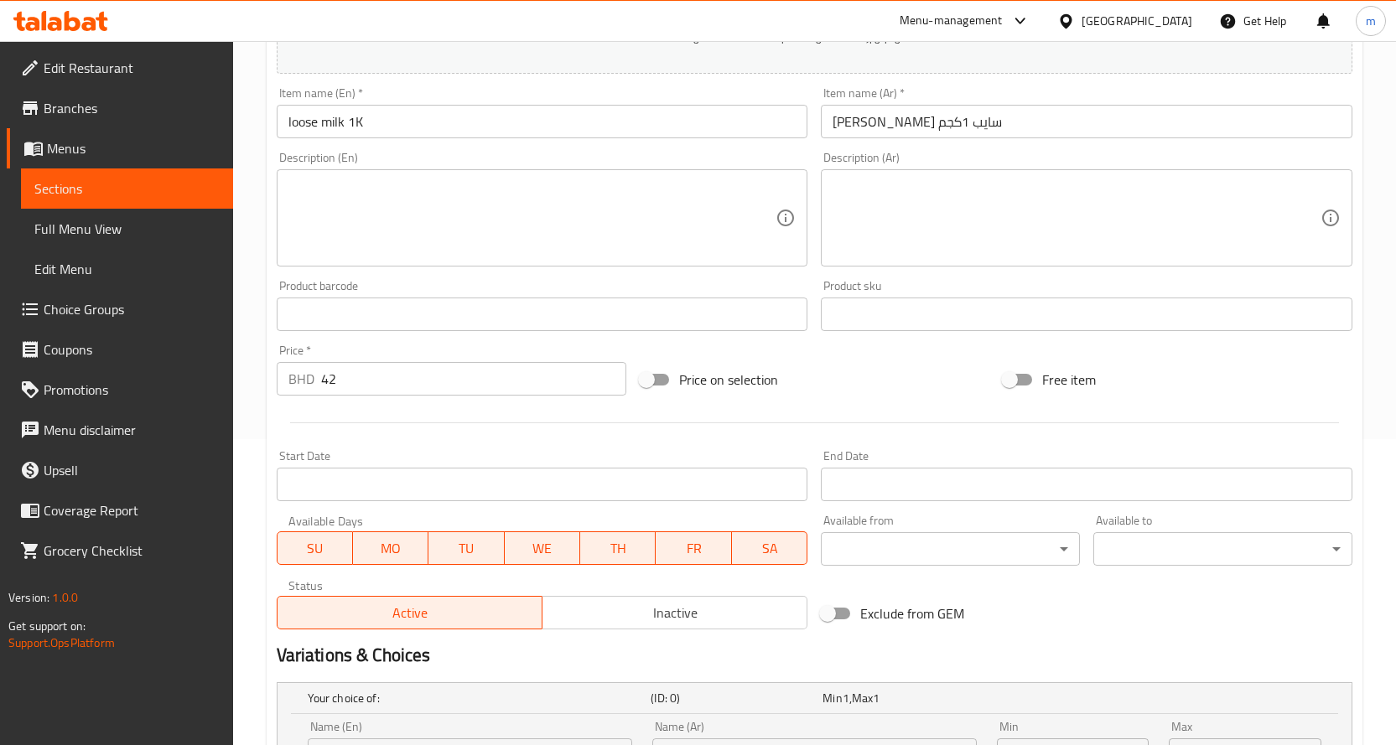
scroll to position [335, 0]
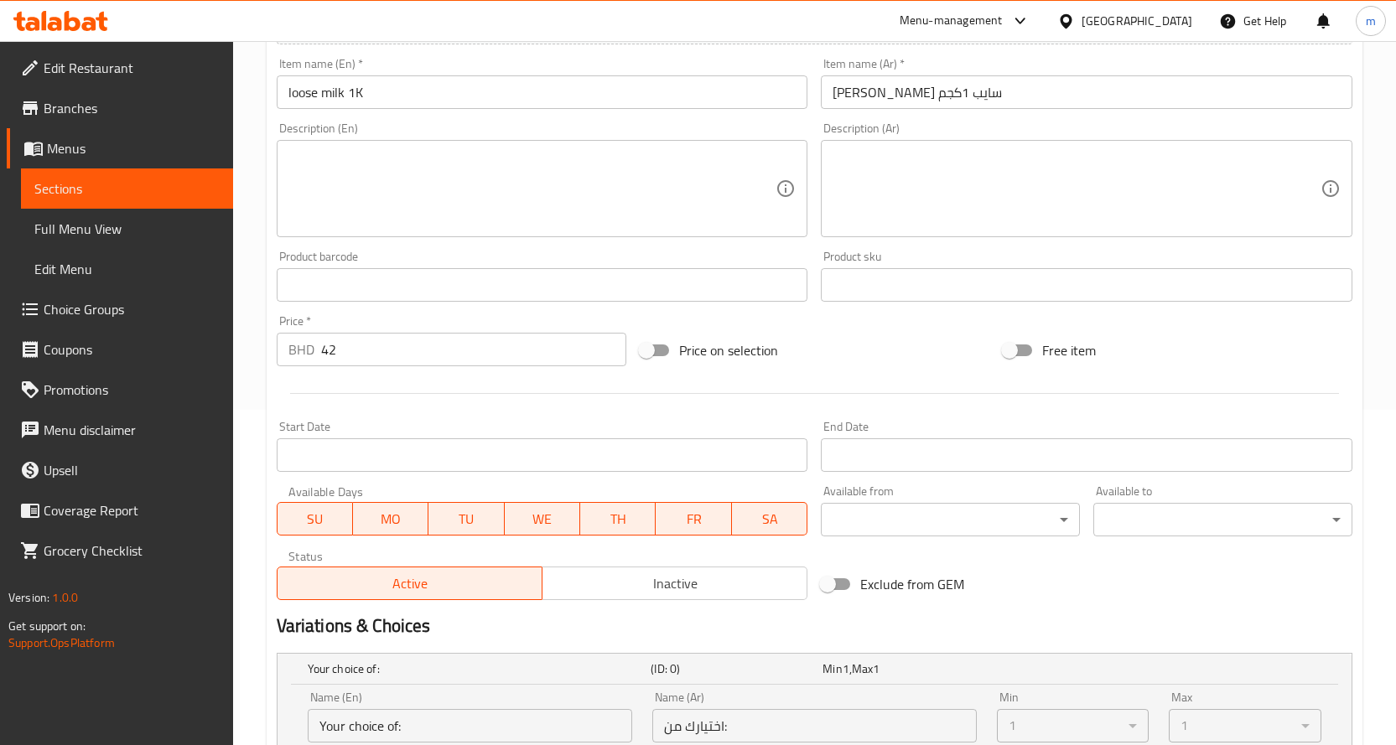
type input "ؤ"
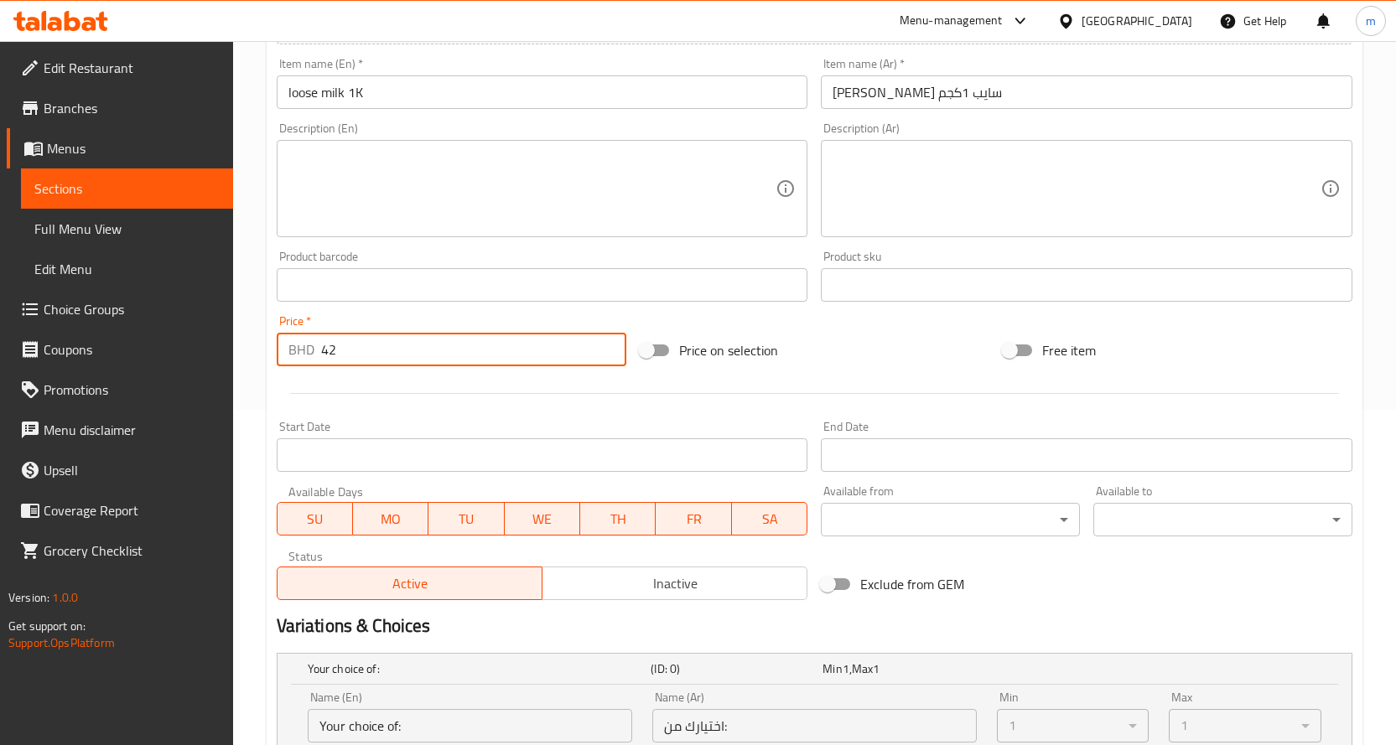
click at [501, 358] on input "42" at bounding box center [473, 350] width 305 height 34
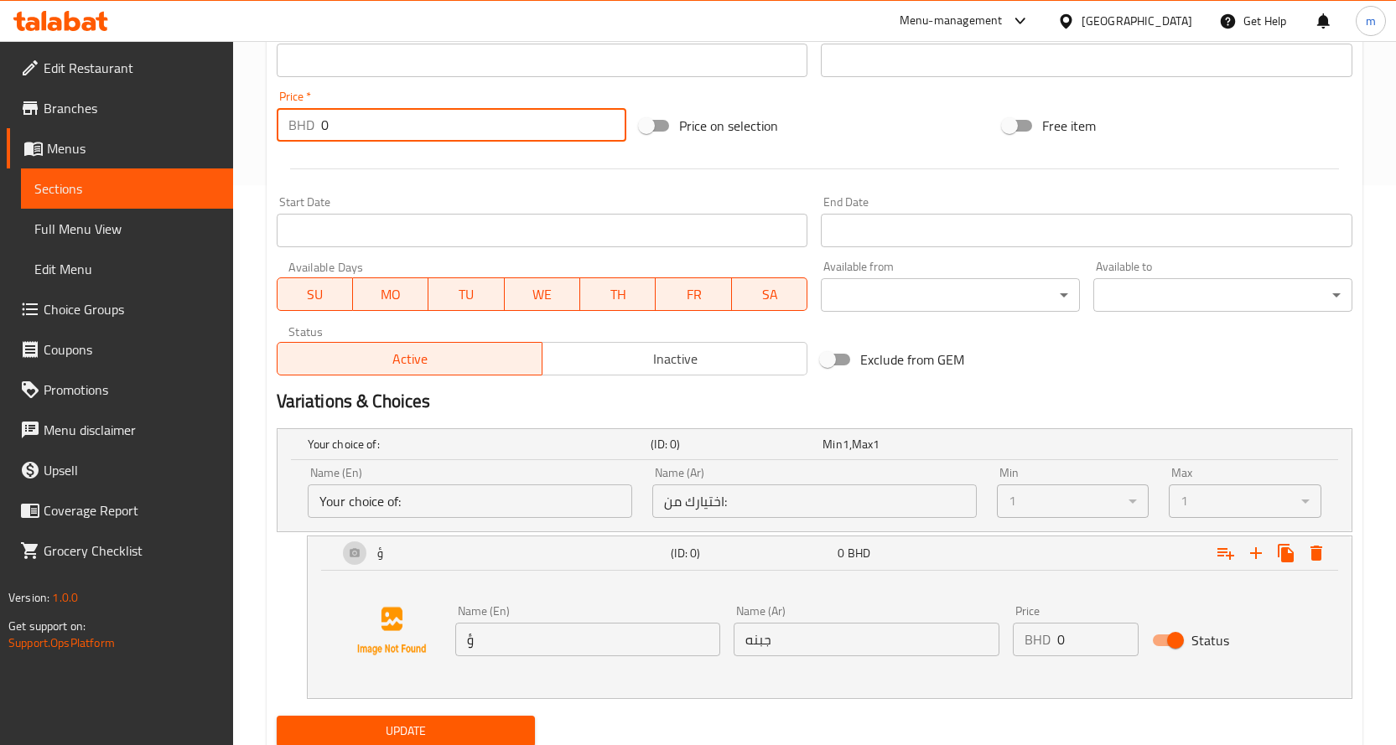
scroll to position [619, 0]
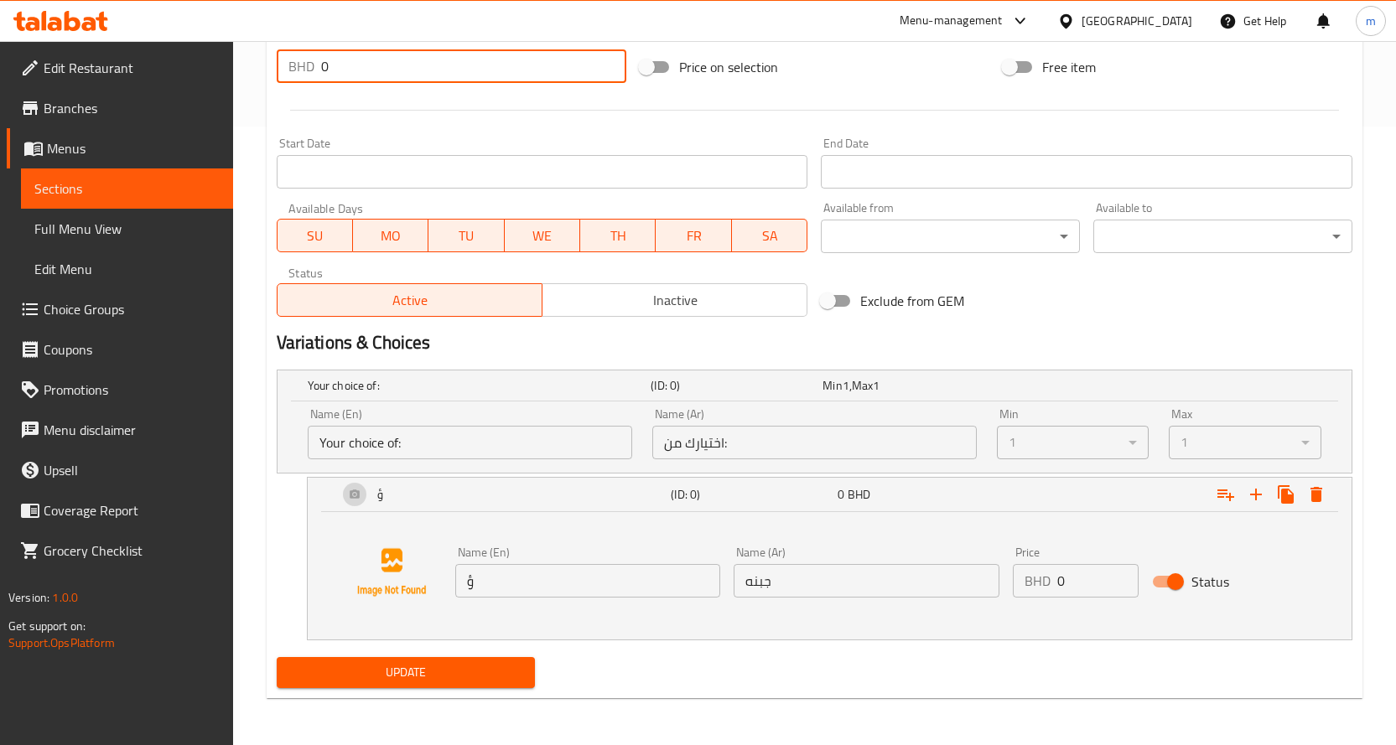
type input "0"
click at [521, 588] on input "ؤ" at bounding box center [588, 581] width 266 height 34
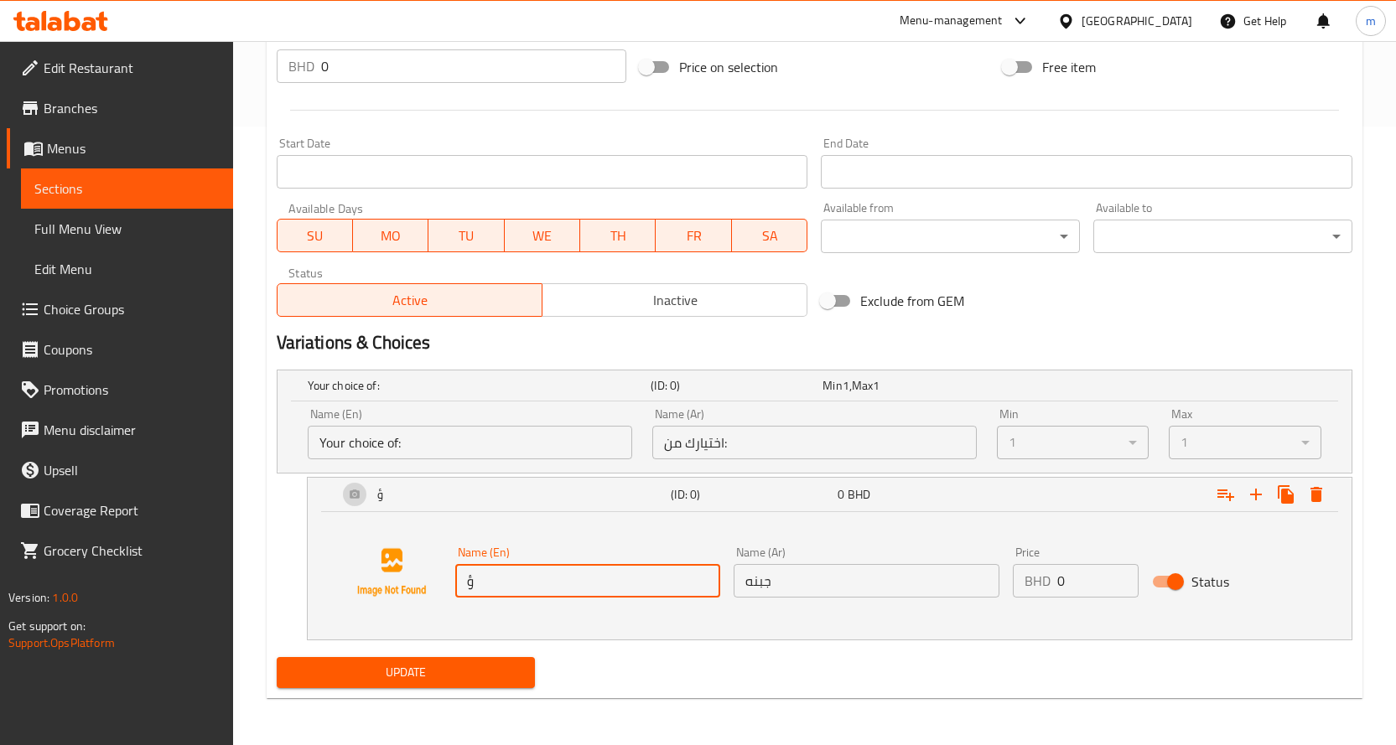
click at [521, 588] on input "ؤ" at bounding box center [588, 581] width 266 height 34
type input "cheese"
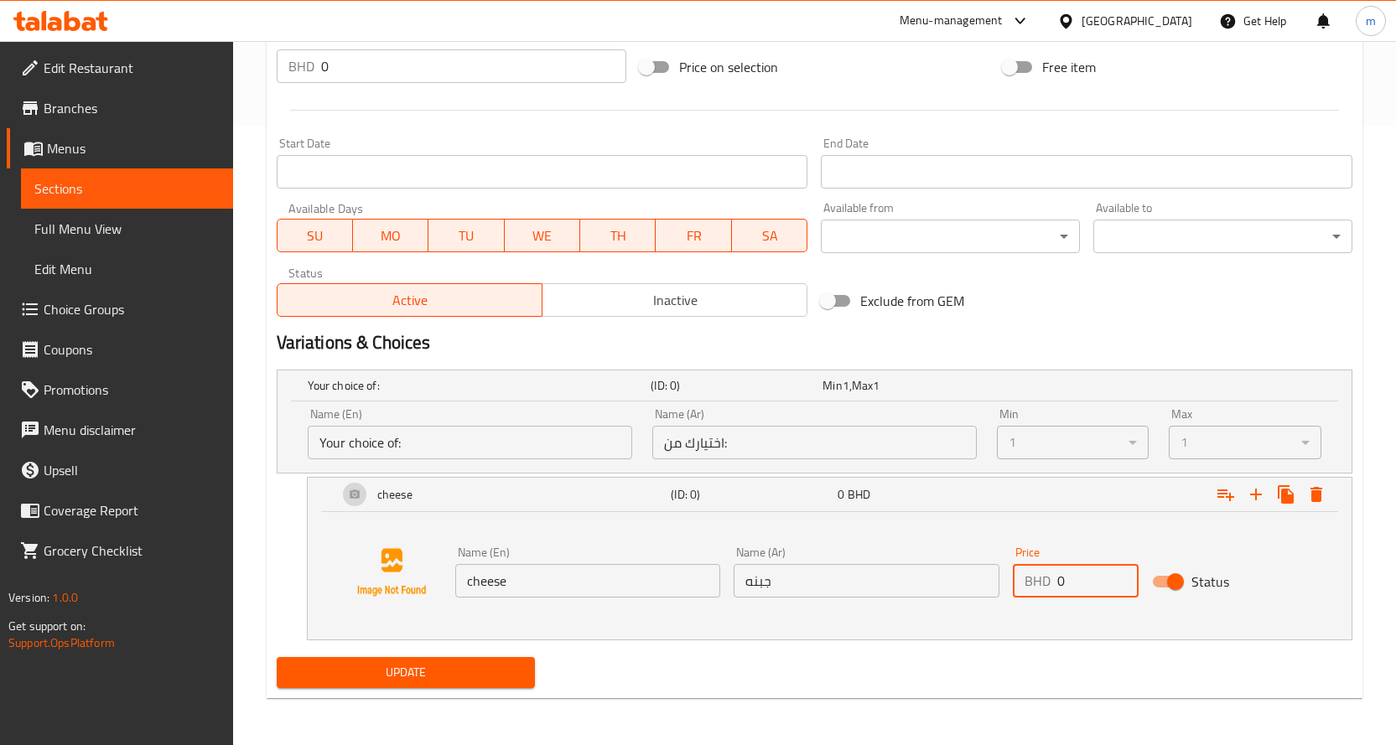
click at [1067, 573] on input "0" at bounding box center [1097, 581] width 81 height 34
type input "5"
click at [410, 677] on span "Update" at bounding box center [406, 672] width 232 height 21
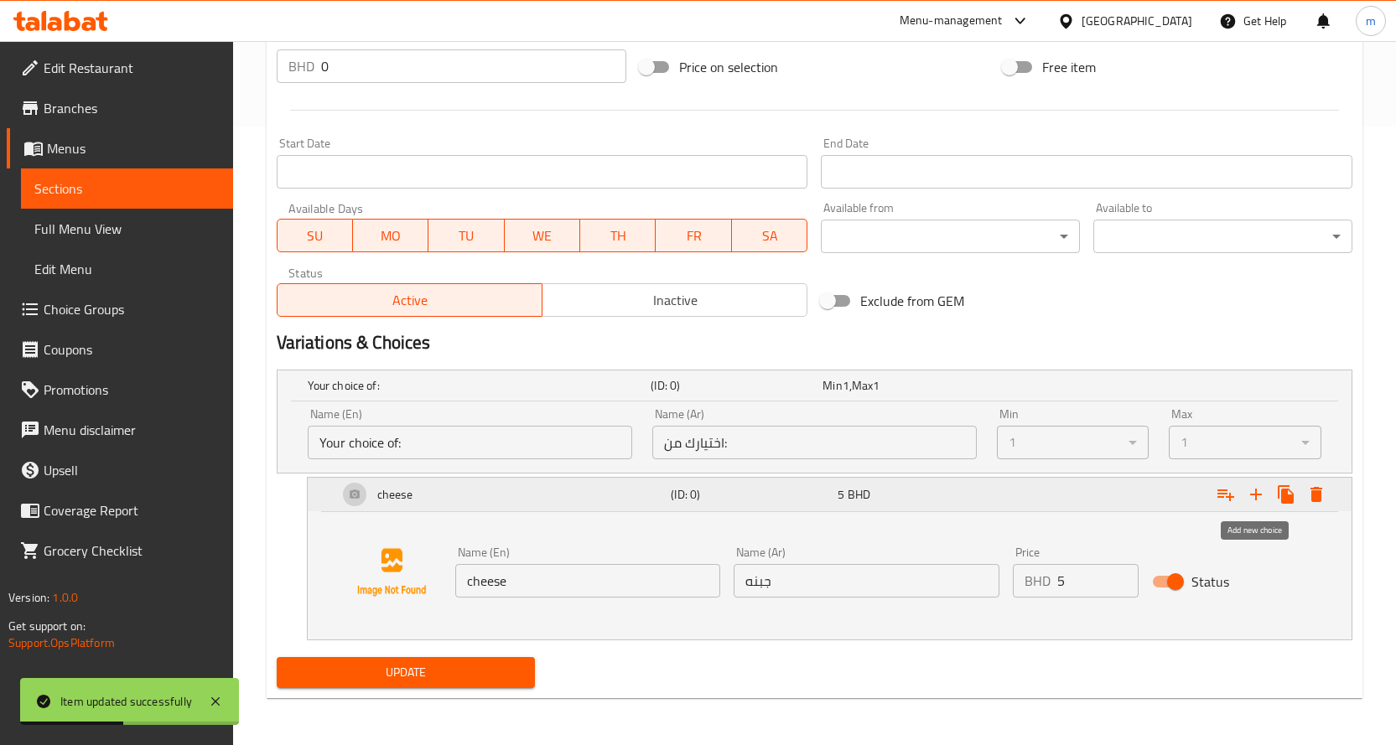
click at [1264, 492] on icon "Expand" at bounding box center [1256, 495] width 20 height 20
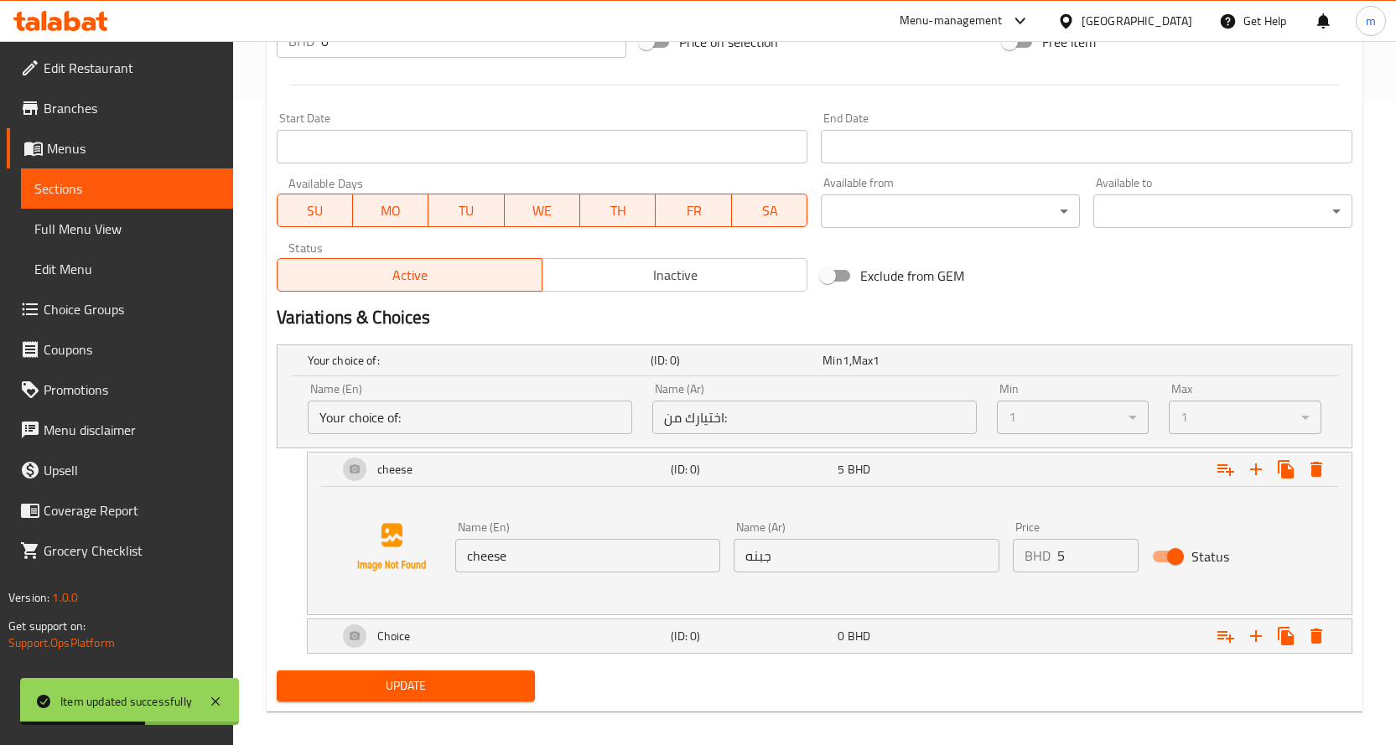
scroll to position [657, 0]
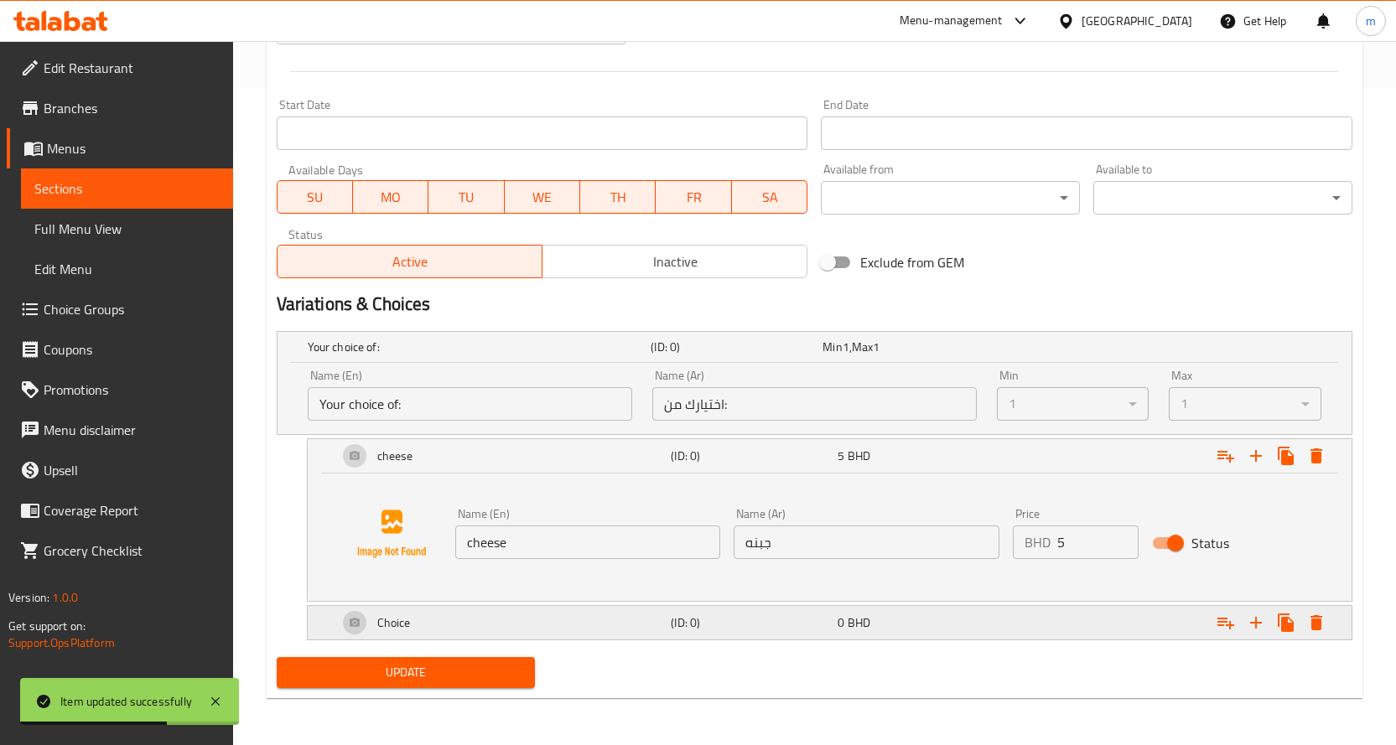
click at [500, 617] on div "Choice" at bounding box center [502, 623] width 334 height 40
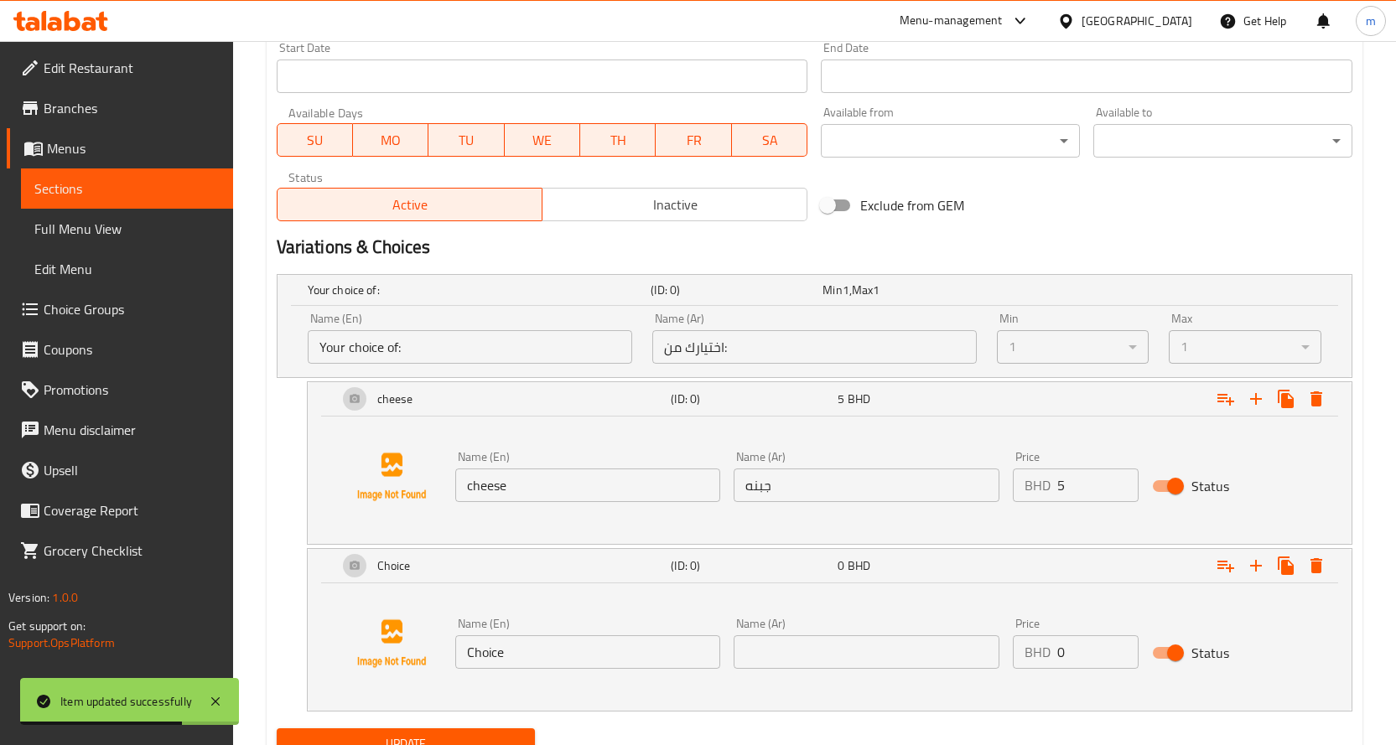
scroll to position [786, 0]
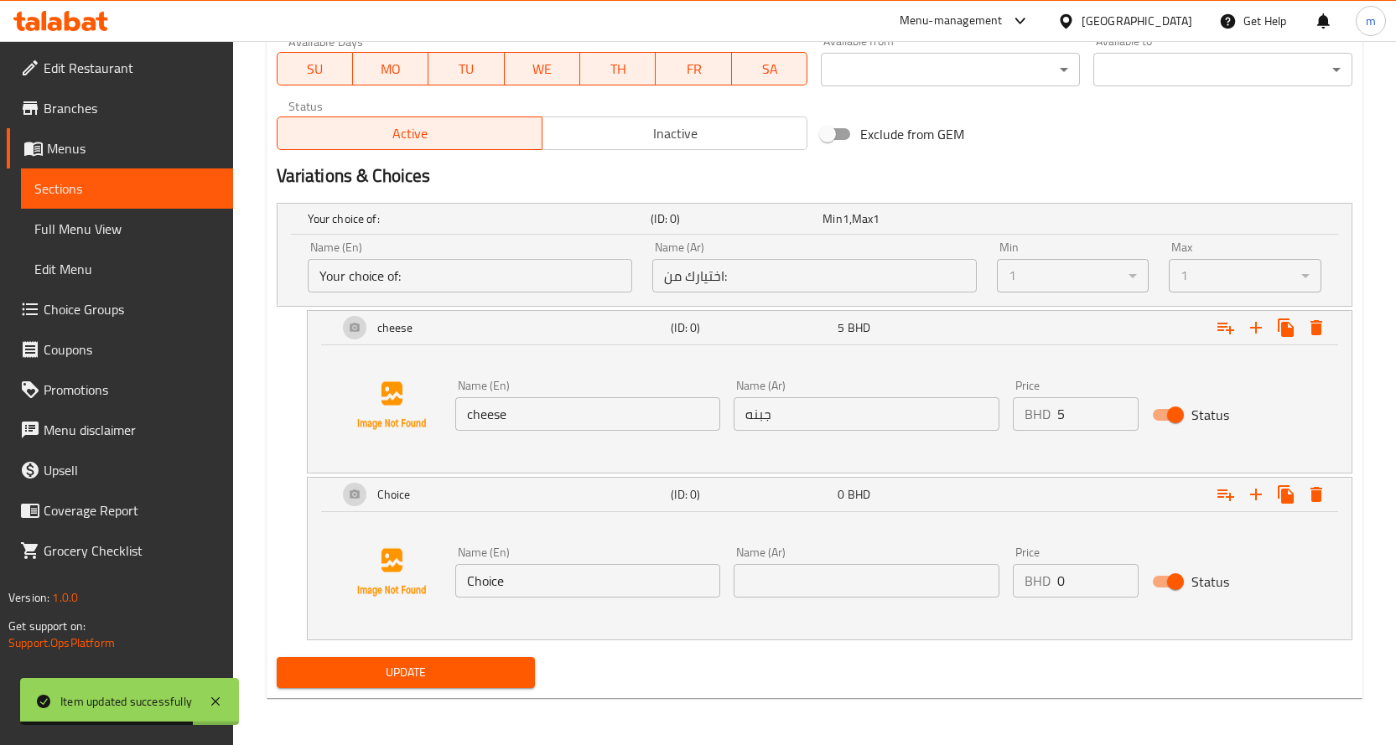
click at [556, 574] on input "Choice" at bounding box center [588, 581] width 266 height 34
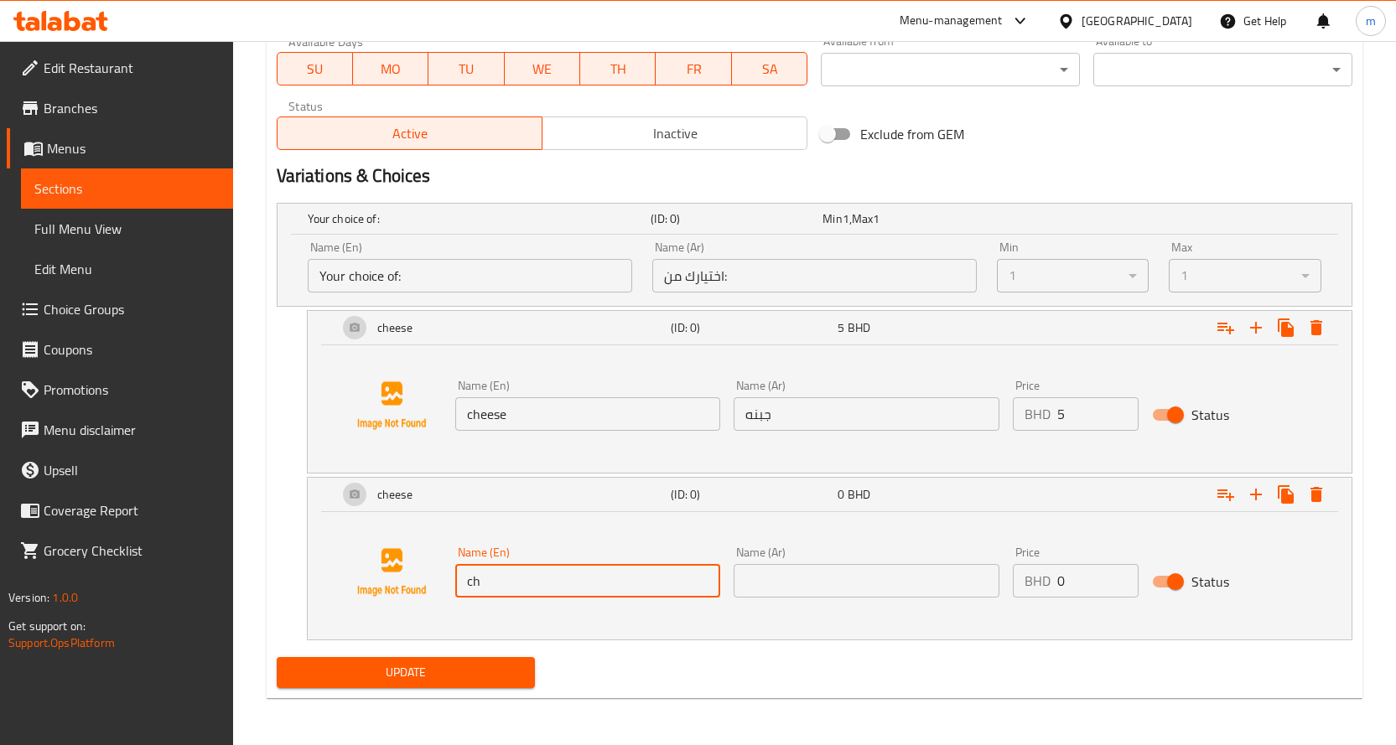
type input "c"
type input "u"
type input "y"
type input "blue cheese"
click at [802, 588] on input "text" at bounding box center [867, 581] width 266 height 34
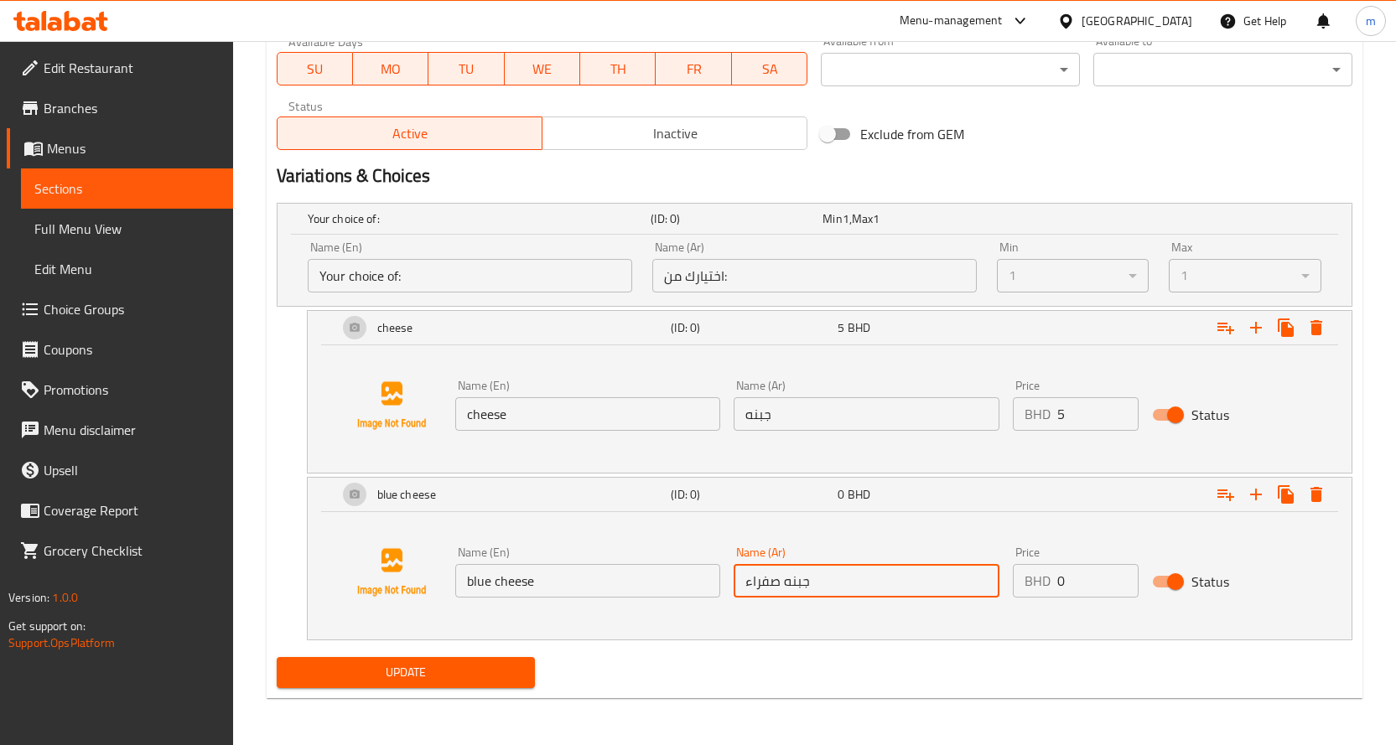
type input "جبنه صفراء"
click at [1075, 572] on input "0" at bounding box center [1097, 581] width 81 height 34
drag, startPoint x: 1075, startPoint y: 572, endPoint x: 1057, endPoint y: 595, distance: 29.3
click at [1070, 580] on input "0" at bounding box center [1097, 581] width 81 height 34
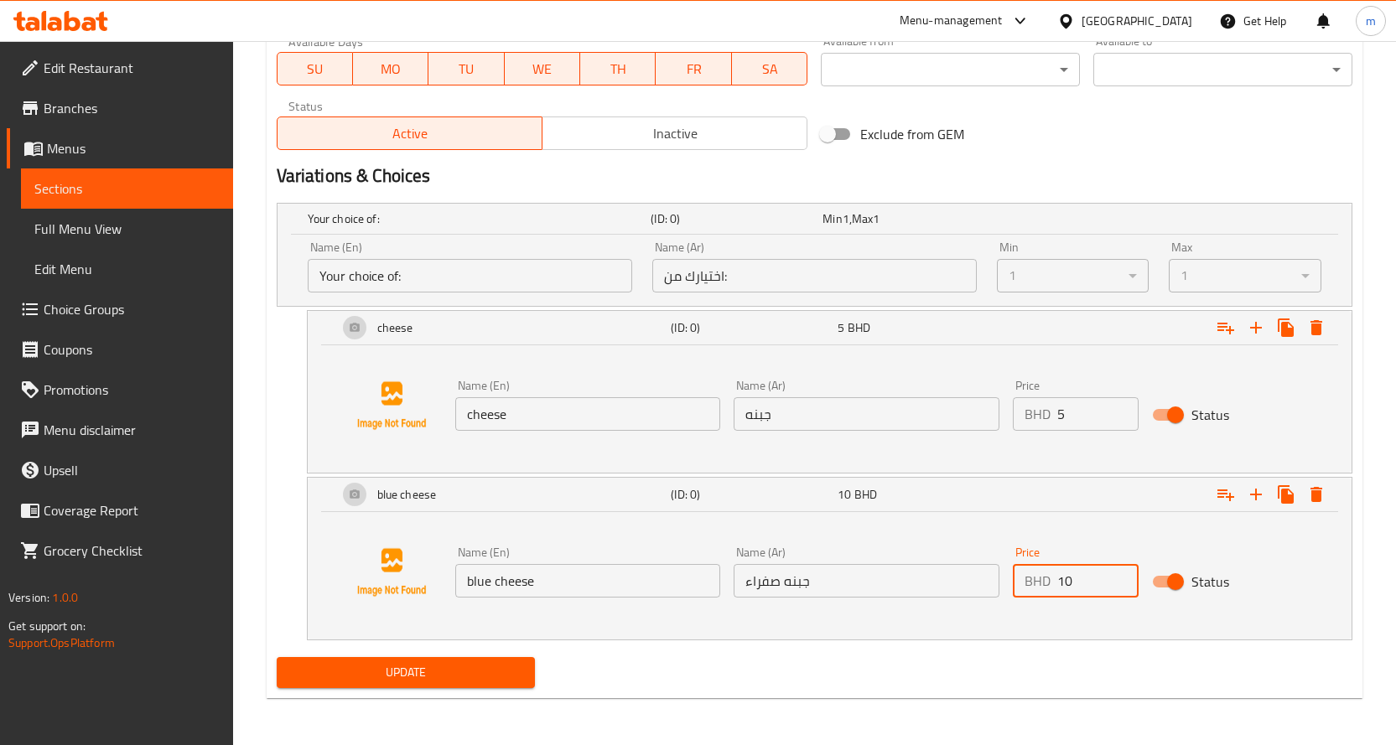
type input "10"
click at [450, 670] on span "Update" at bounding box center [406, 672] width 232 height 21
click at [101, 231] on span "Full Menu View" at bounding box center [126, 229] width 185 height 20
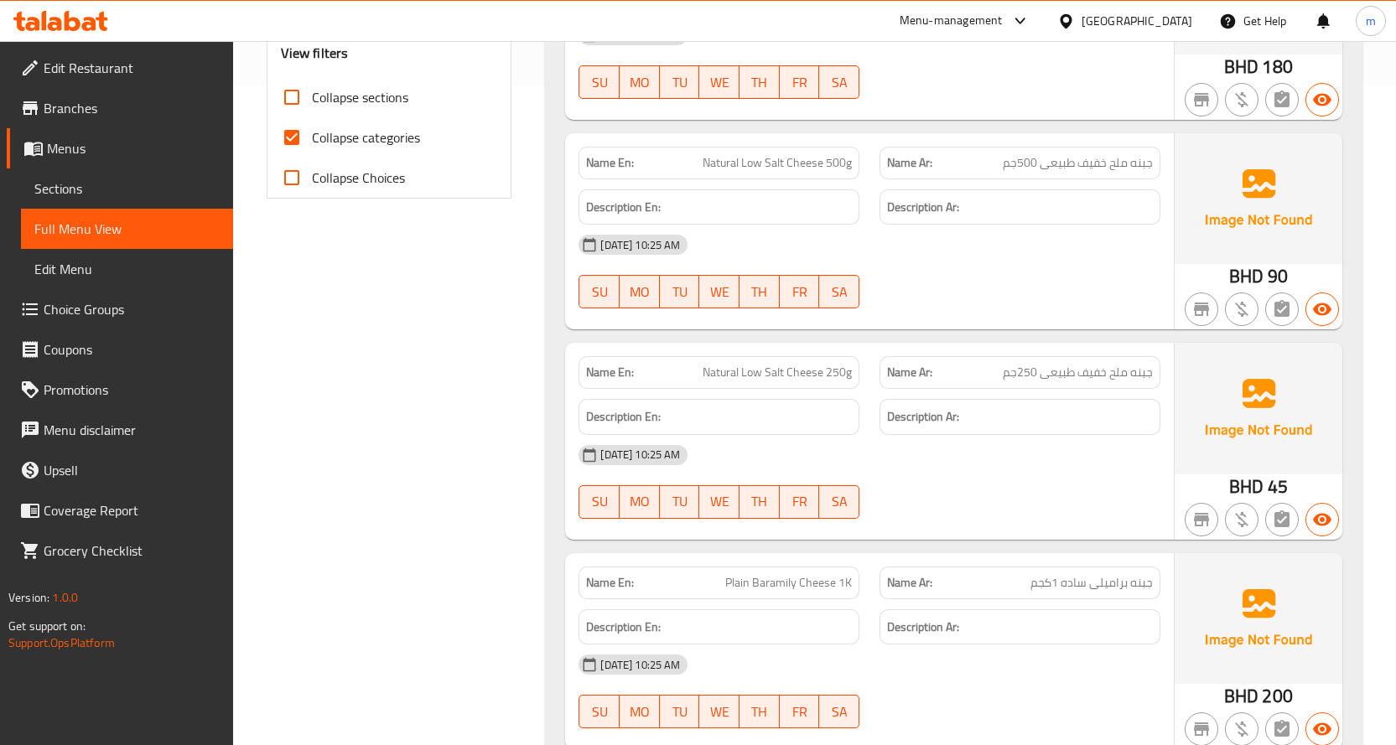
scroll to position [563, 0]
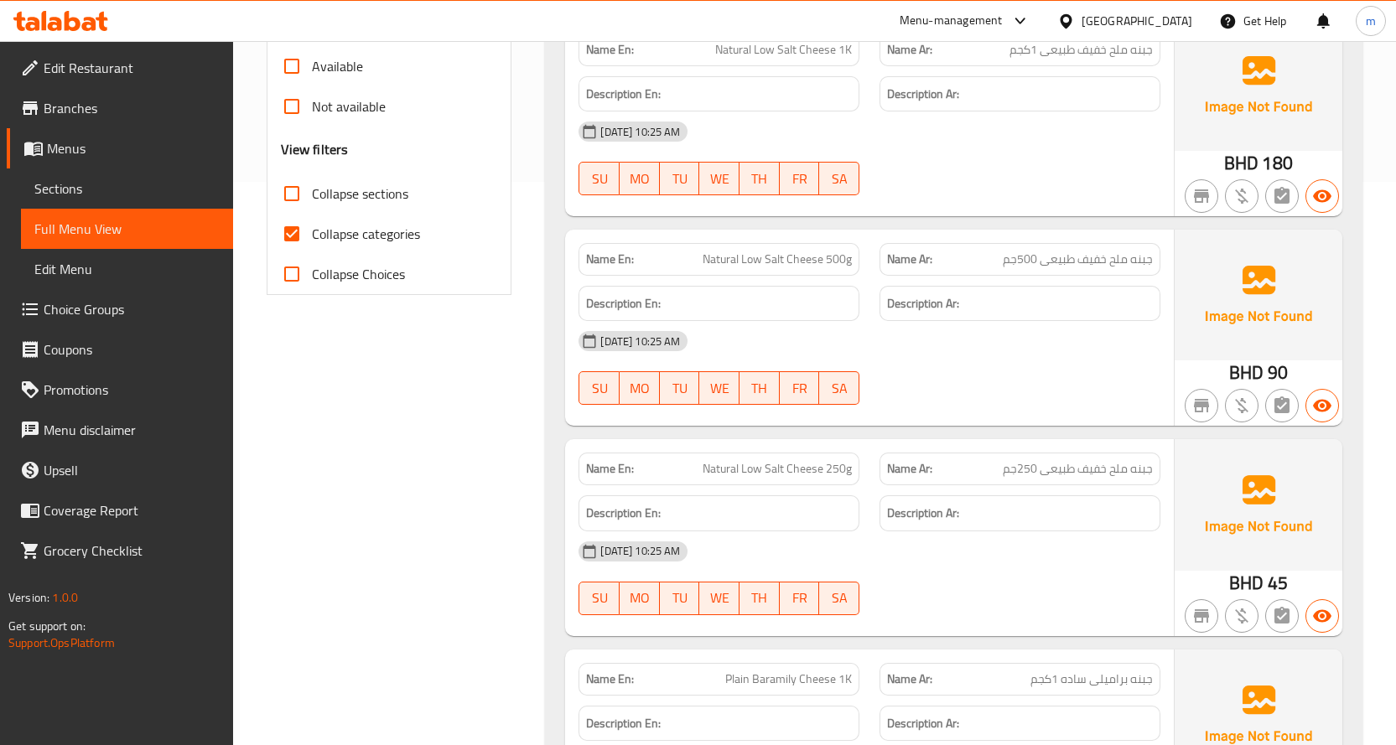
click at [371, 226] on span "Collapse categories" at bounding box center [366, 234] width 108 height 20
click at [312, 226] on input "Collapse categories" at bounding box center [292, 234] width 40 height 40
checkbox input "false"
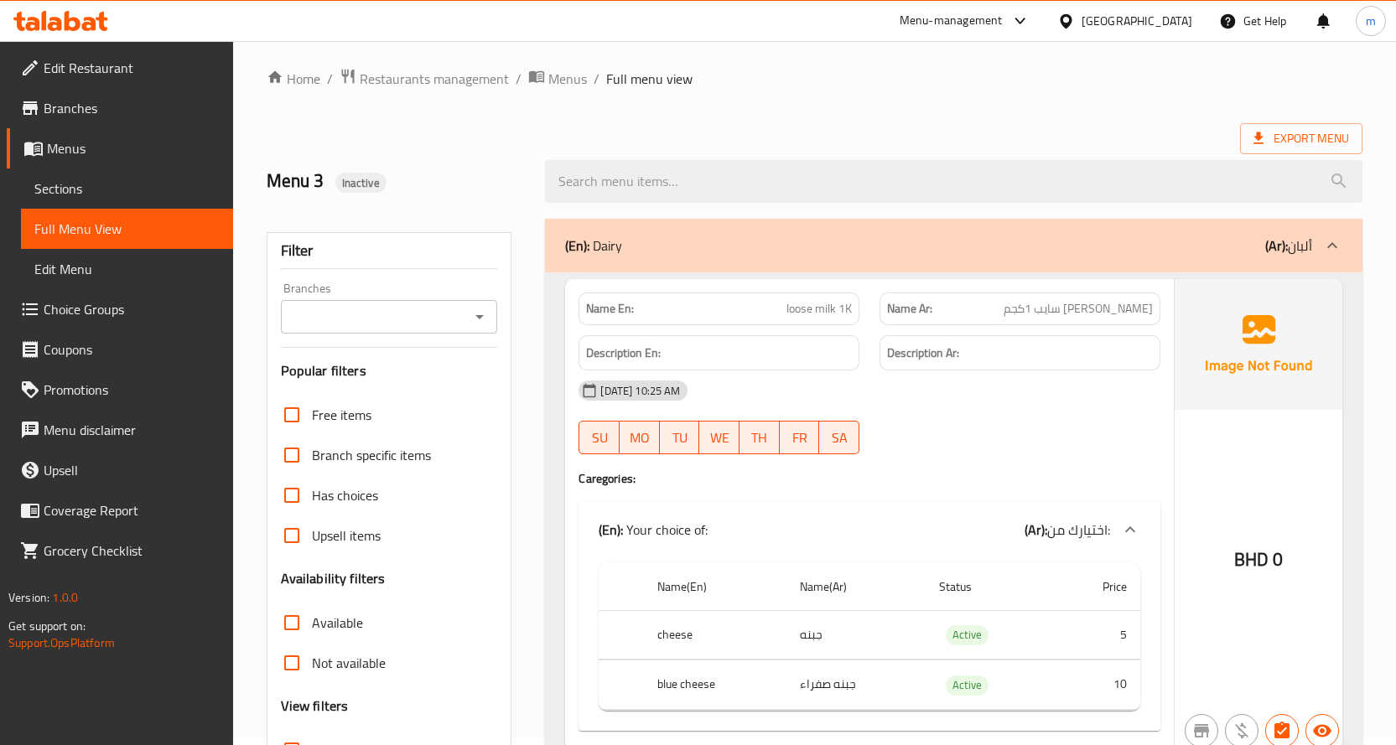
scroll to position [0, 0]
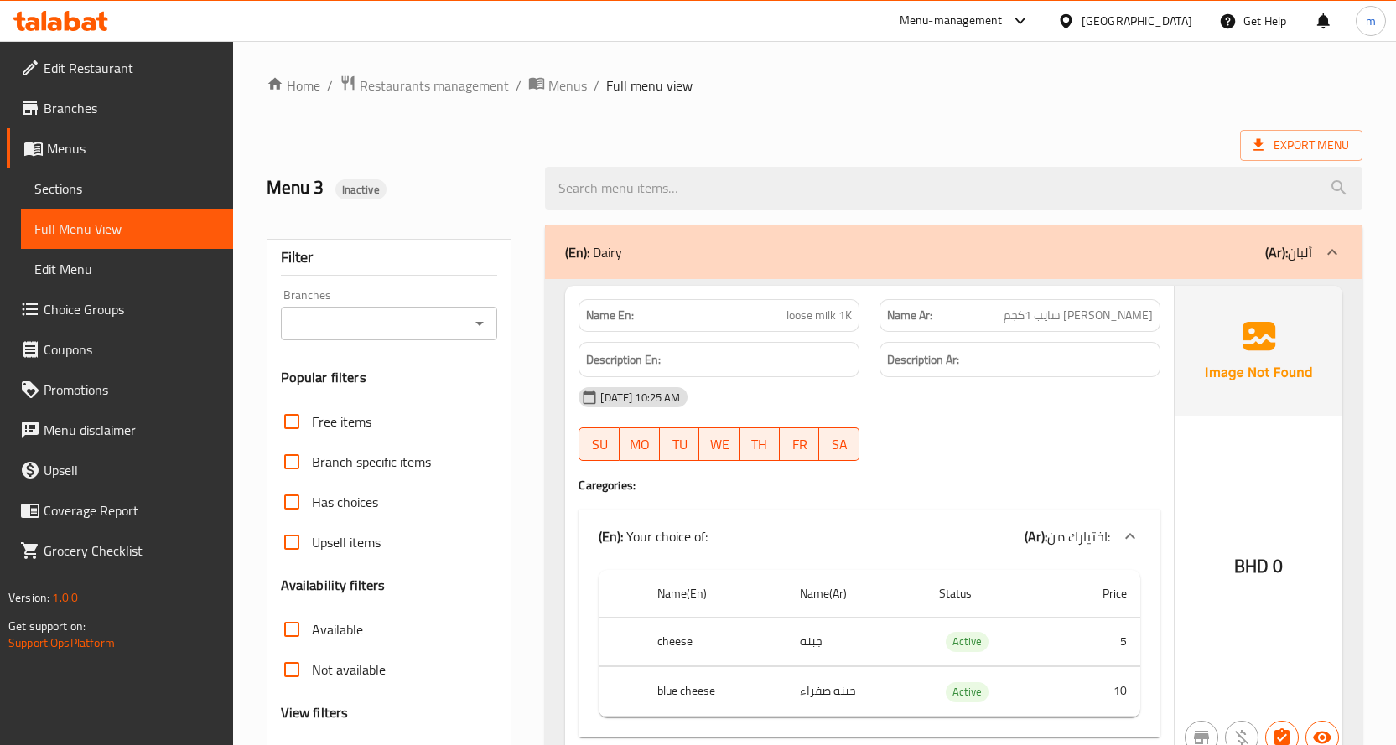
click at [91, 176] on link "Sections" at bounding box center [127, 189] width 212 height 40
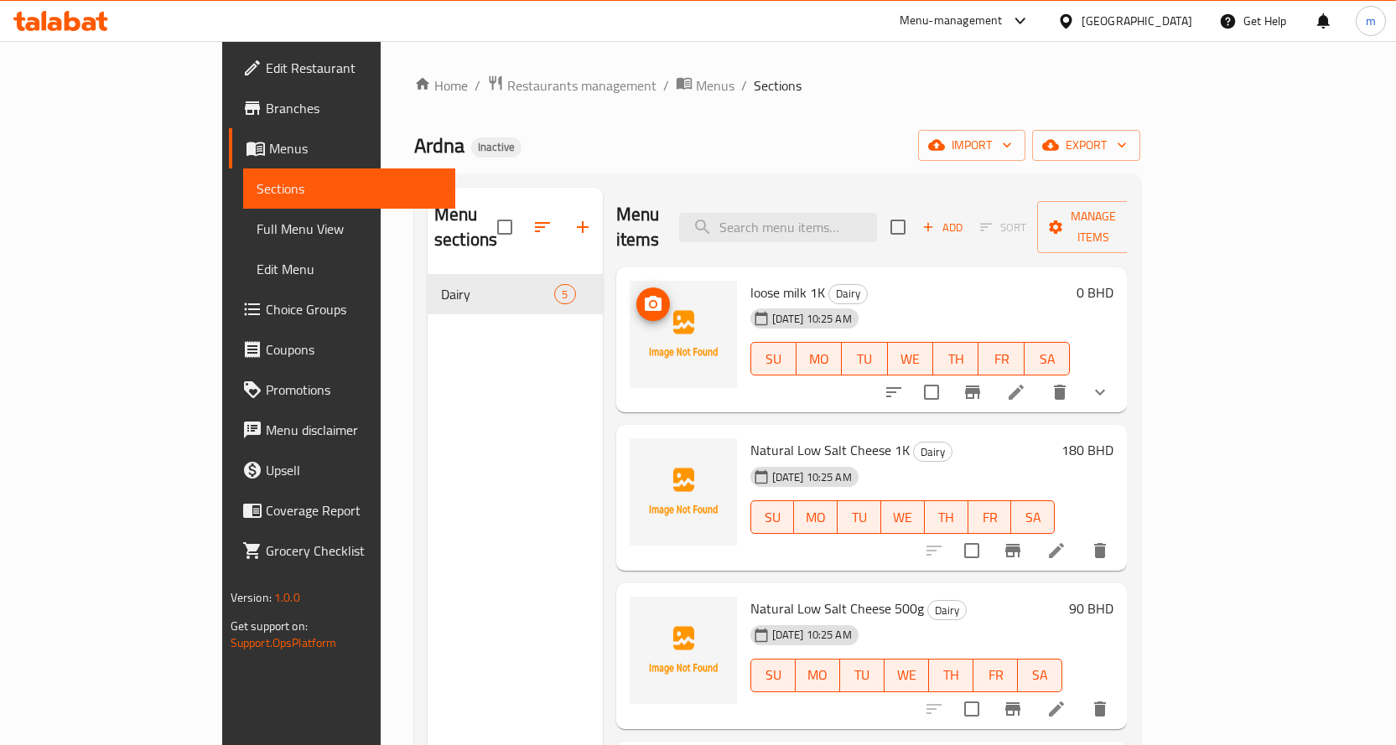
click at [643, 294] on icon "upload picture" at bounding box center [653, 304] width 20 height 20
click at [1077, 274] on div "loose milk 1K Dairy [DATE] 10:25 AM SU MO TU WE TH FR SA" at bounding box center [911, 340] width 334 height 132
click at [916, 220] on input "checkbox" at bounding box center [897, 227] width 35 height 35
checkbox input "true"
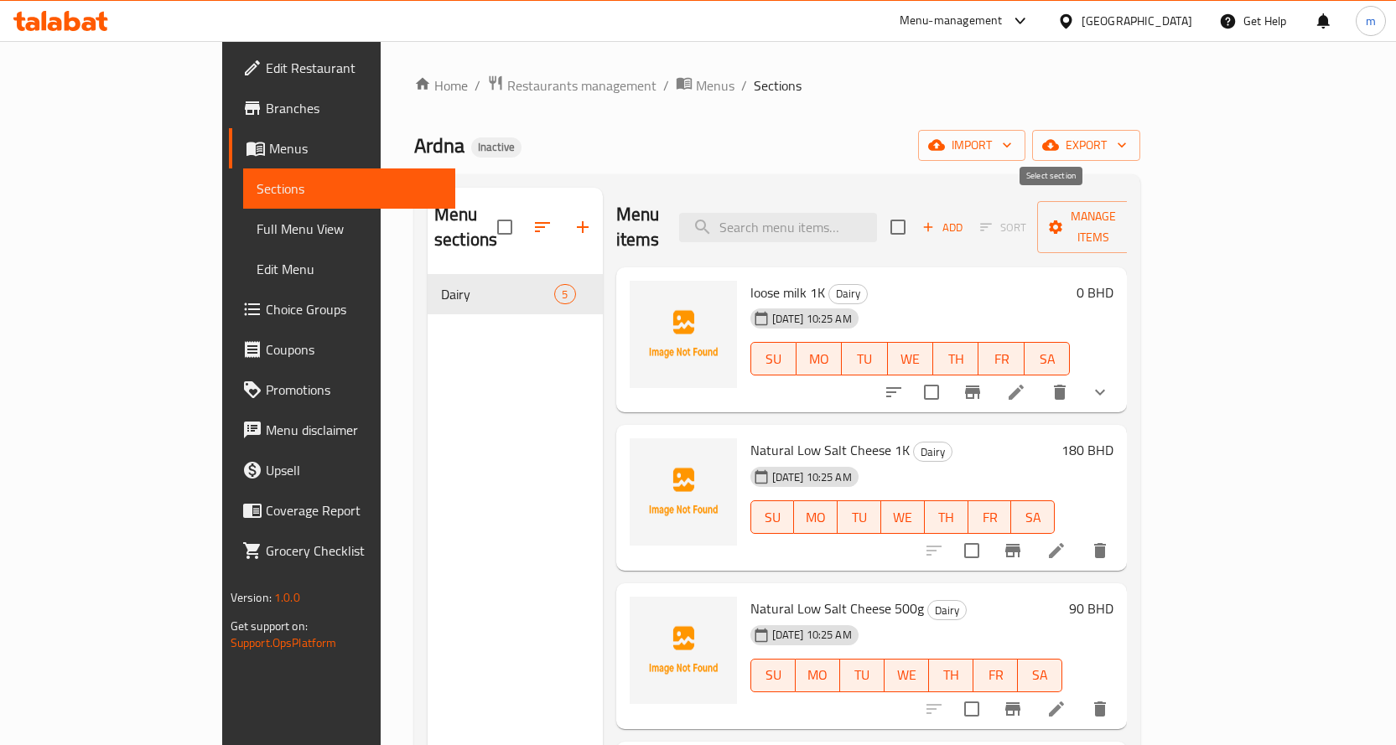
checkbox input "true"
click at [971, 75] on ol "Home / Restaurants management / Menus / Sections" at bounding box center [777, 86] width 726 height 22
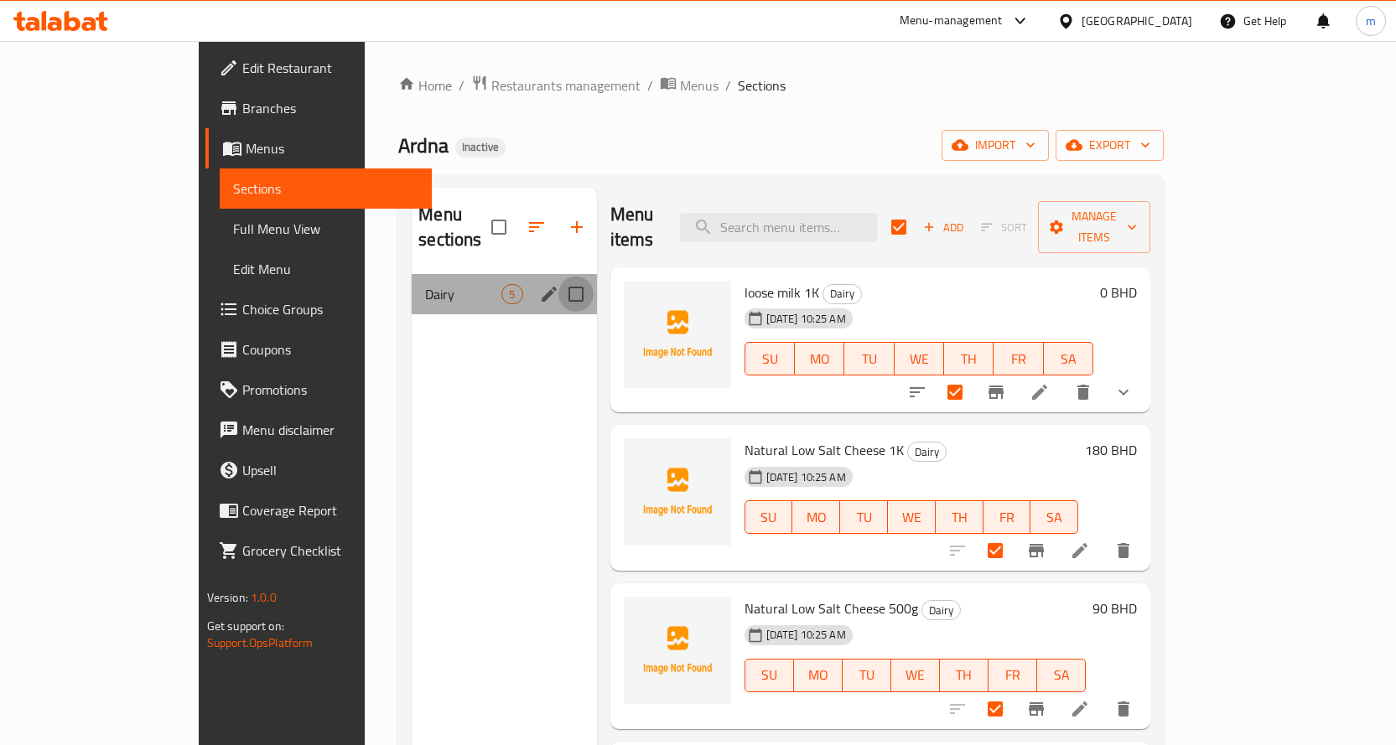
click at [558, 277] on input "Menu sections" at bounding box center [575, 294] width 35 height 35
checkbox input "true"
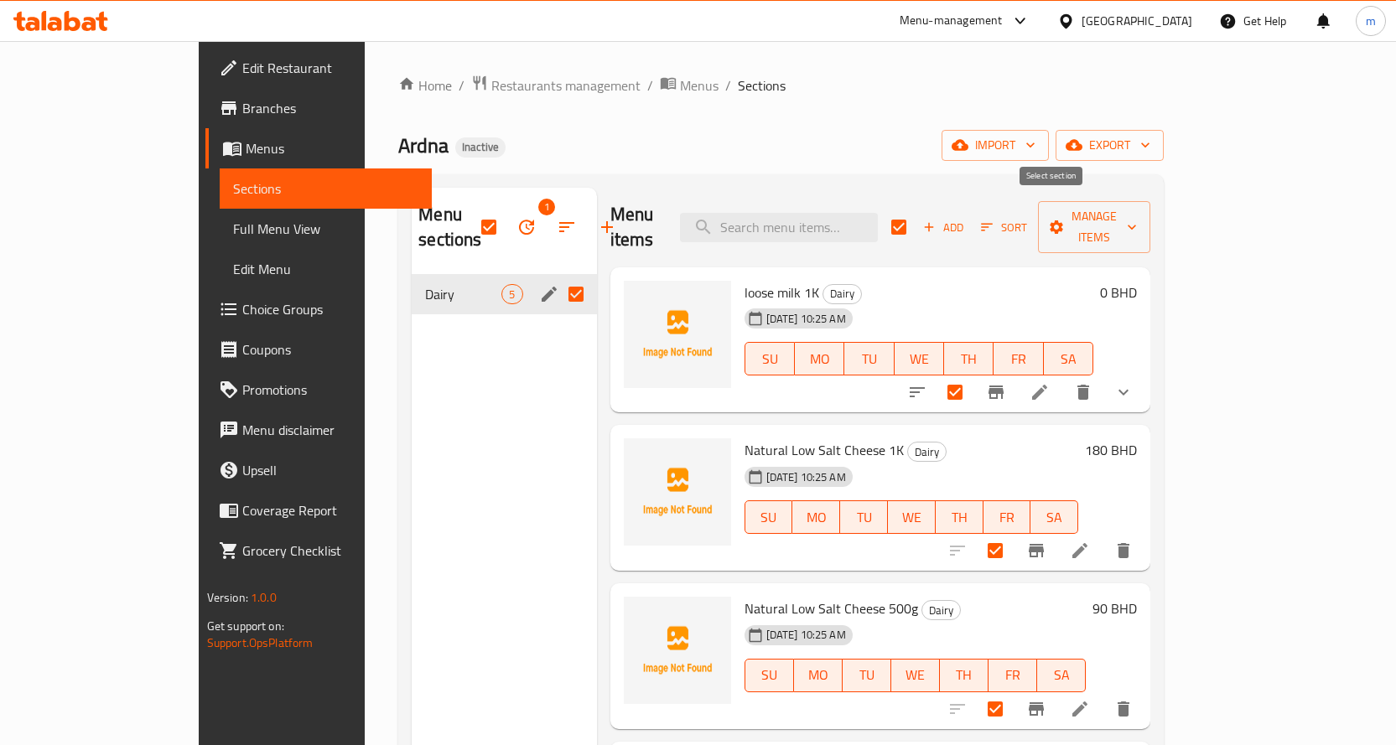
click at [916, 218] on input "checkbox" at bounding box center [898, 227] width 35 height 35
checkbox input "false"
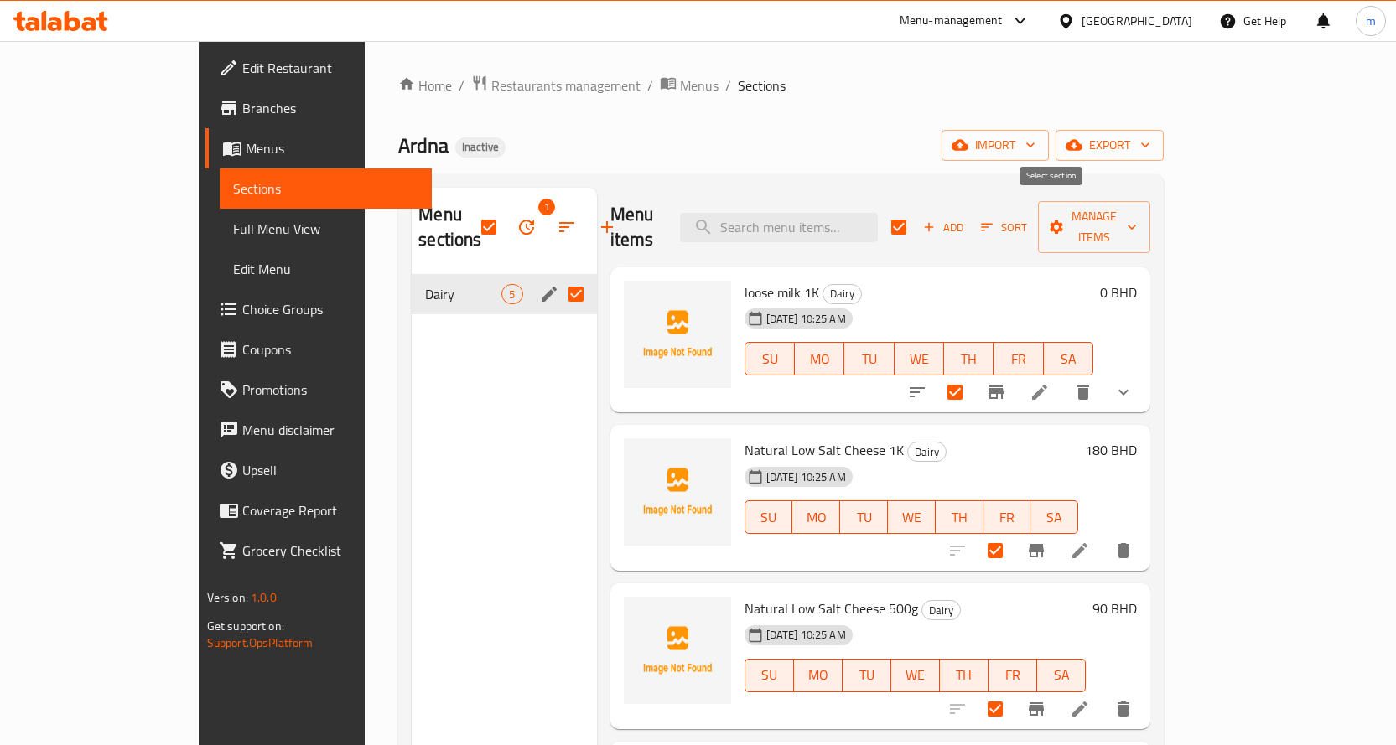
checkbox input "false"
click at [519, 220] on icon "button" at bounding box center [526, 227] width 15 height 15
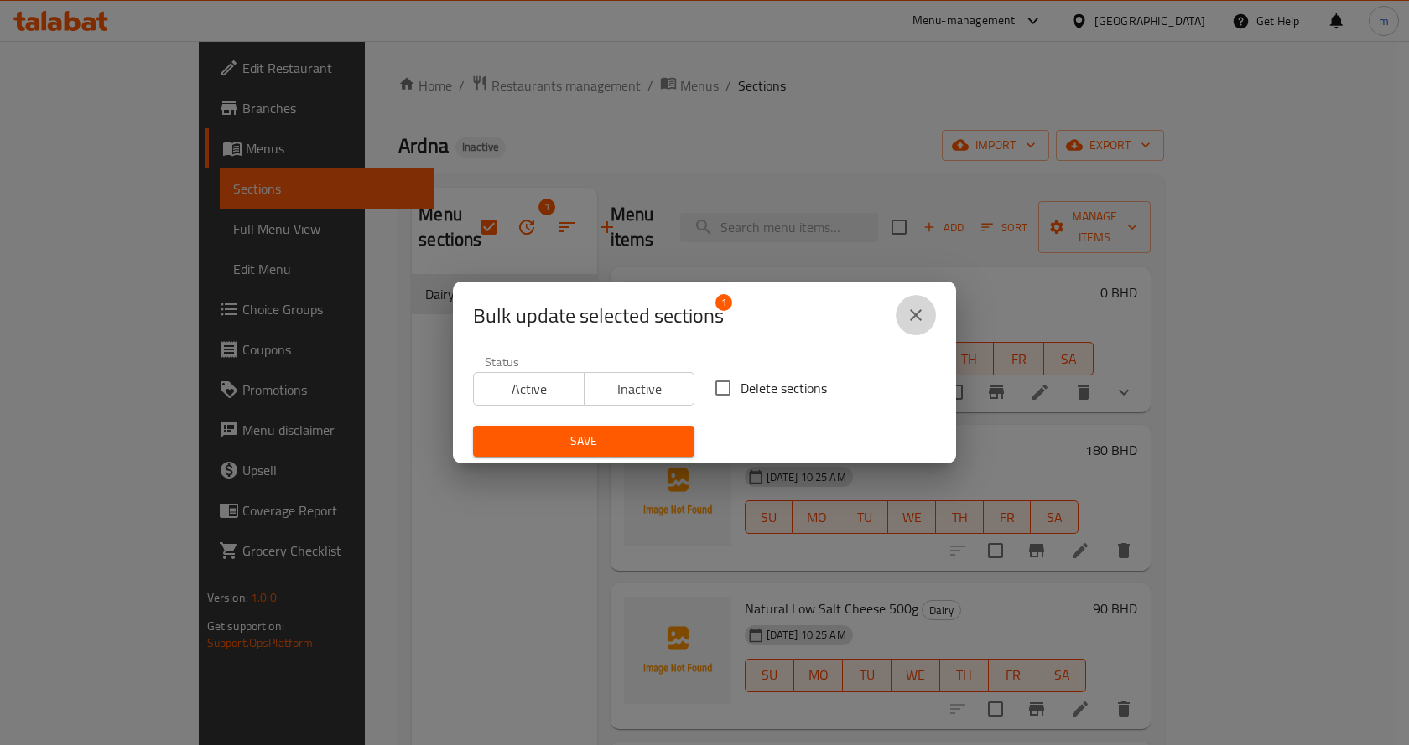
click at [916, 309] on icon "close" at bounding box center [915, 315] width 20 height 20
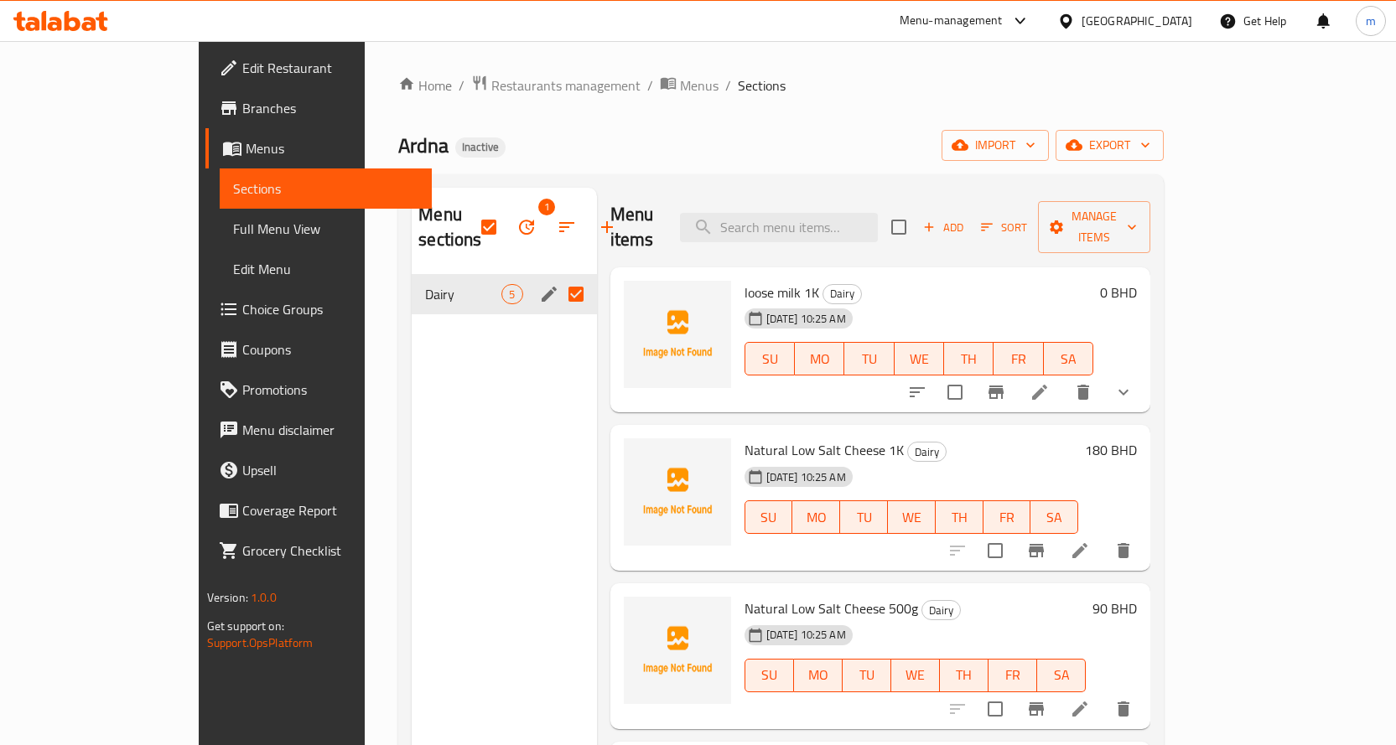
click at [908, 138] on div "Ardna Inactive import export" at bounding box center [780, 145] width 765 height 31
click at [471, 214] on input "checkbox" at bounding box center [488, 227] width 35 height 35
checkbox input "false"
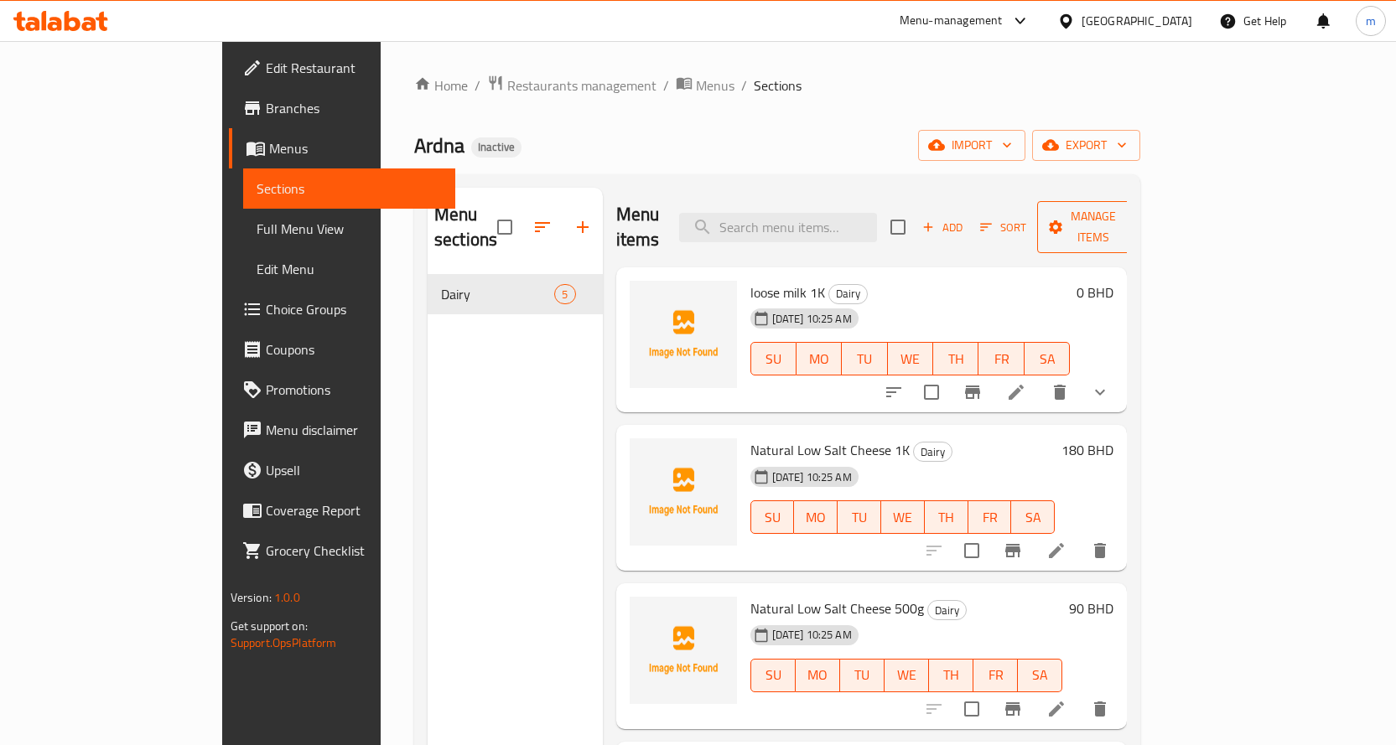
click at [1136, 223] on span "Manage items" at bounding box center [1094, 227] width 86 height 42
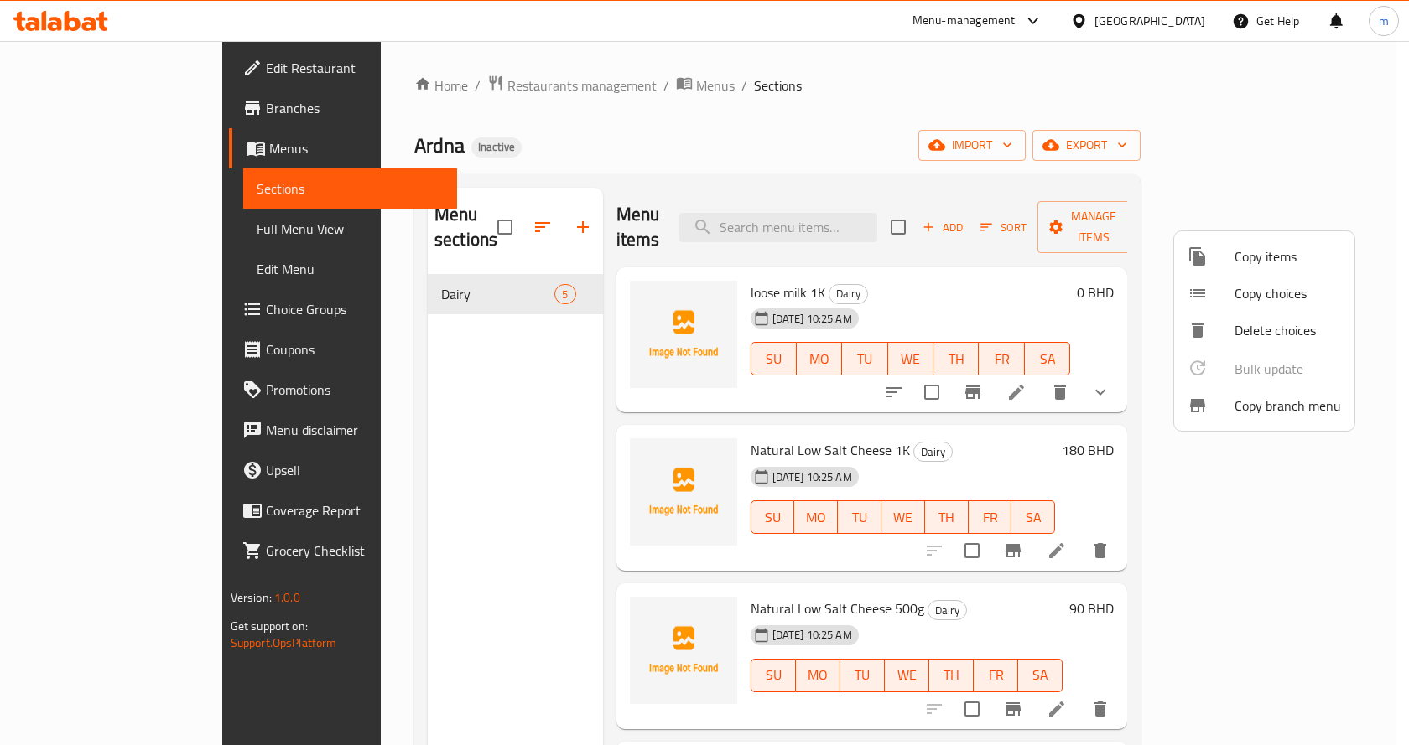
click at [1320, 408] on span "Copy branch menu" at bounding box center [1287, 406] width 106 height 20
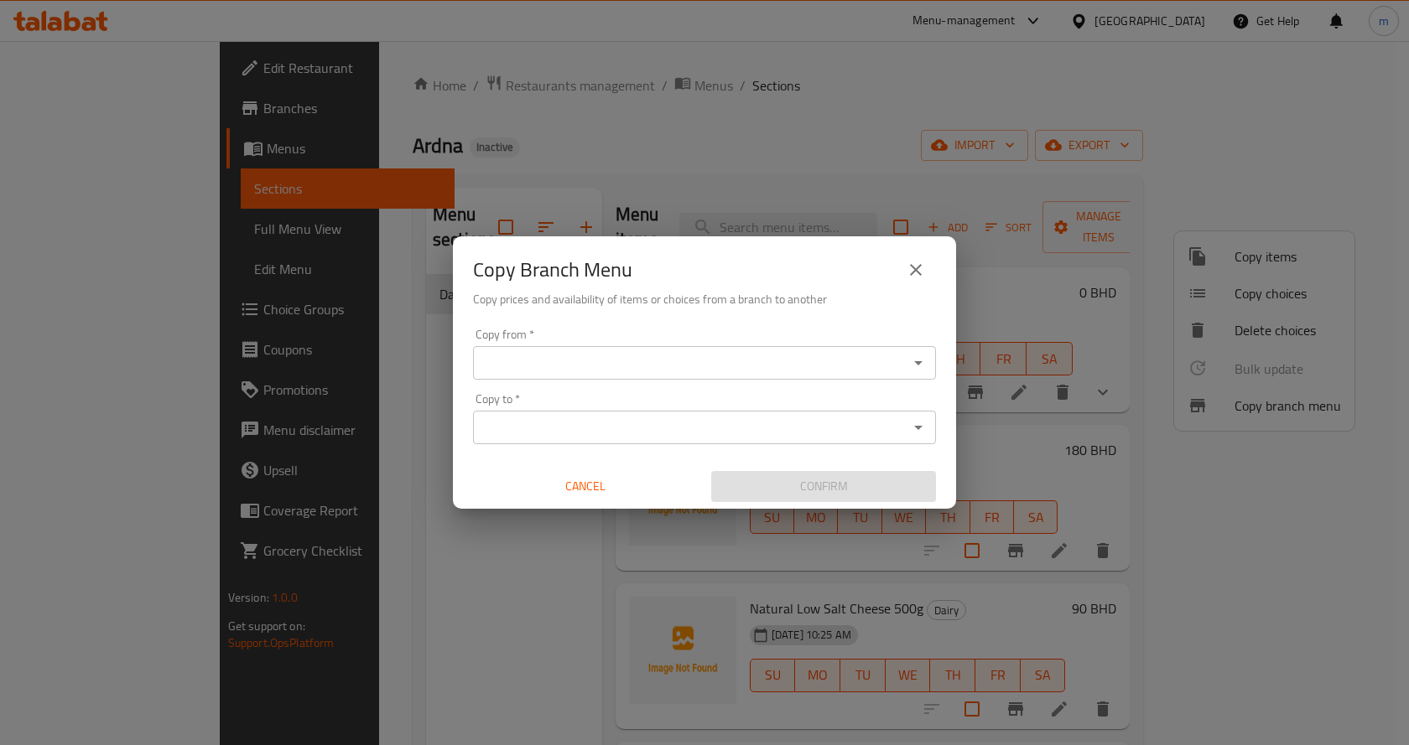
click at [768, 351] on input "Copy from   *" at bounding box center [690, 362] width 425 height 23
click at [790, 324] on div "Copy from   * Copy from * Copy to   * Copy to * Cancel Confirm" at bounding box center [704, 415] width 503 height 187
click at [813, 364] on input "Copy from   *" at bounding box center [690, 362] width 425 height 23
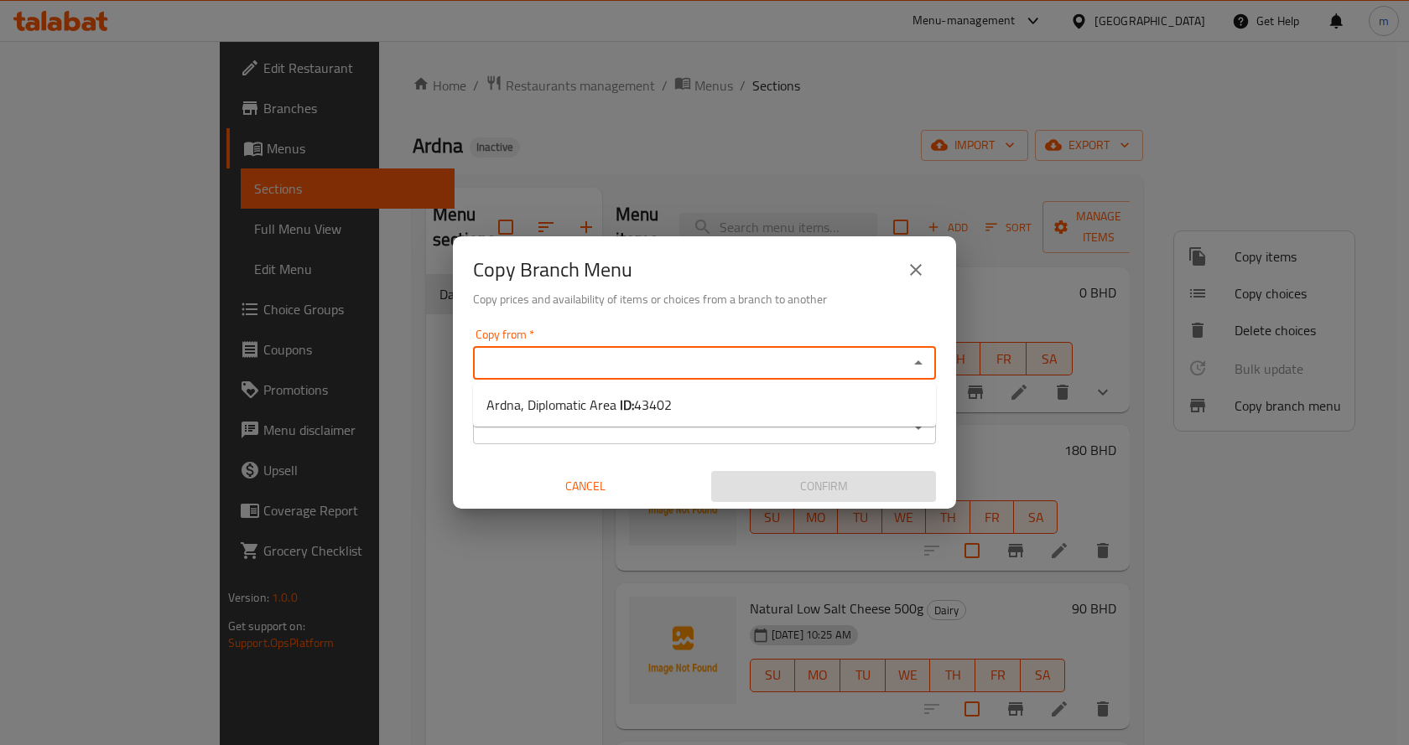
click at [814, 340] on div "Copy from   * Copy from *" at bounding box center [704, 354] width 463 height 51
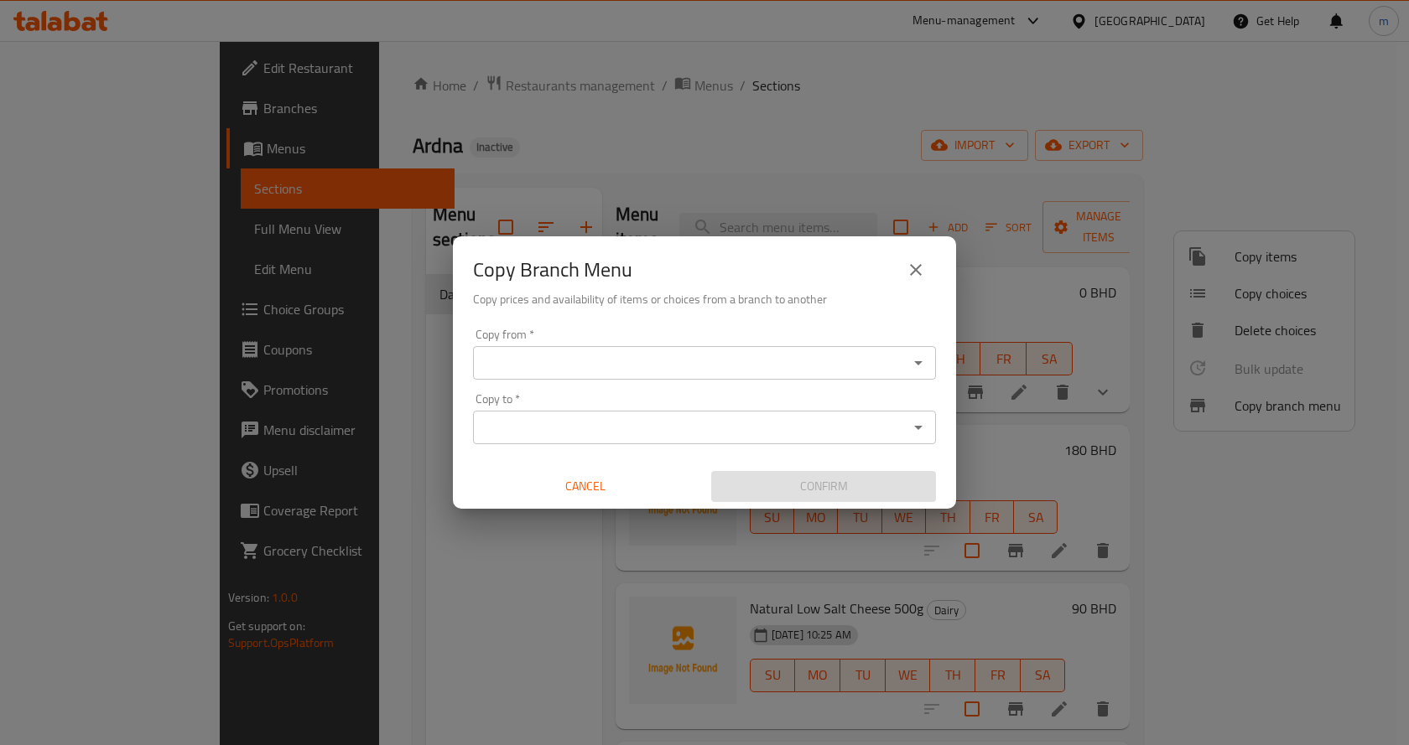
click at [818, 315] on div "Copy Branch Menu Copy prices and availability of items or choices from a branch…" at bounding box center [704, 279] width 503 height 86
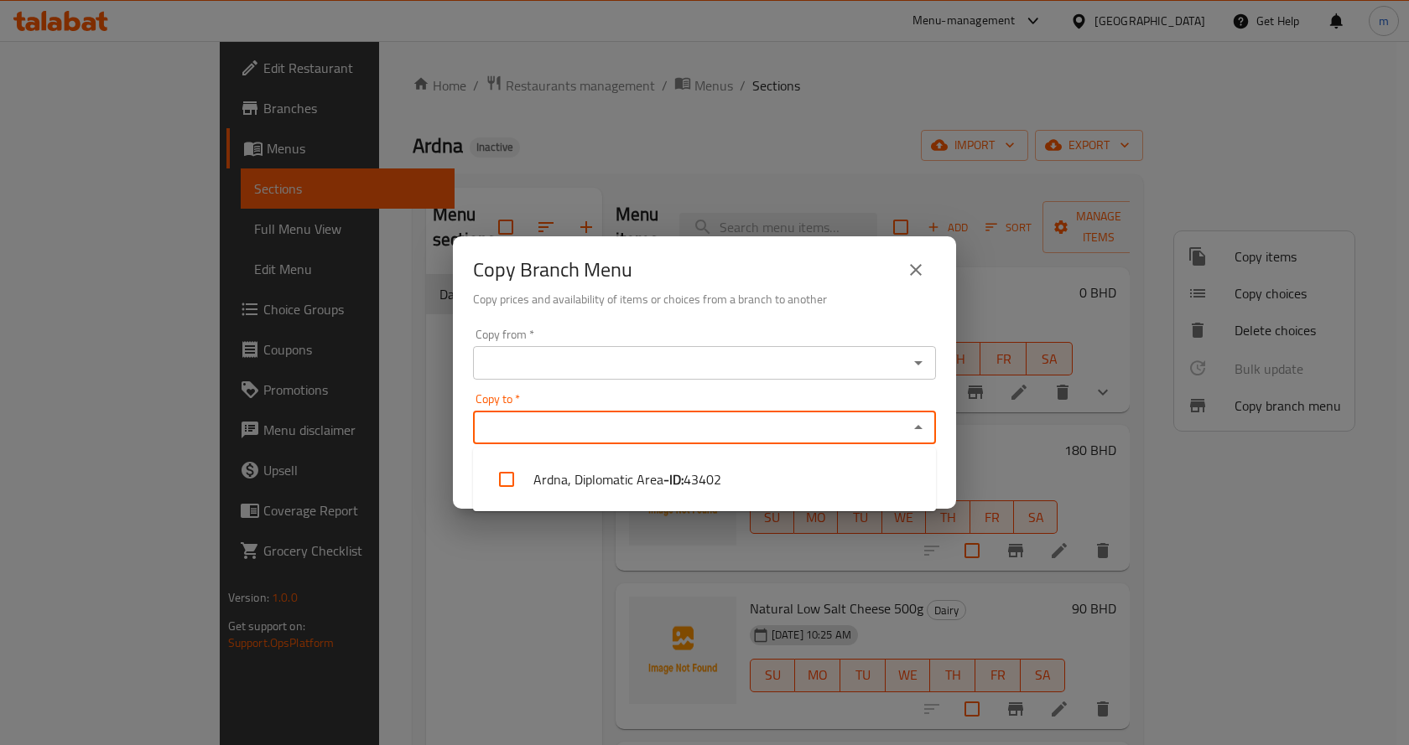
click at [811, 428] on input "Copy to   *" at bounding box center [690, 427] width 425 height 23
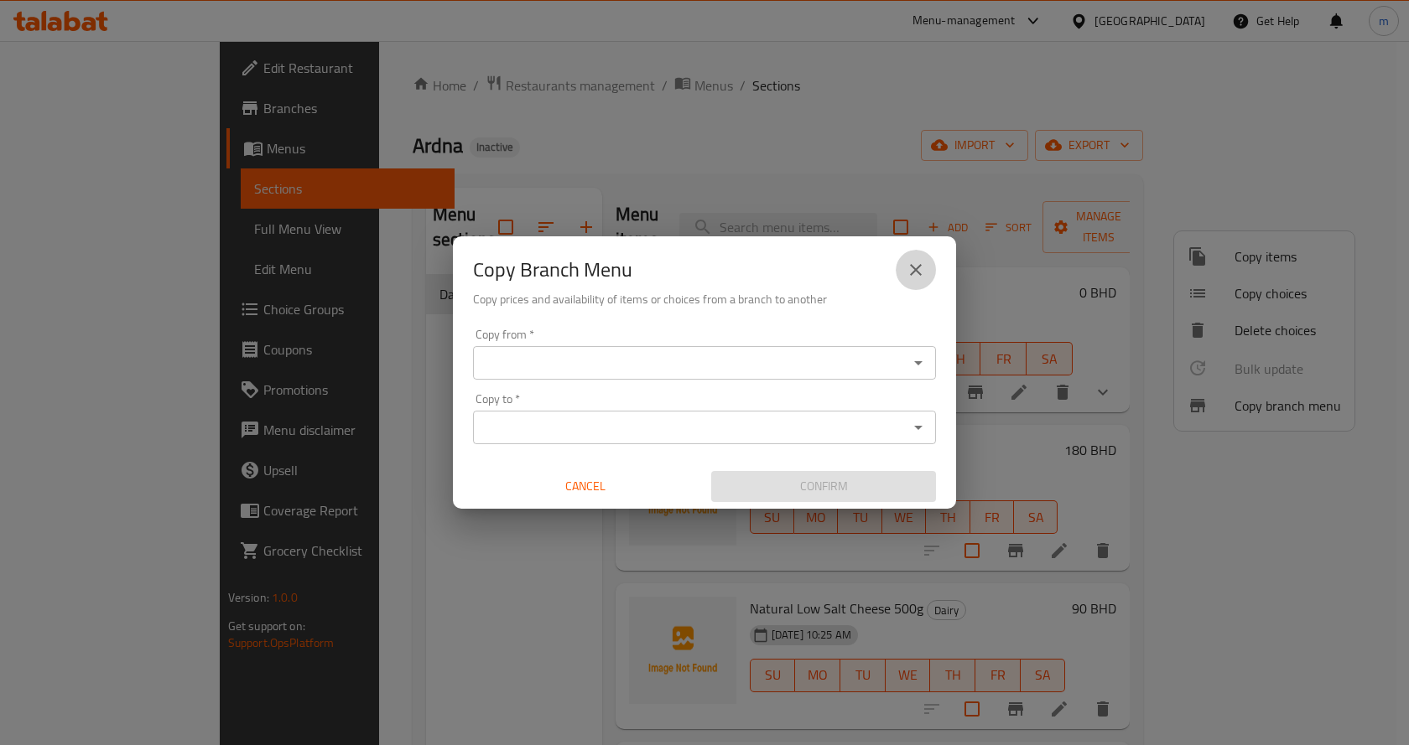
click at [910, 257] on button "close" at bounding box center [915, 270] width 40 height 40
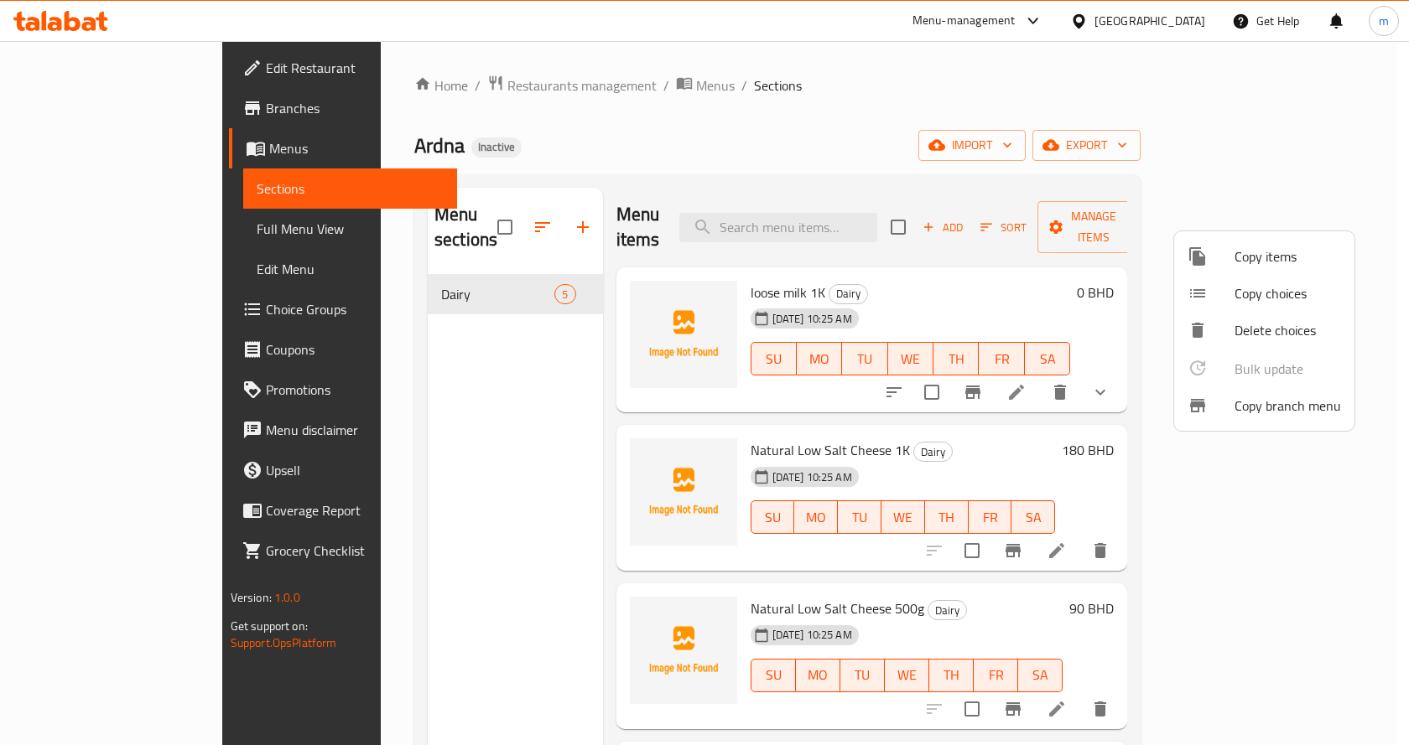
click at [950, 78] on div at bounding box center [704, 372] width 1409 height 745
